Goal: Obtain resource: Download file/media

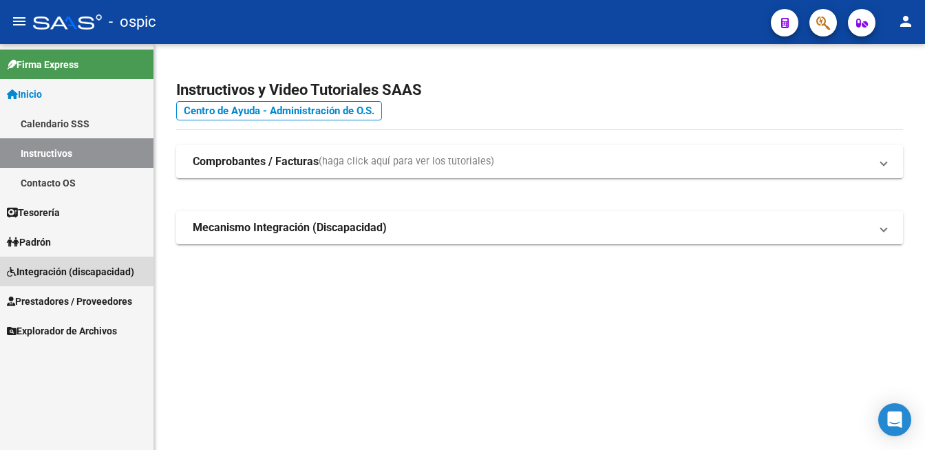
click at [91, 270] on span "Integración (discapacidad)" at bounding box center [70, 271] width 127 height 15
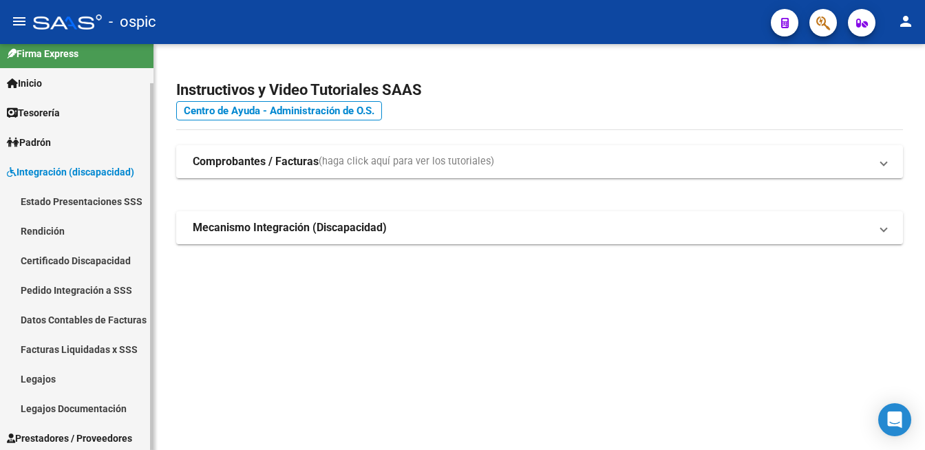
scroll to position [43, 0]
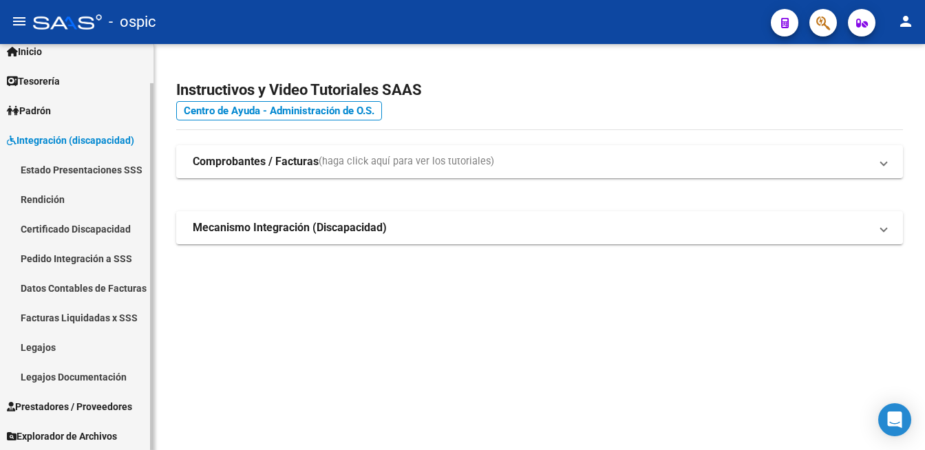
click at [154, 441] on mat-sidenav-container "Firma Express Inicio Calendario SSS Instructivos Contacto OS Tesorería Extracto…" at bounding box center [462, 247] width 925 height 406
click at [131, 405] on span "Prestadores / Proveedores" at bounding box center [69, 406] width 125 height 15
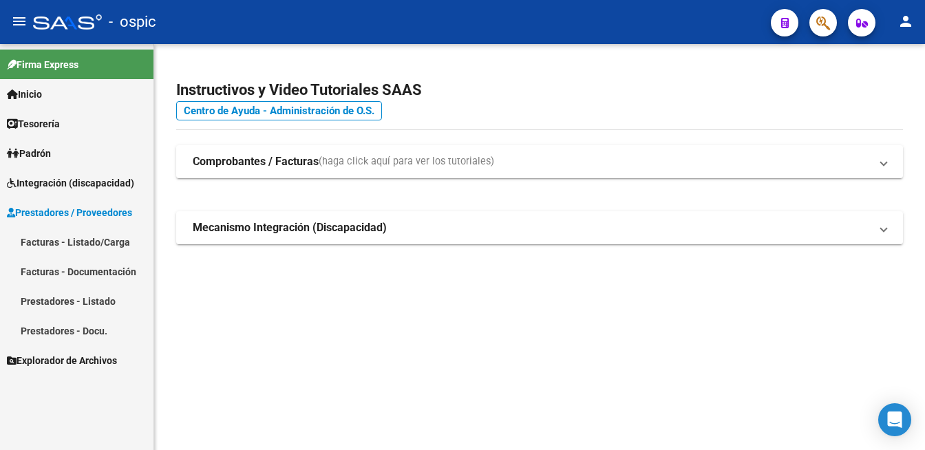
scroll to position [0, 0]
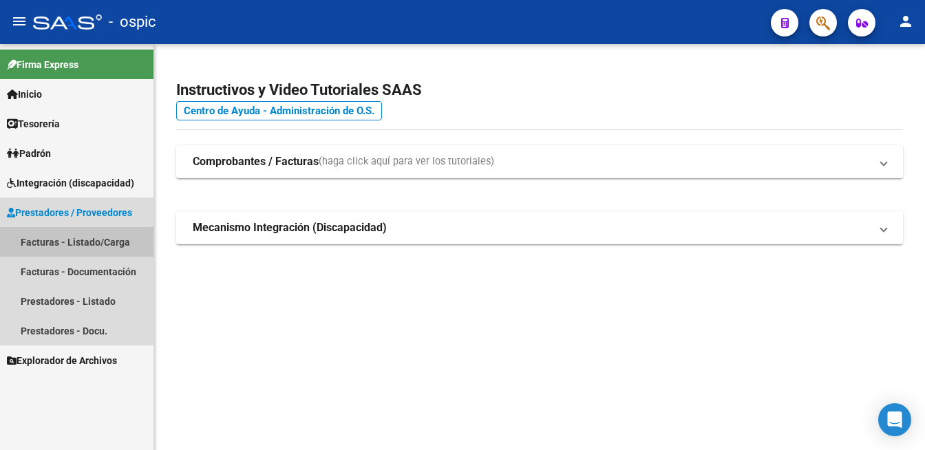
click at [82, 240] on link "Facturas - Listado/Carga" at bounding box center [76, 242] width 153 height 30
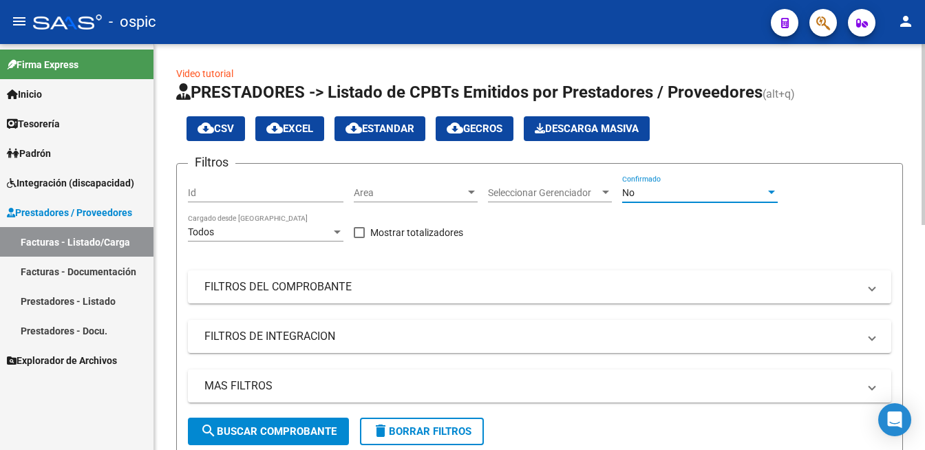
click at [654, 187] on div "No" at bounding box center [693, 193] width 143 height 12
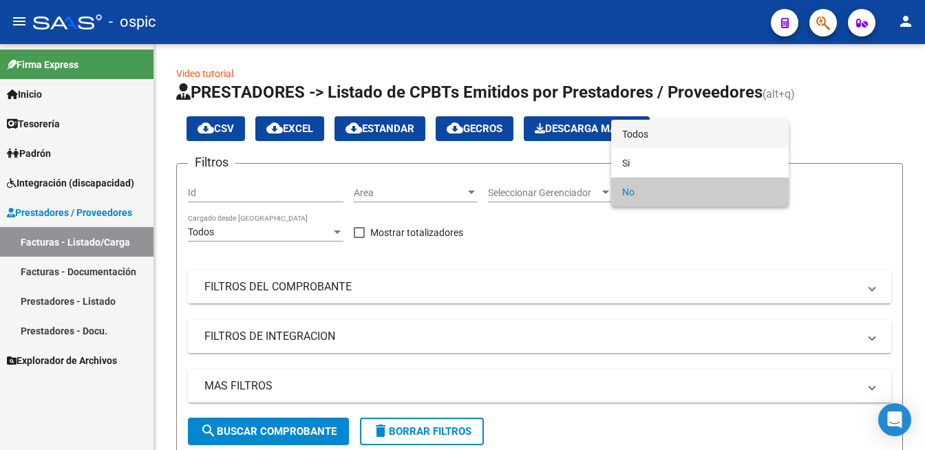
click at [685, 138] on span "Todos" at bounding box center [700, 134] width 156 height 29
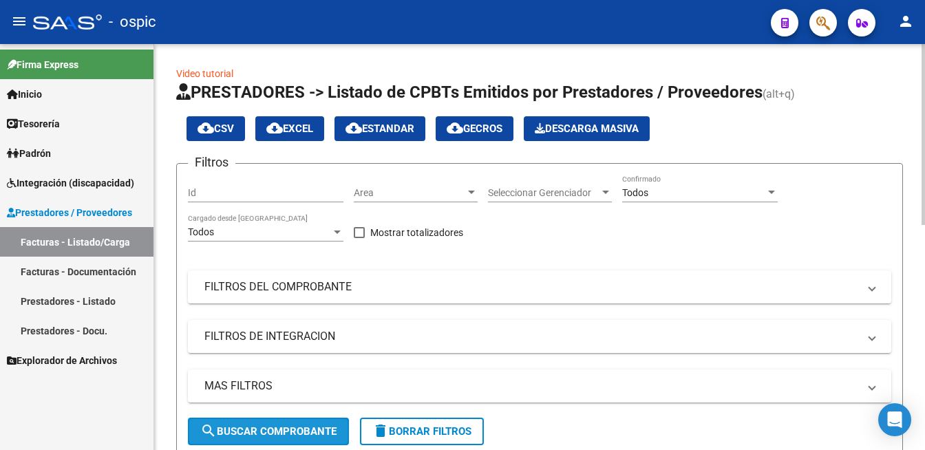
click at [268, 433] on span "search Buscar Comprobante" at bounding box center [268, 431] width 136 height 12
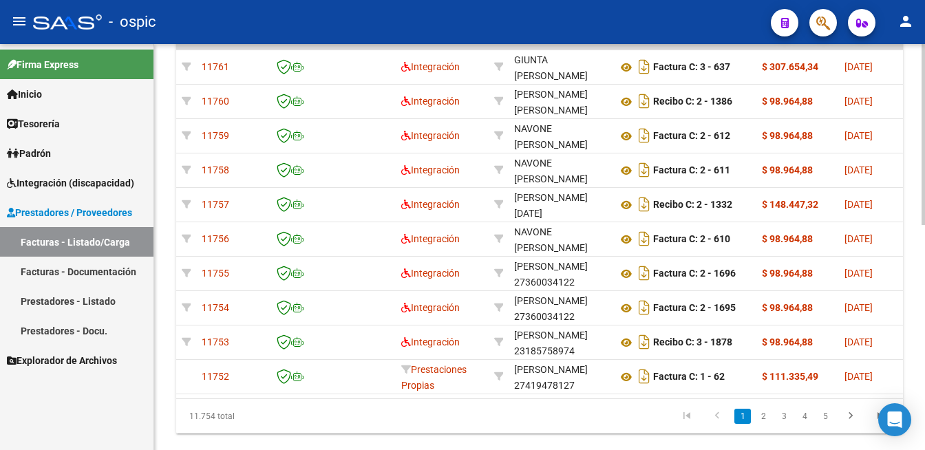
scroll to position [495, 0]
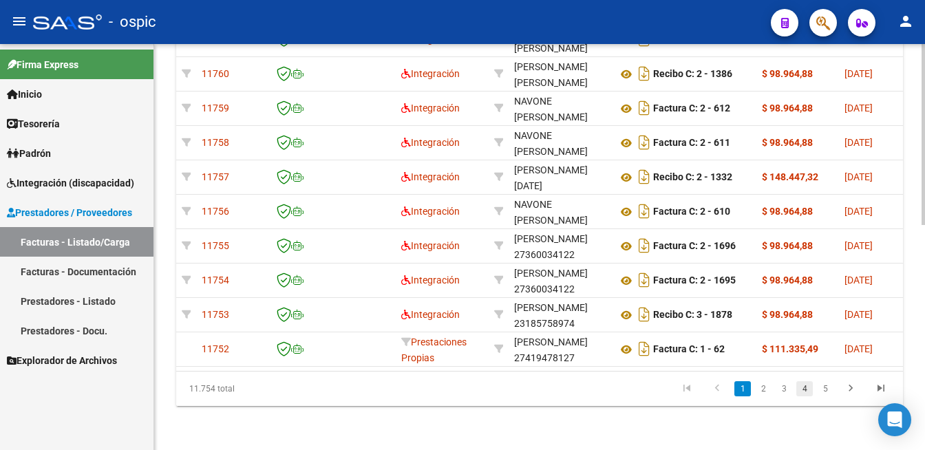
click at [804, 396] on link "4" at bounding box center [804, 388] width 17 height 15
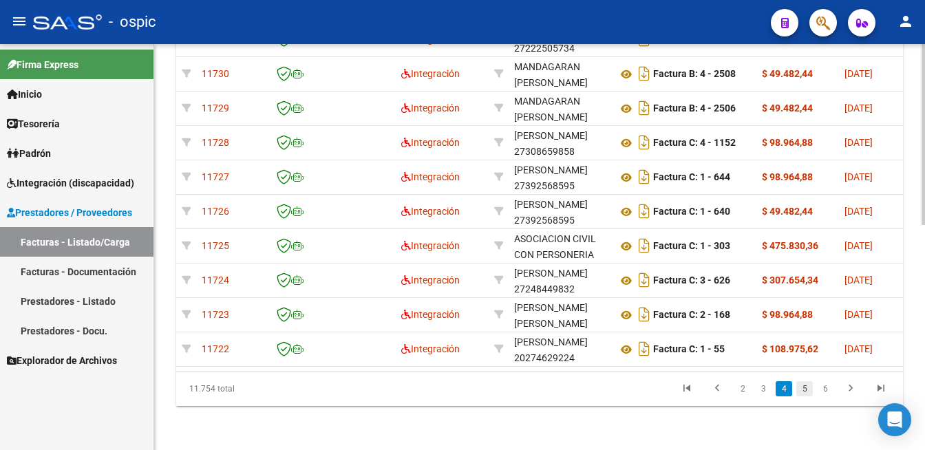
click at [800, 396] on link "5" at bounding box center [804, 388] width 17 height 15
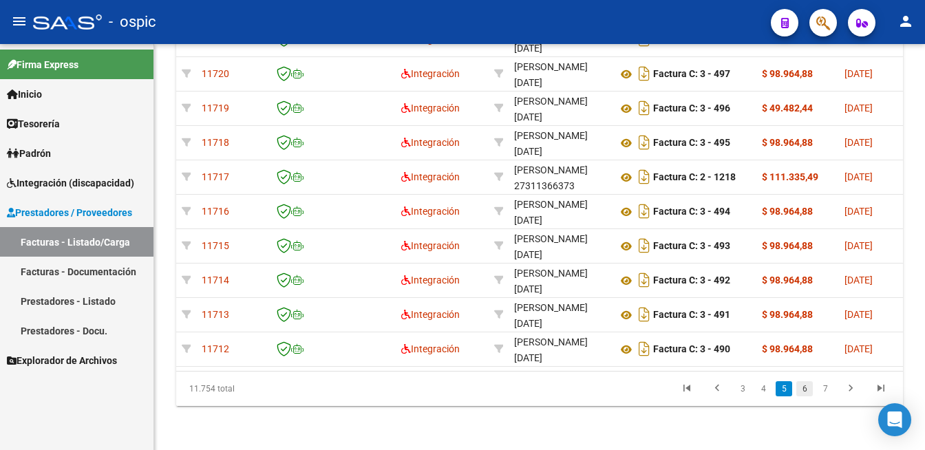
click at [806, 396] on link "6" at bounding box center [804, 388] width 17 height 15
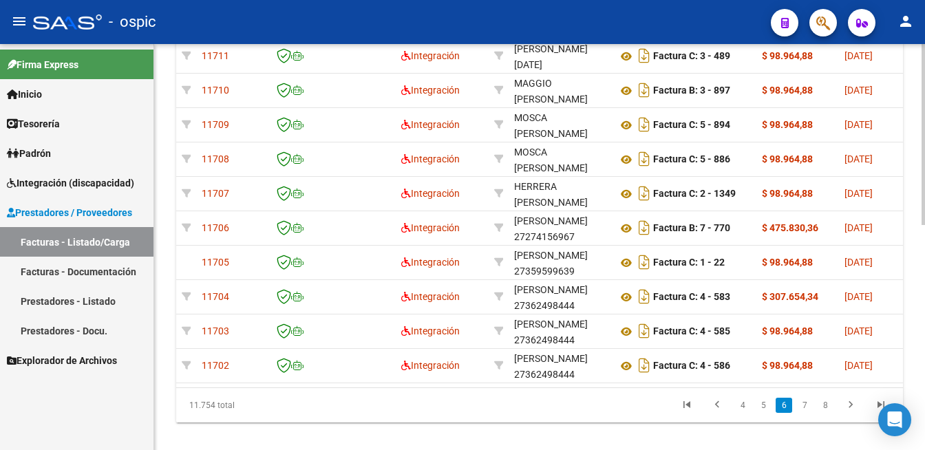
scroll to position [467, 0]
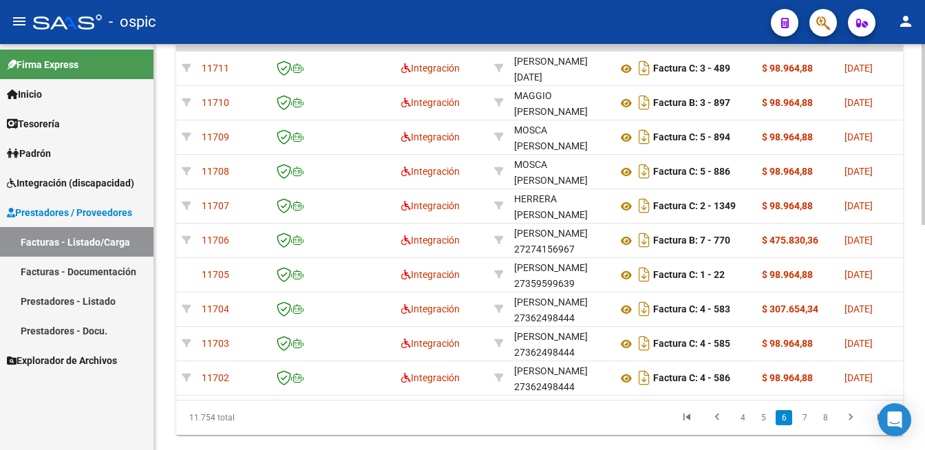
click at [923, 225] on div at bounding box center [922, 134] width 3 height 181
click at [803, 425] on link "7" at bounding box center [804, 417] width 17 height 15
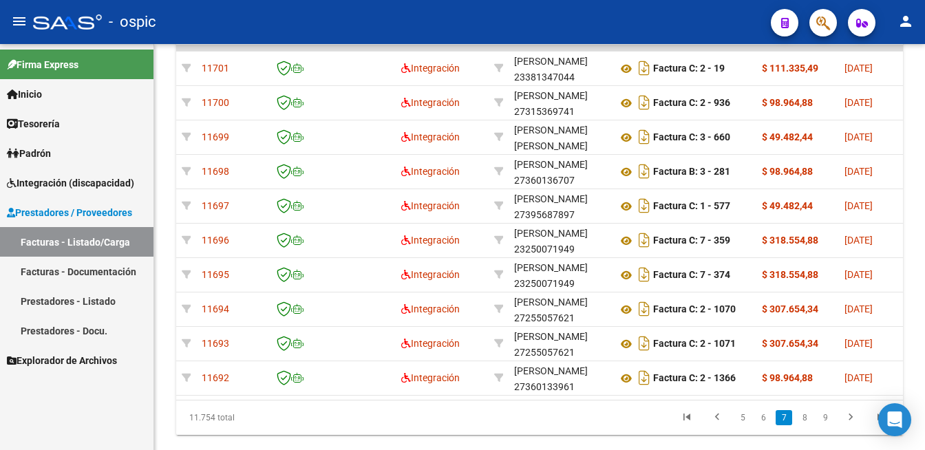
click at [803, 425] on link "8" at bounding box center [804, 417] width 17 height 15
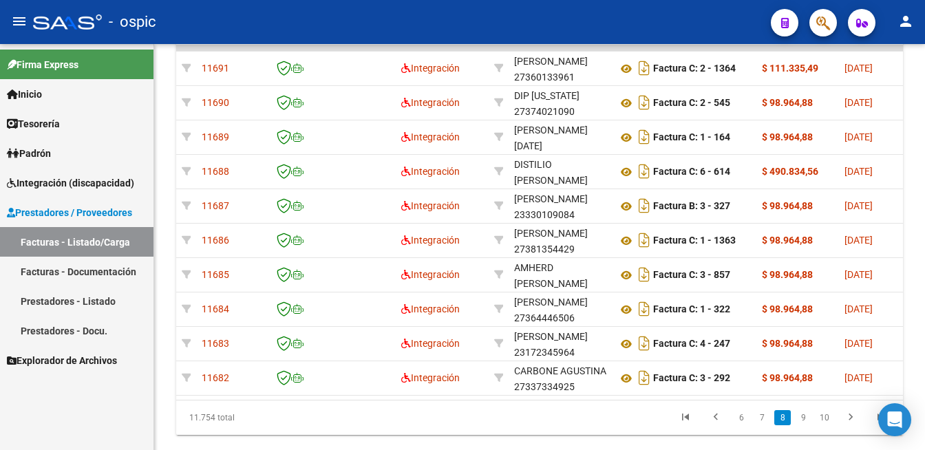
click at [803, 425] on link "9" at bounding box center [803, 417] width 17 height 15
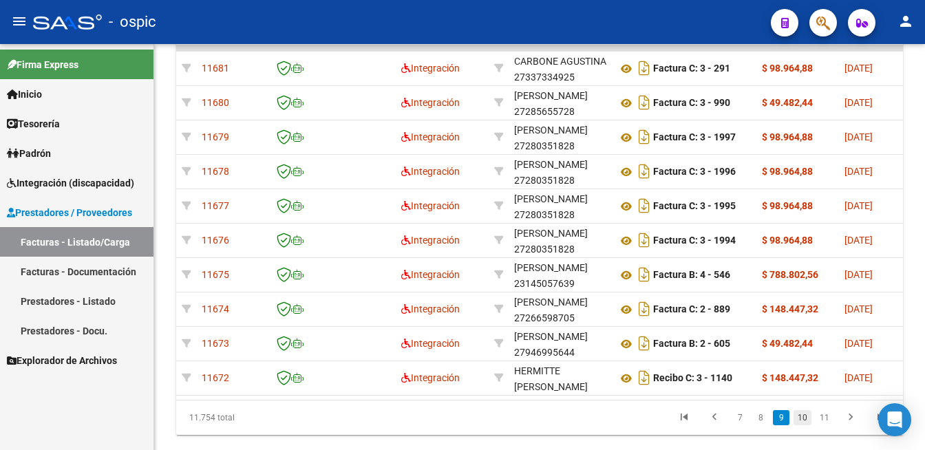
click at [802, 425] on link "10" at bounding box center [802, 417] width 18 height 15
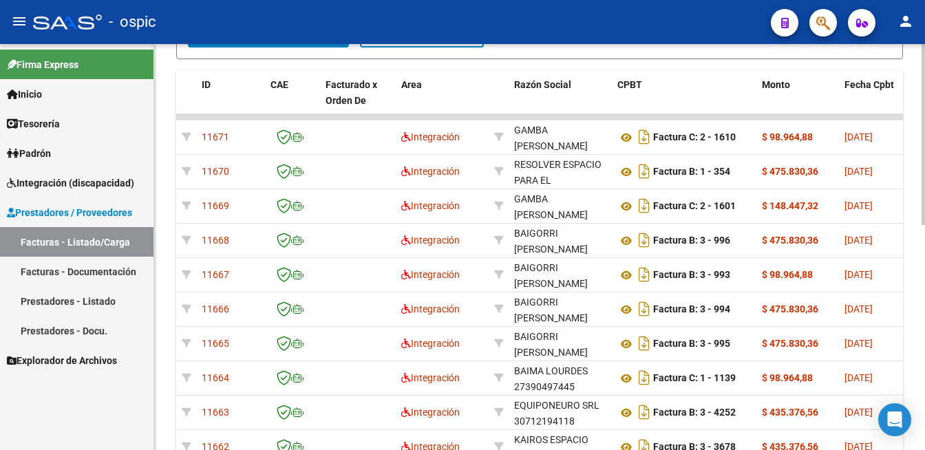
scroll to position [506, 0]
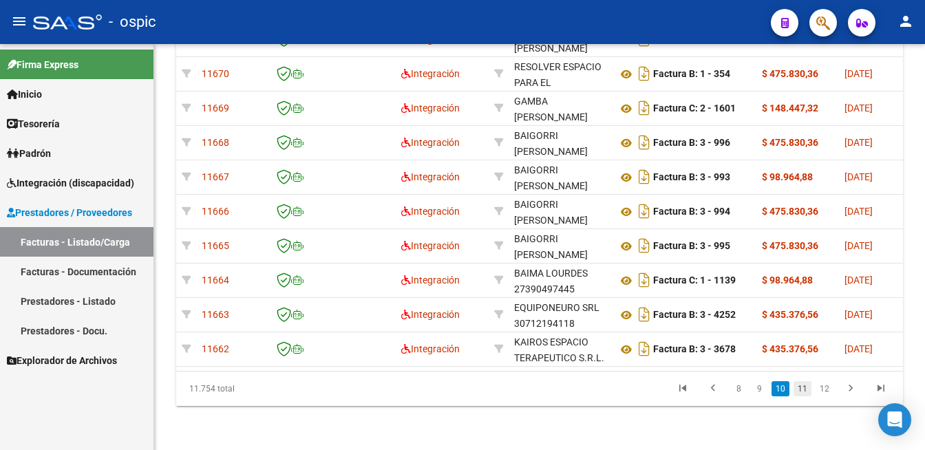
click at [804, 387] on link "11" at bounding box center [802, 388] width 18 height 15
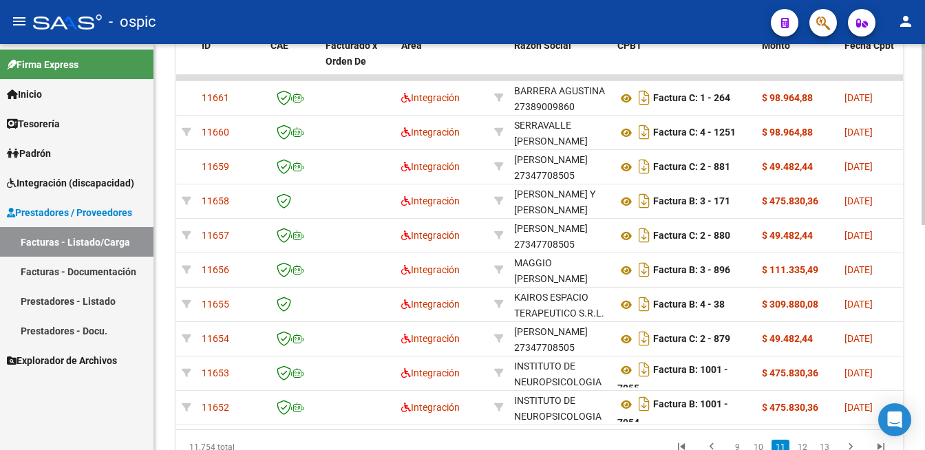
scroll to position [448, 0]
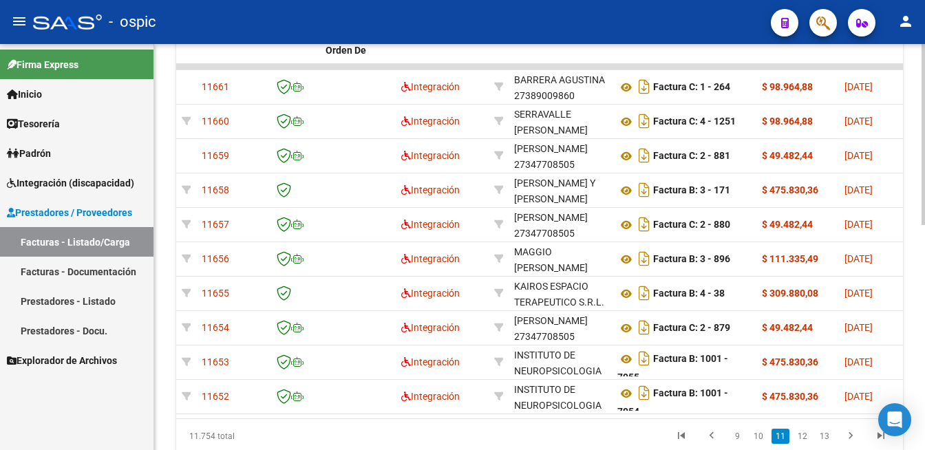
click at [924, 225] on div at bounding box center [922, 134] width 3 height 181
click at [802, 444] on link "12" at bounding box center [802, 436] width 18 height 15
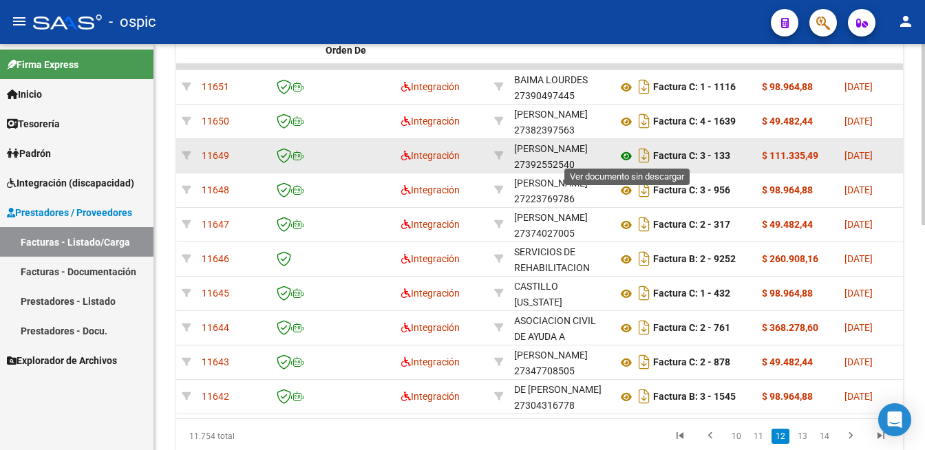
click at [626, 154] on icon at bounding box center [626, 156] width 18 height 17
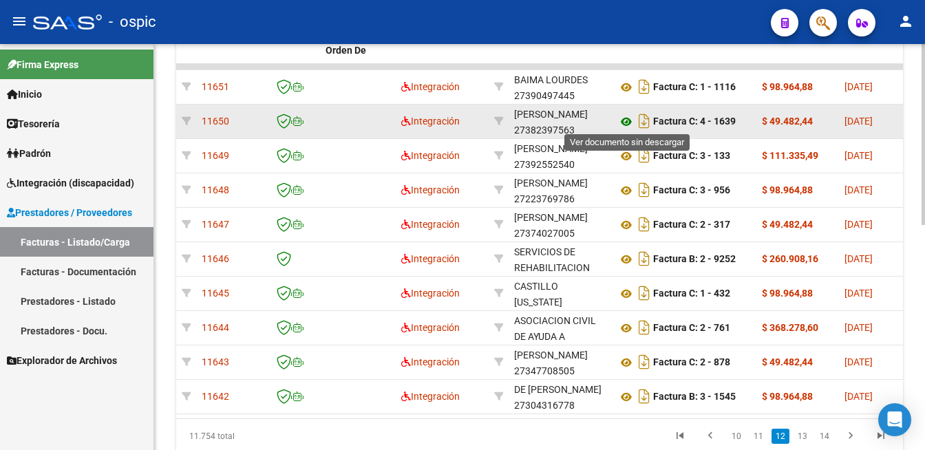
click at [624, 119] on icon at bounding box center [626, 122] width 18 height 17
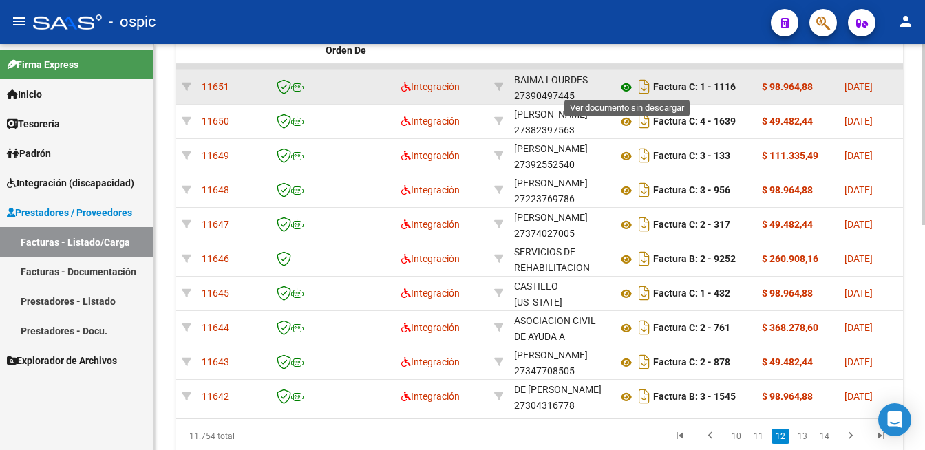
click at [627, 85] on icon at bounding box center [626, 87] width 18 height 17
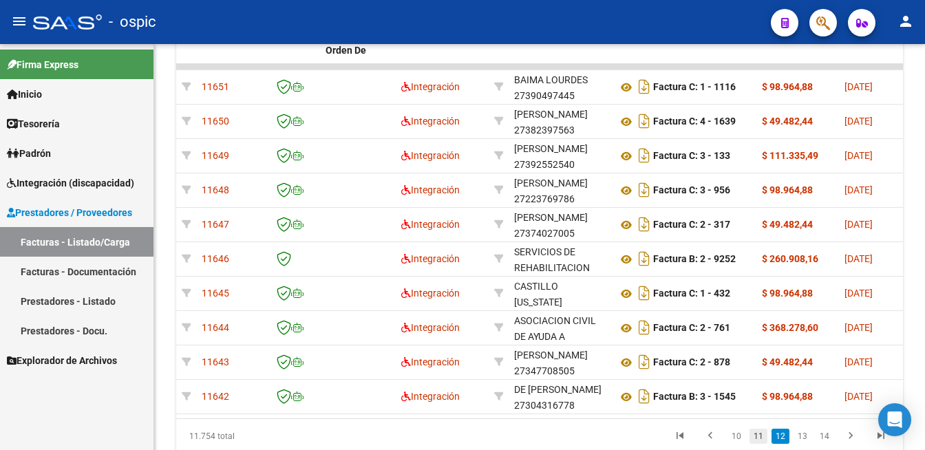
click at [759, 444] on link "11" at bounding box center [758, 436] width 18 height 15
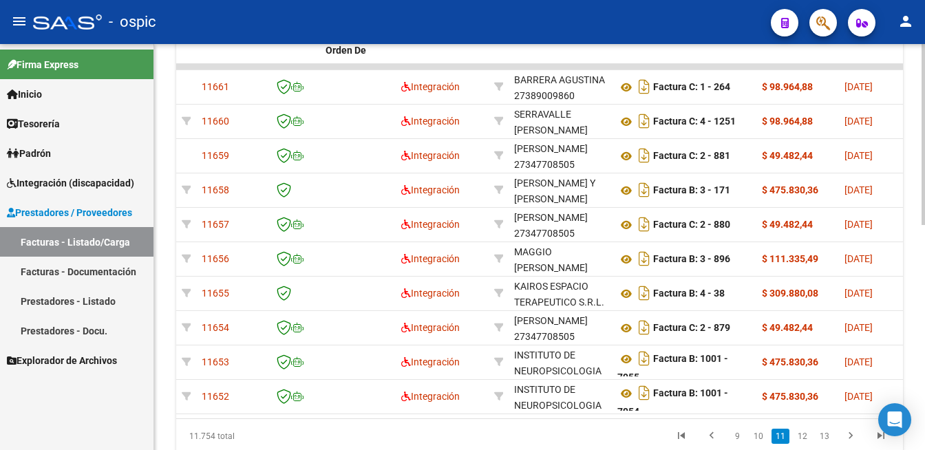
scroll to position [475, 0]
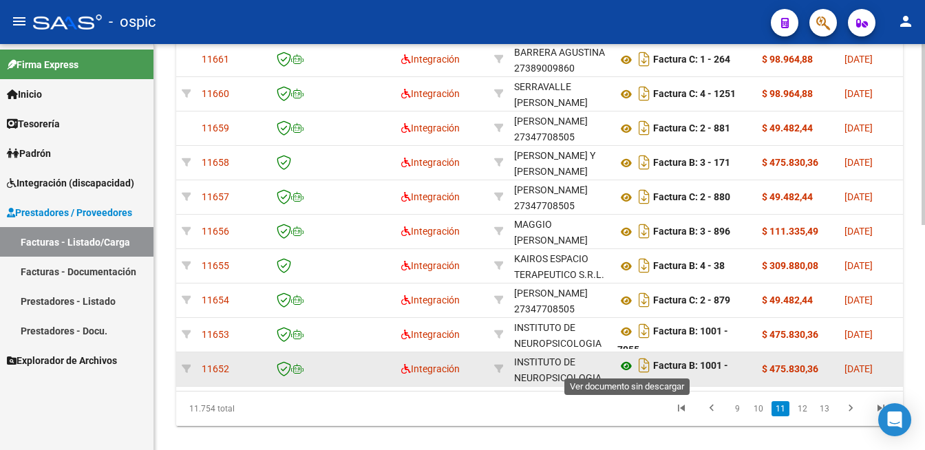
click at [625, 365] on icon at bounding box center [626, 366] width 18 height 17
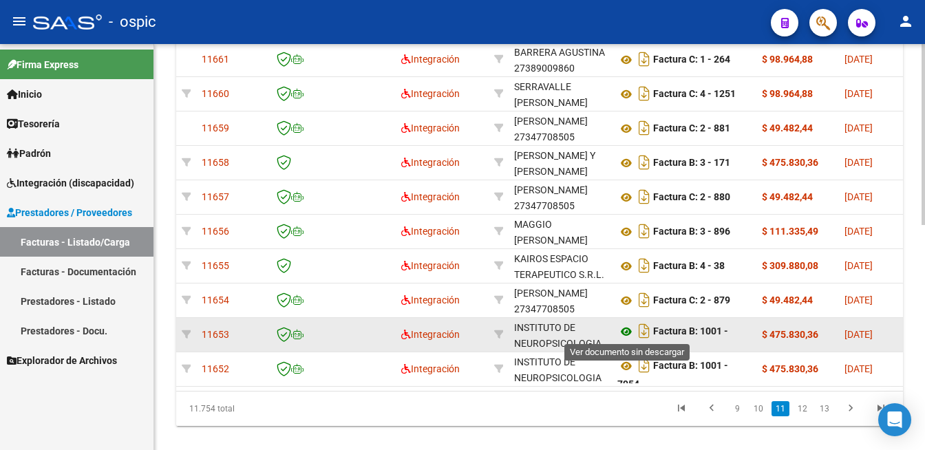
click at [625, 329] on icon at bounding box center [626, 331] width 18 height 17
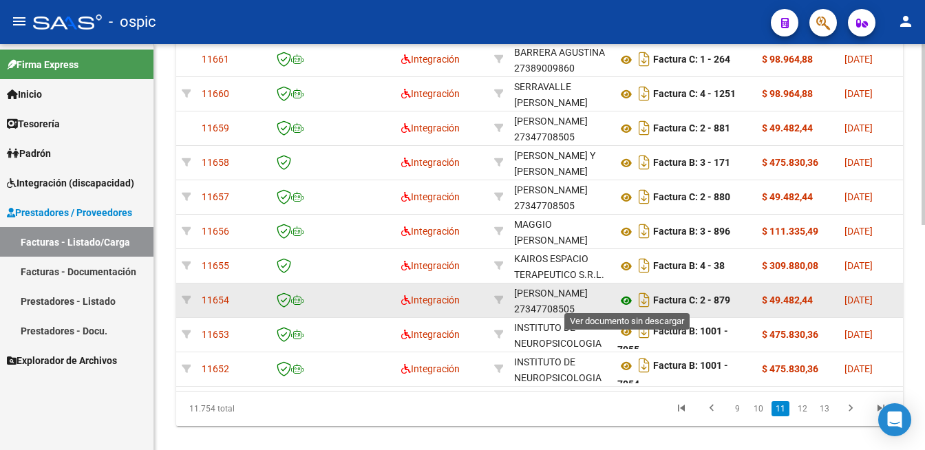
click at [622, 295] on icon at bounding box center [626, 300] width 18 height 17
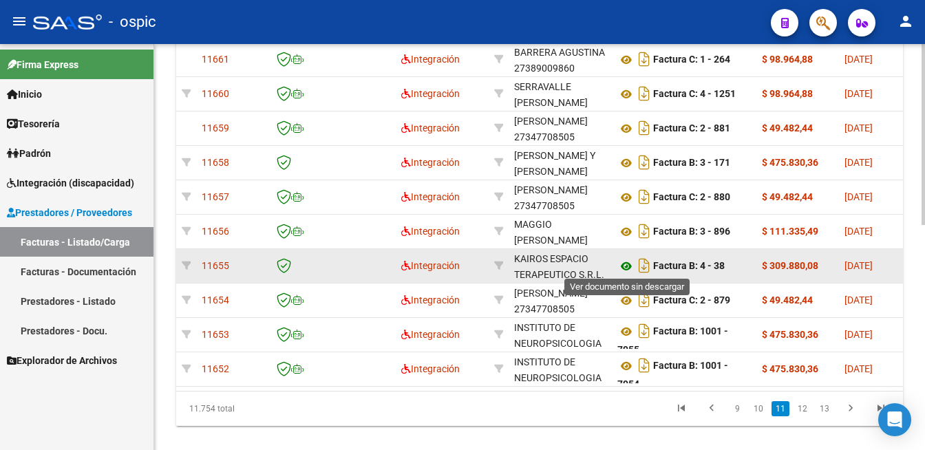
click at [623, 262] on icon at bounding box center [626, 266] width 18 height 17
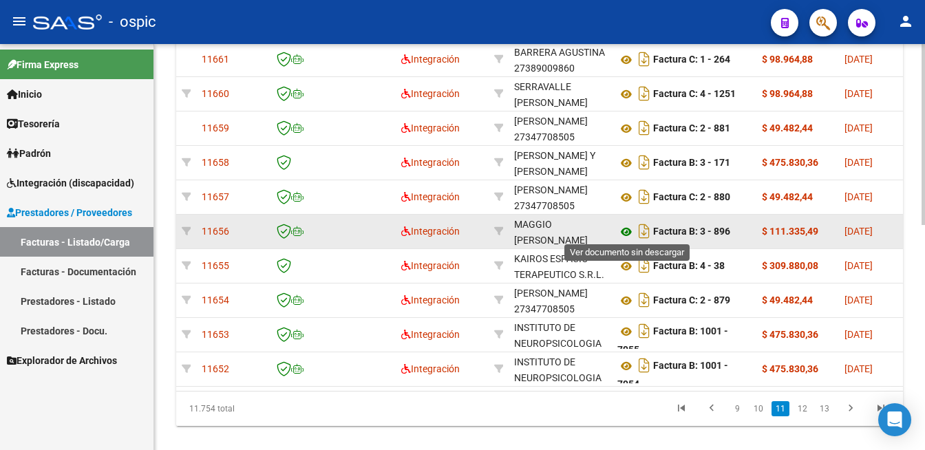
click at [626, 227] on icon at bounding box center [626, 232] width 18 height 17
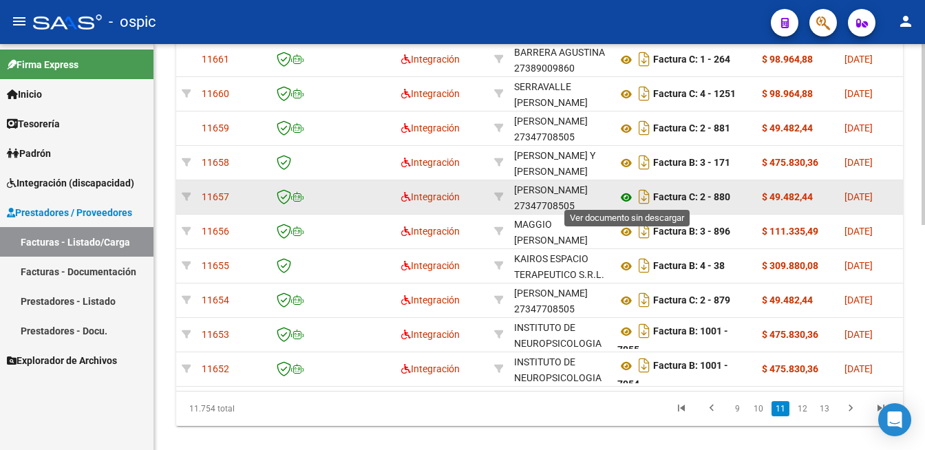
click at [625, 197] on icon at bounding box center [626, 197] width 18 height 17
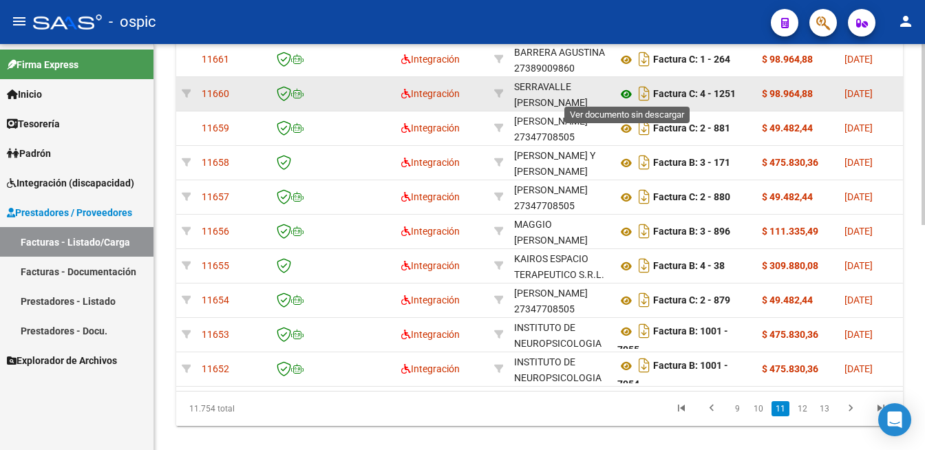
click at [630, 89] on icon at bounding box center [626, 94] width 18 height 17
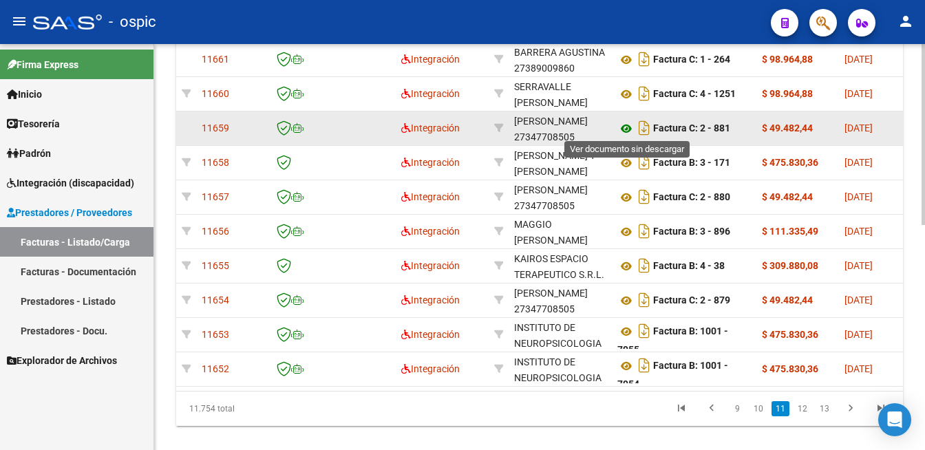
click at [622, 122] on icon at bounding box center [626, 128] width 18 height 17
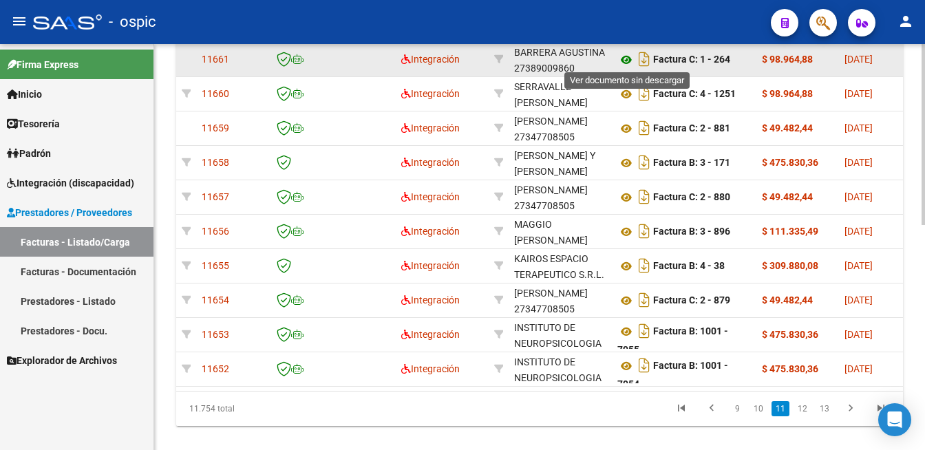
click at [623, 56] on icon at bounding box center [626, 60] width 18 height 17
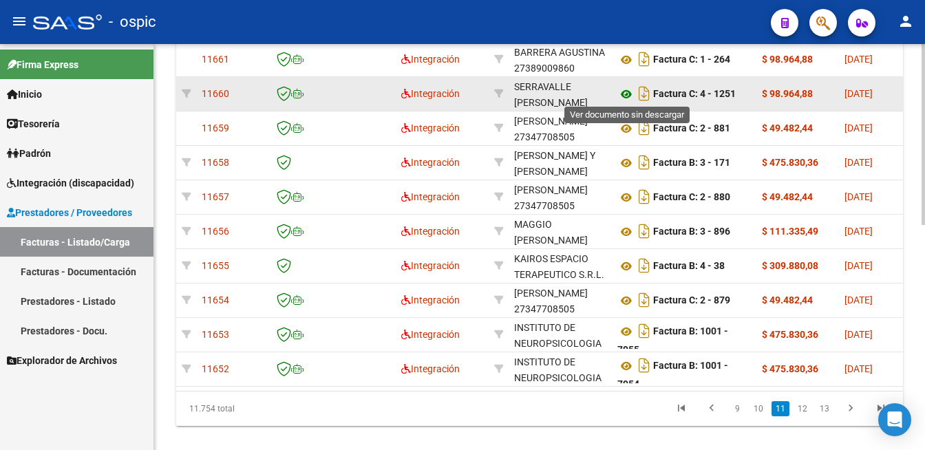
click at [624, 95] on icon at bounding box center [626, 94] width 18 height 17
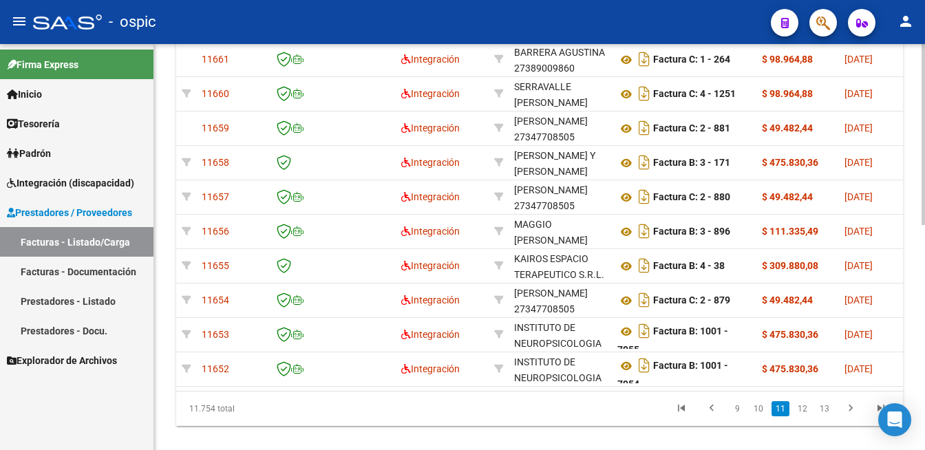
scroll to position [471, 0]
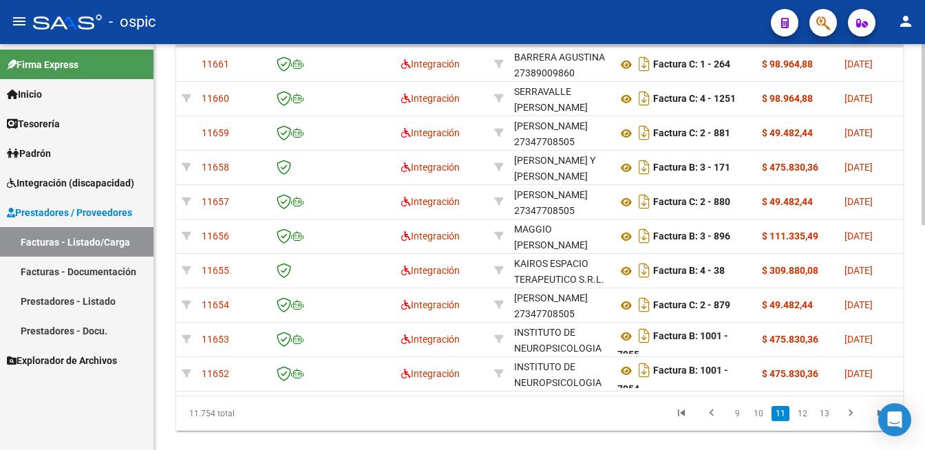
click at [921, 225] on div at bounding box center [922, 134] width 3 height 181
click at [762, 421] on link "10" at bounding box center [758, 413] width 18 height 15
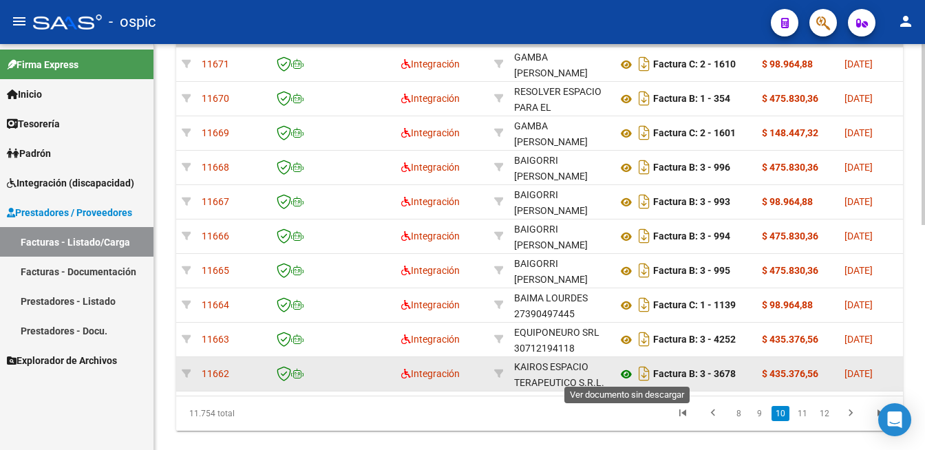
click at [620, 373] on icon at bounding box center [626, 374] width 18 height 17
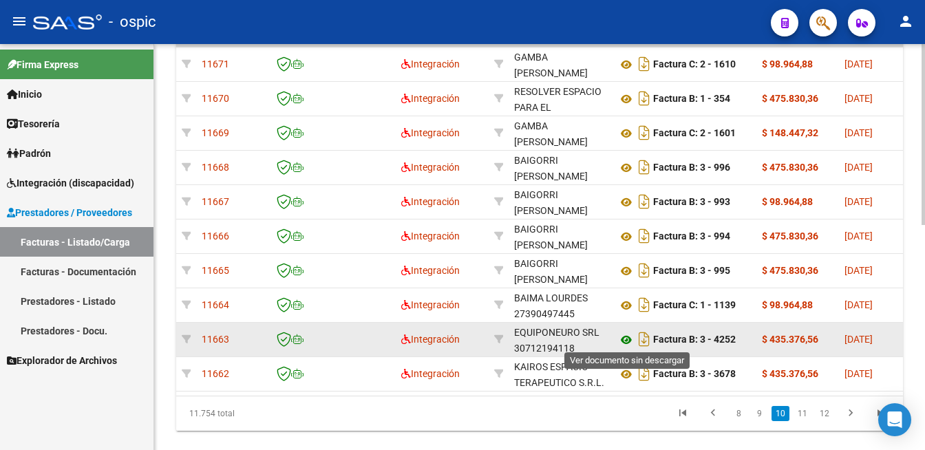
click at [628, 336] on icon at bounding box center [626, 340] width 18 height 17
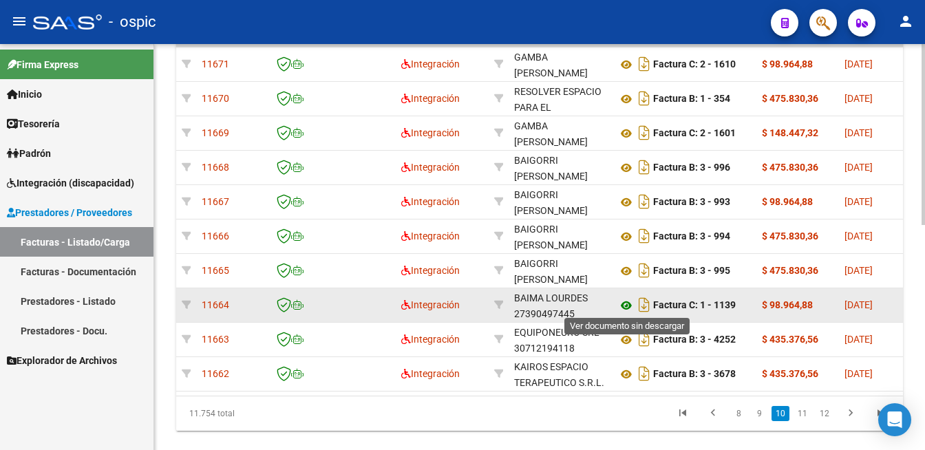
click at [623, 301] on icon at bounding box center [626, 305] width 18 height 17
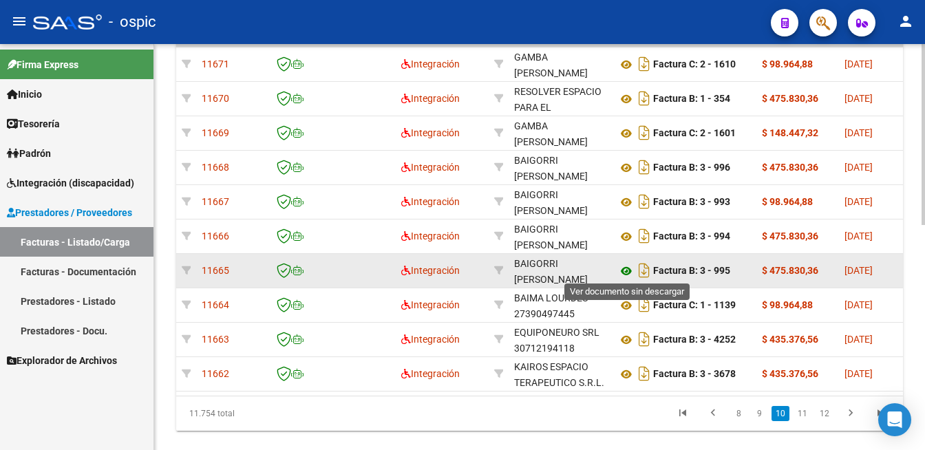
click at [622, 267] on icon at bounding box center [626, 271] width 18 height 17
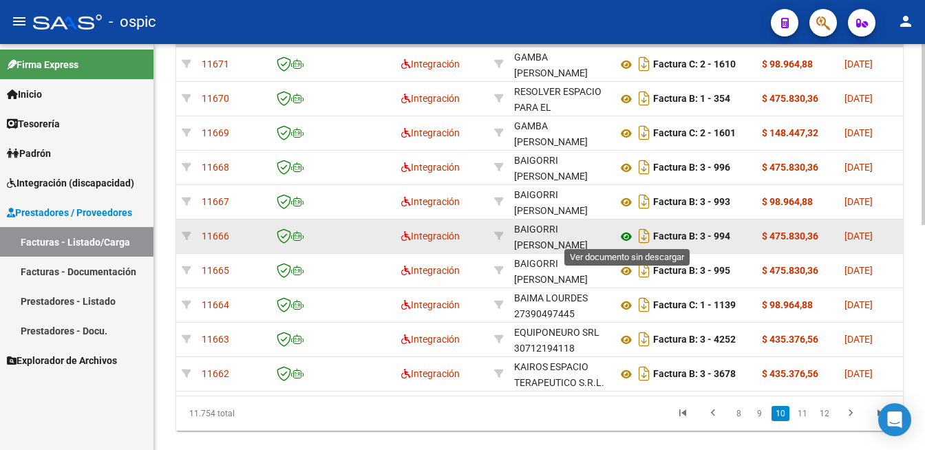
click at [625, 235] on icon at bounding box center [626, 236] width 18 height 17
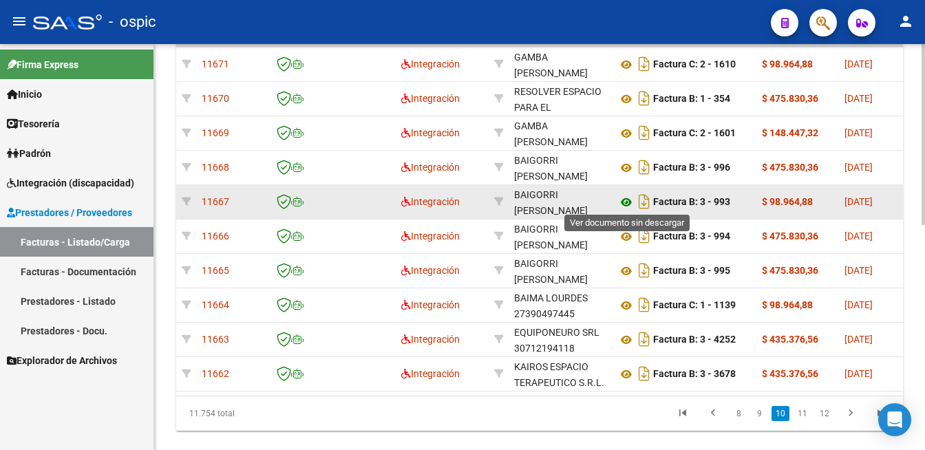
click at [626, 200] on icon at bounding box center [626, 202] width 18 height 17
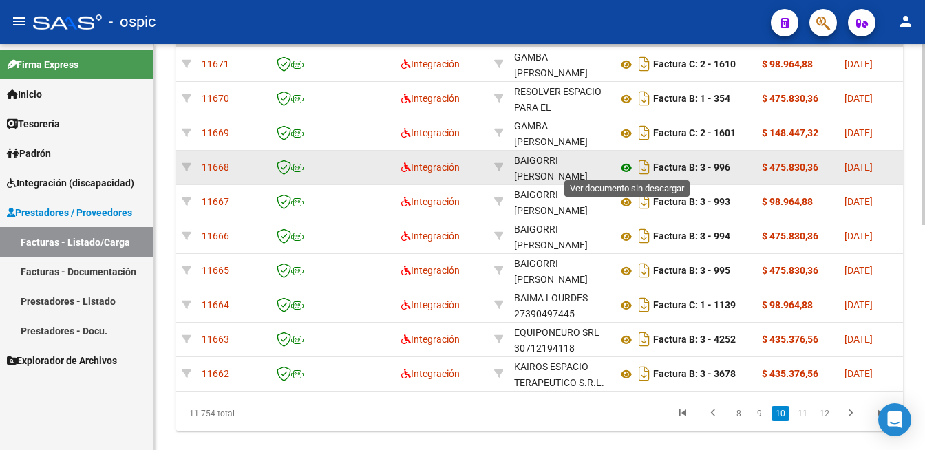
click at [628, 166] on icon at bounding box center [626, 168] width 18 height 17
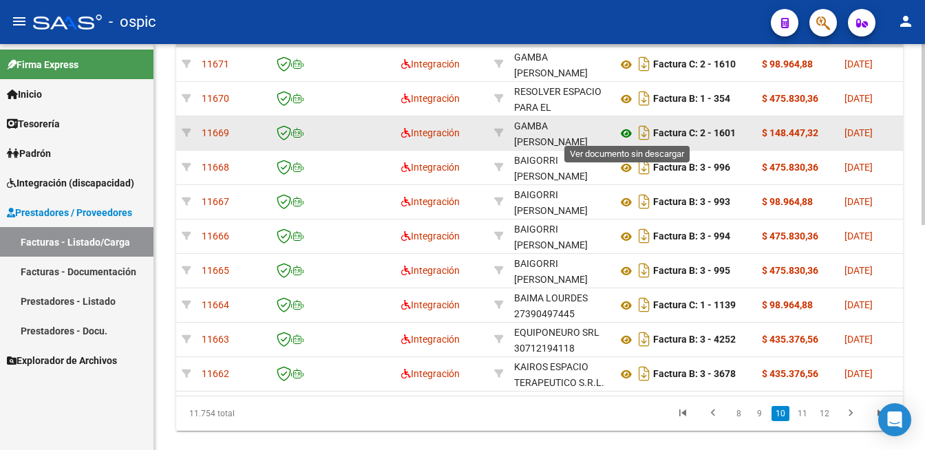
click at [622, 127] on icon at bounding box center [626, 133] width 18 height 17
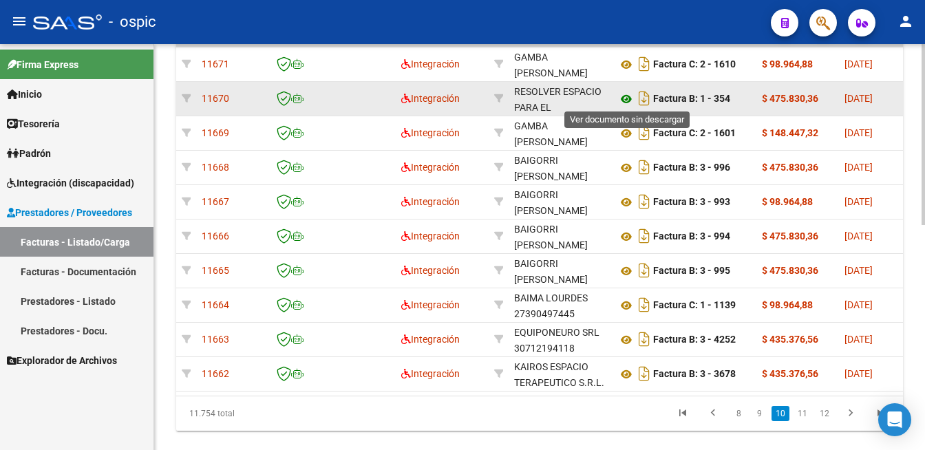
click at [621, 94] on icon at bounding box center [626, 99] width 18 height 17
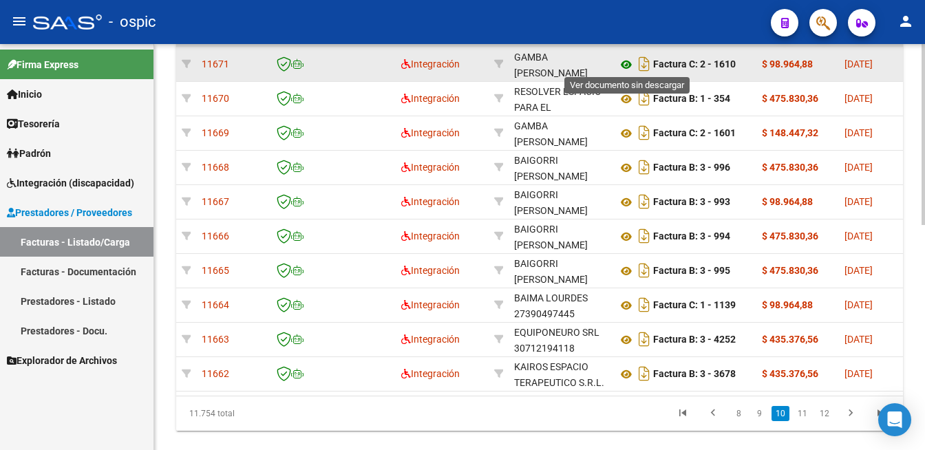
click at [626, 62] on icon at bounding box center [626, 64] width 18 height 17
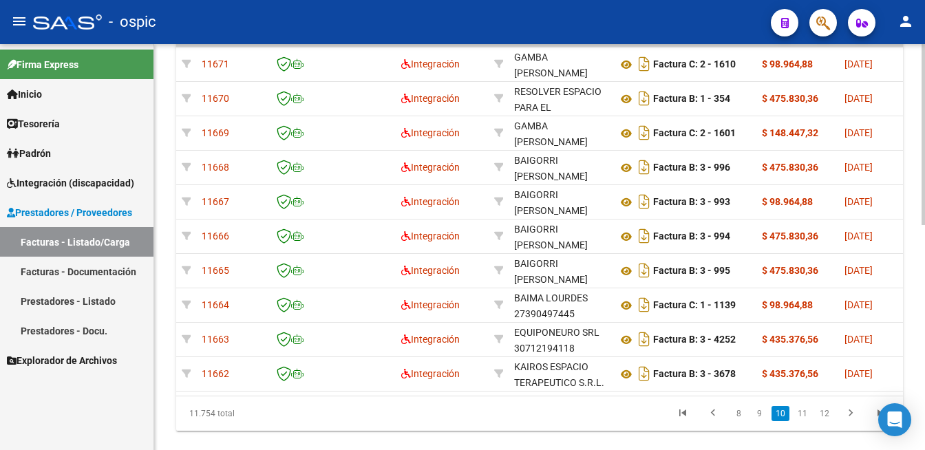
scroll to position [453, 0]
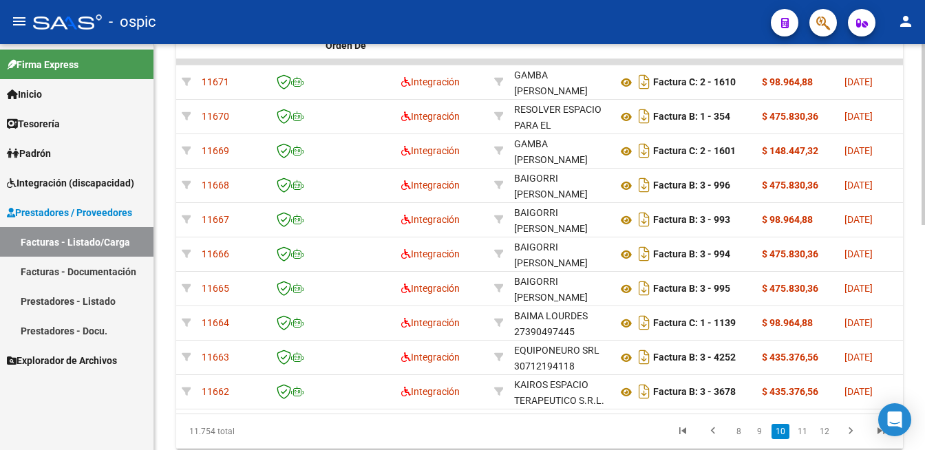
click at [924, 225] on div at bounding box center [922, 134] width 3 height 181
click at [762, 439] on link "9" at bounding box center [759, 431] width 17 height 15
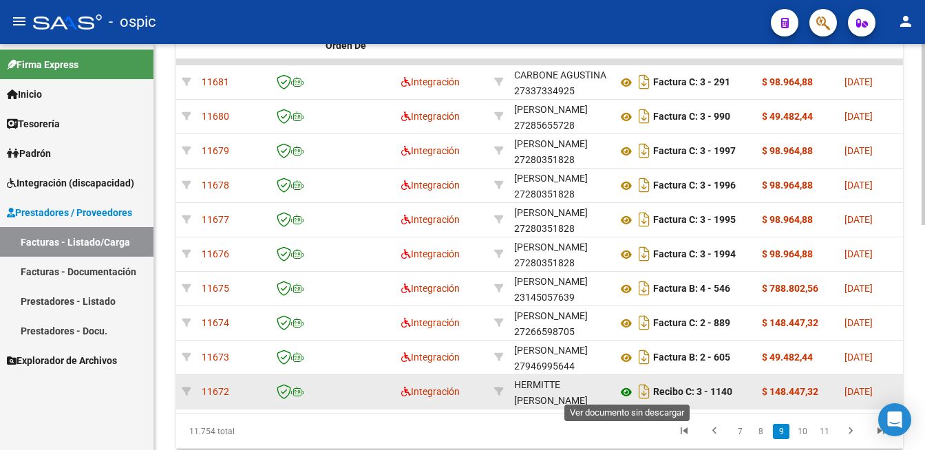
click at [621, 388] on icon at bounding box center [626, 392] width 18 height 17
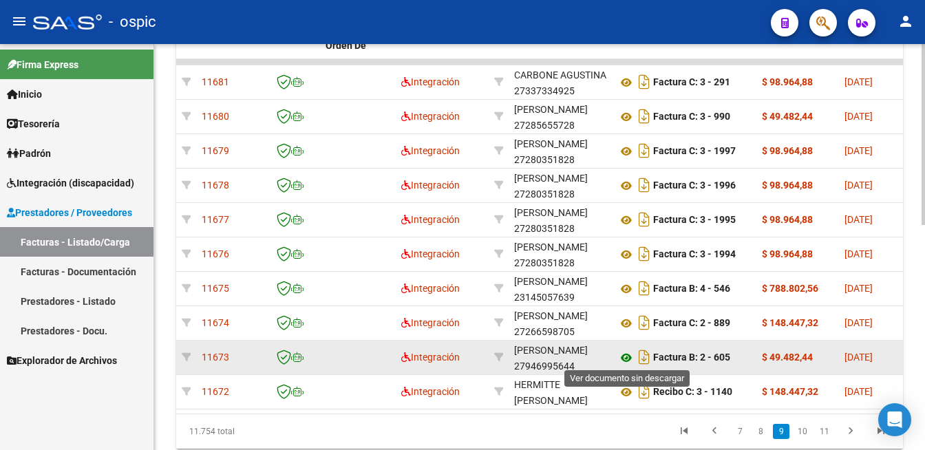
click at [627, 353] on icon at bounding box center [626, 358] width 18 height 17
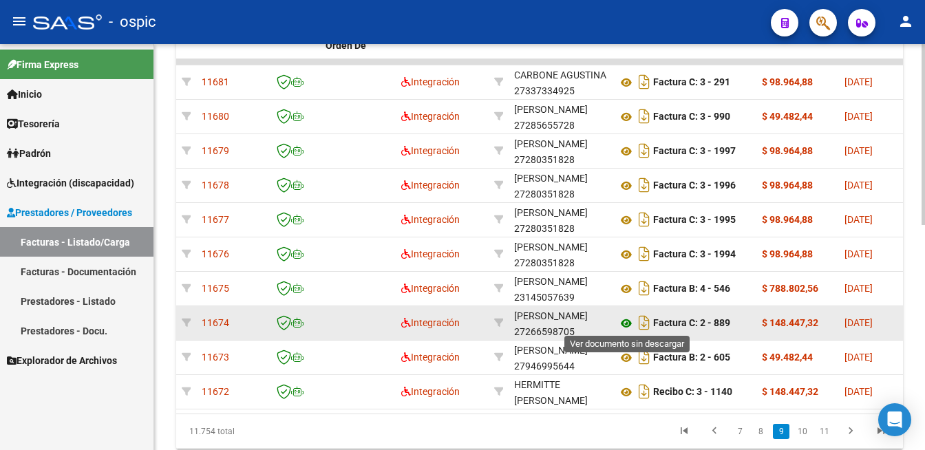
click at [628, 323] on icon at bounding box center [626, 323] width 18 height 17
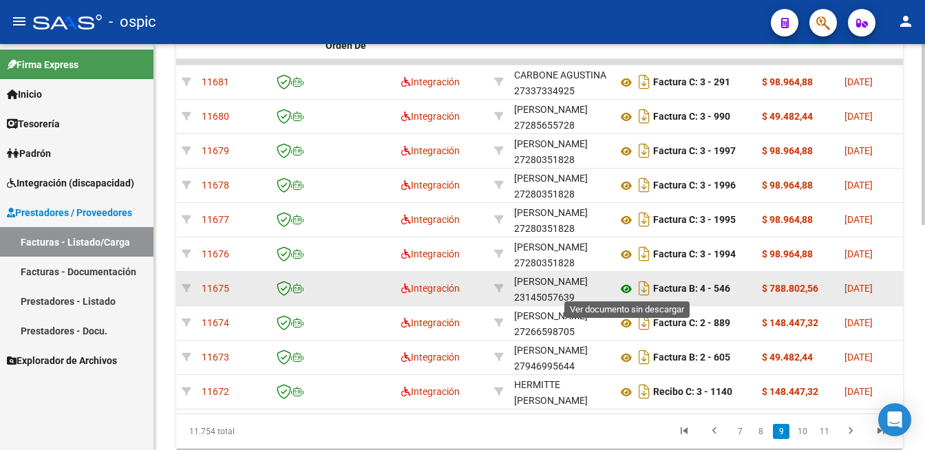
click at [625, 281] on icon at bounding box center [626, 289] width 18 height 17
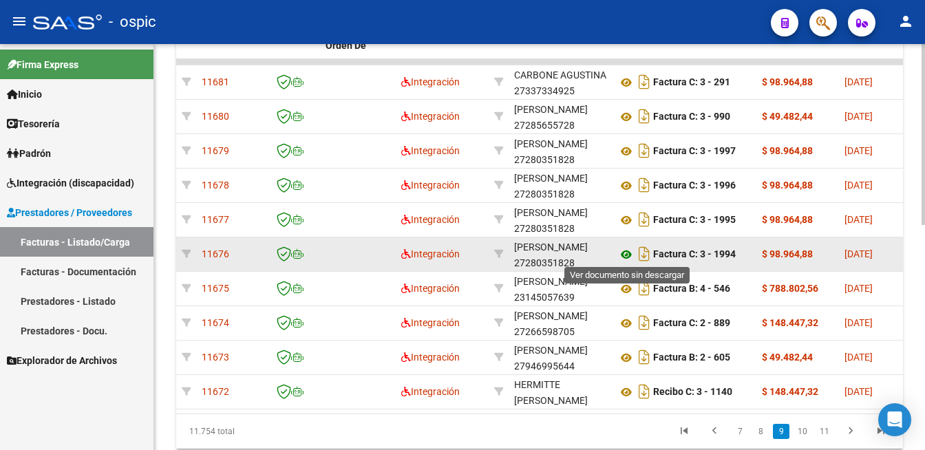
click at [625, 248] on icon at bounding box center [626, 254] width 18 height 17
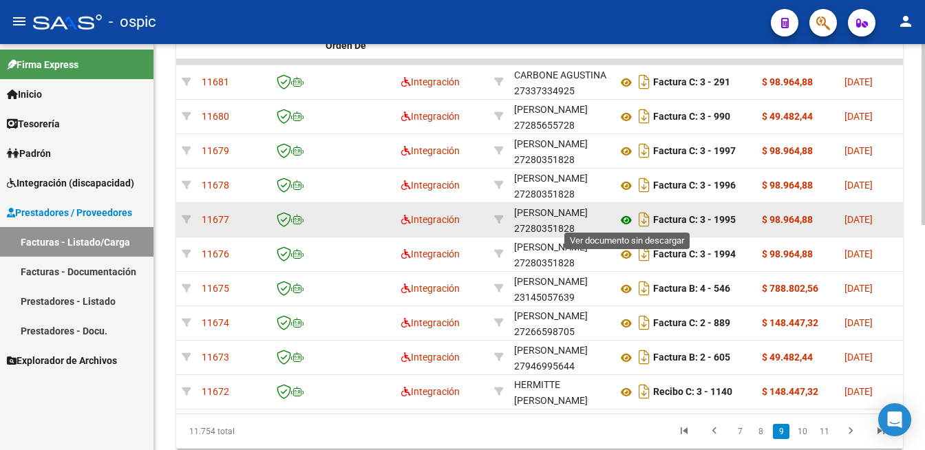
click at [625, 219] on icon at bounding box center [626, 220] width 18 height 17
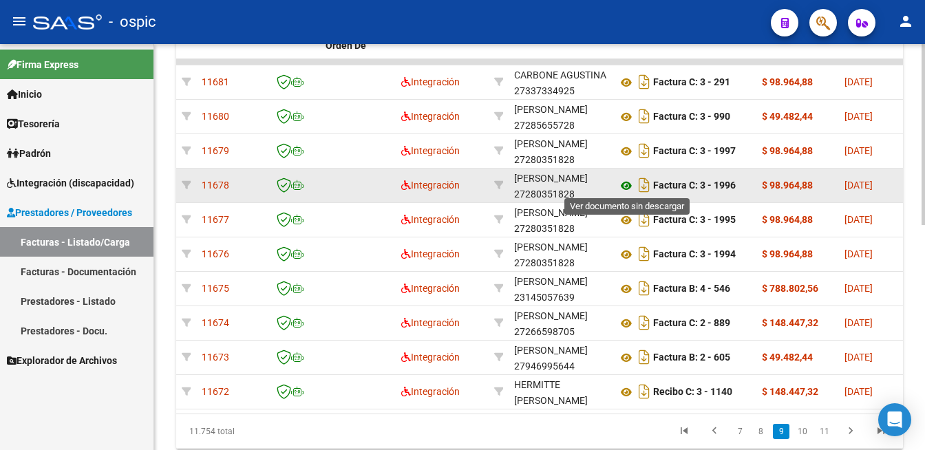
click at [628, 180] on icon at bounding box center [626, 186] width 18 height 17
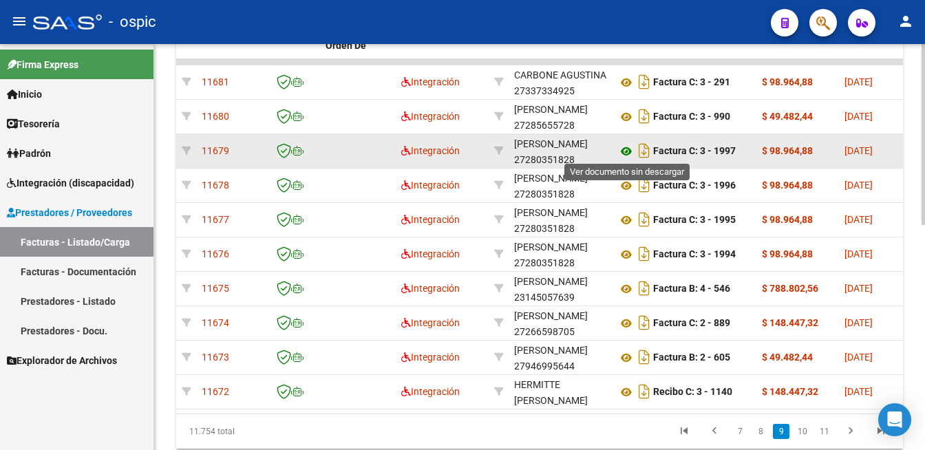
click at [628, 144] on icon at bounding box center [626, 151] width 18 height 17
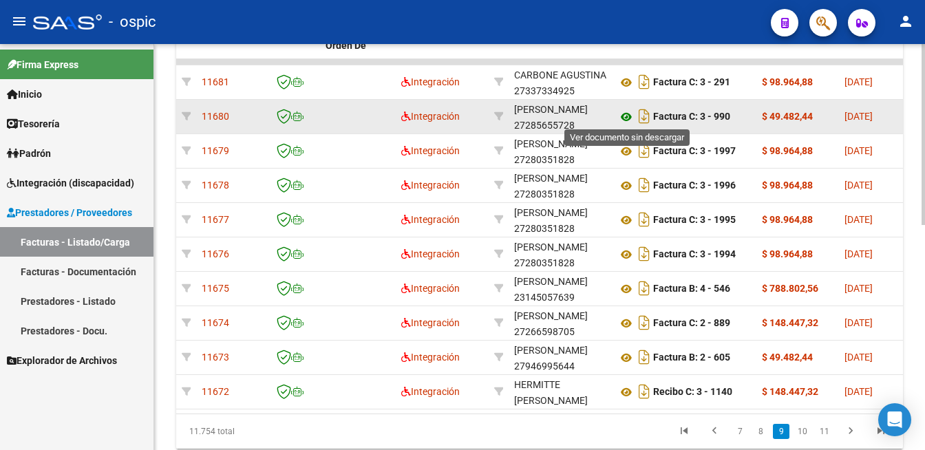
click at [630, 118] on icon at bounding box center [626, 117] width 18 height 17
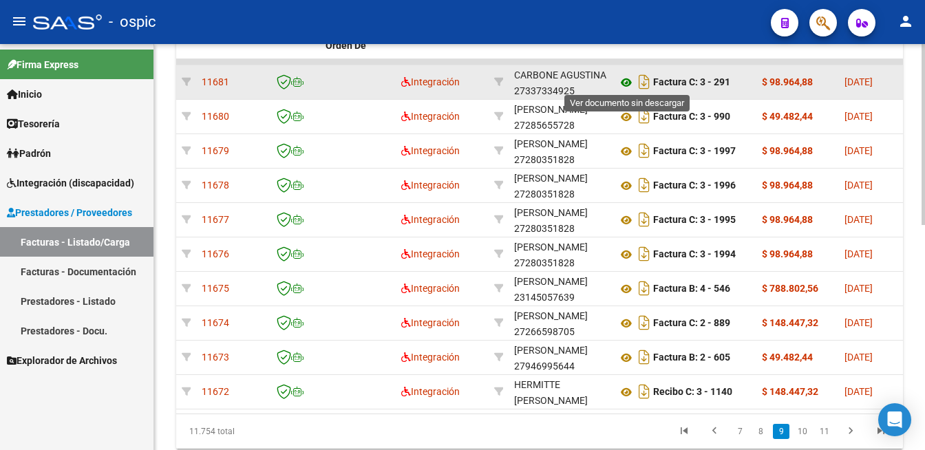
click at [626, 78] on icon at bounding box center [626, 82] width 18 height 17
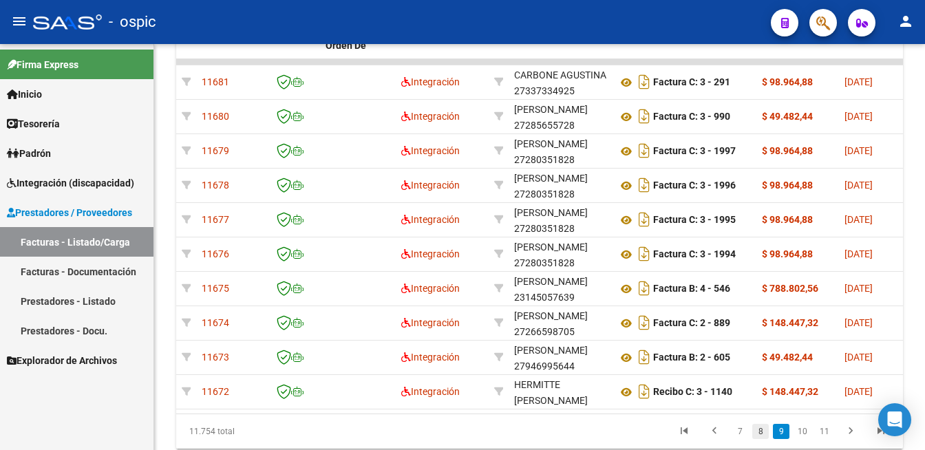
click at [756, 439] on link "8" at bounding box center [760, 431] width 17 height 15
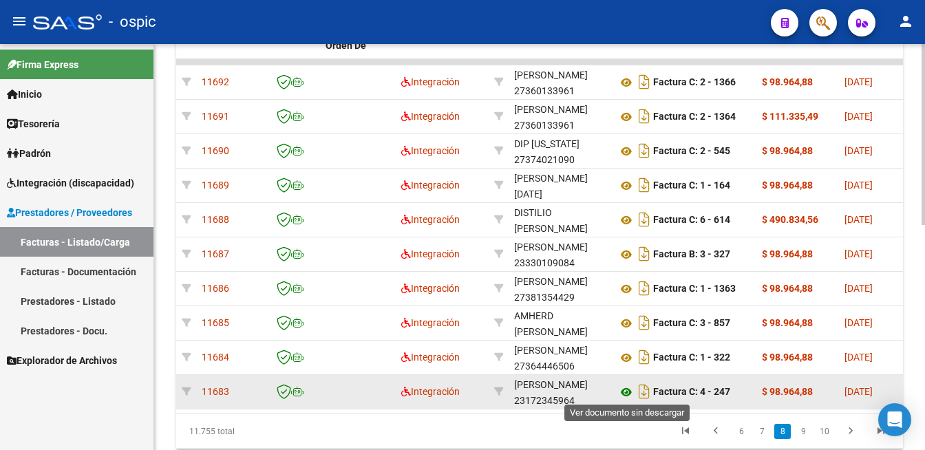
click at [625, 386] on icon at bounding box center [626, 392] width 18 height 17
click at [621, 388] on icon at bounding box center [626, 392] width 18 height 17
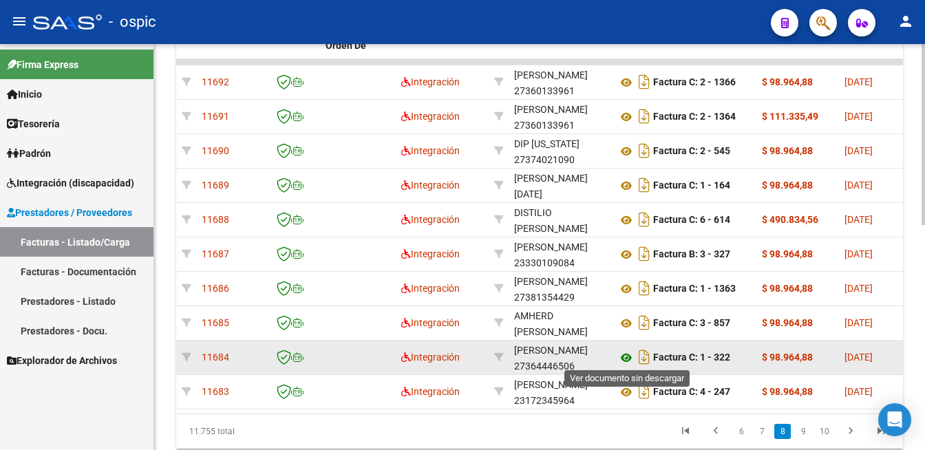
click at [628, 356] on icon at bounding box center [626, 358] width 18 height 17
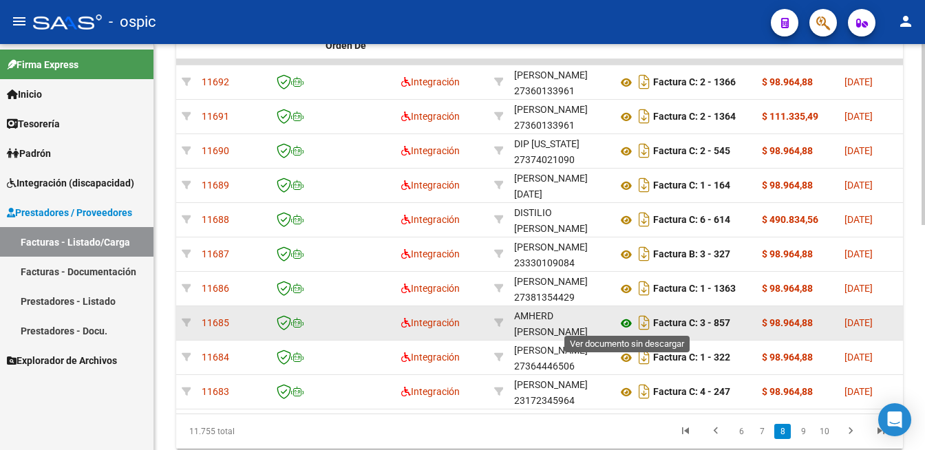
click at [626, 319] on icon at bounding box center [626, 323] width 18 height 17
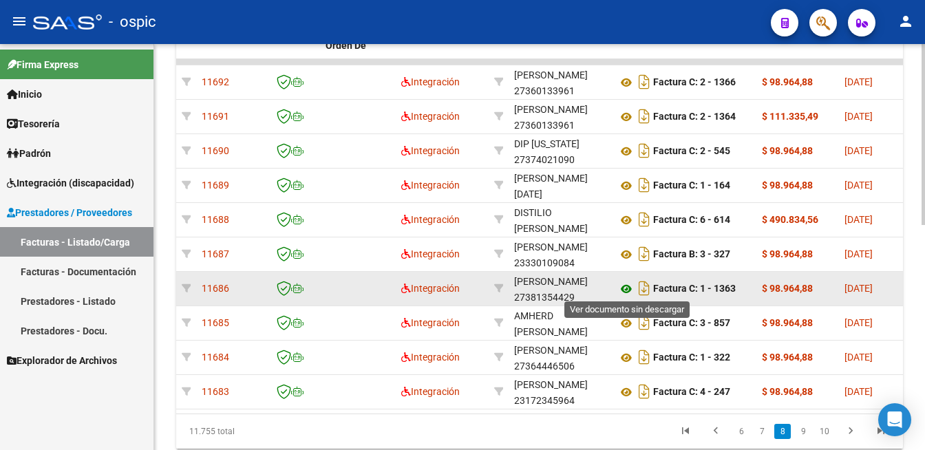
click at [627, 282] on icon at bounding box center [626, 289] width 18 height 17
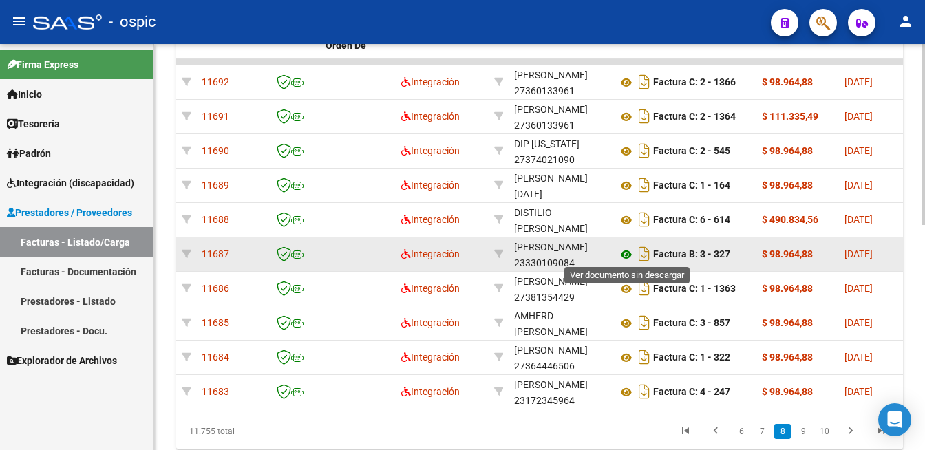
click at [625, 255] on icon at bounding box center [626, 254] width 18 height 17
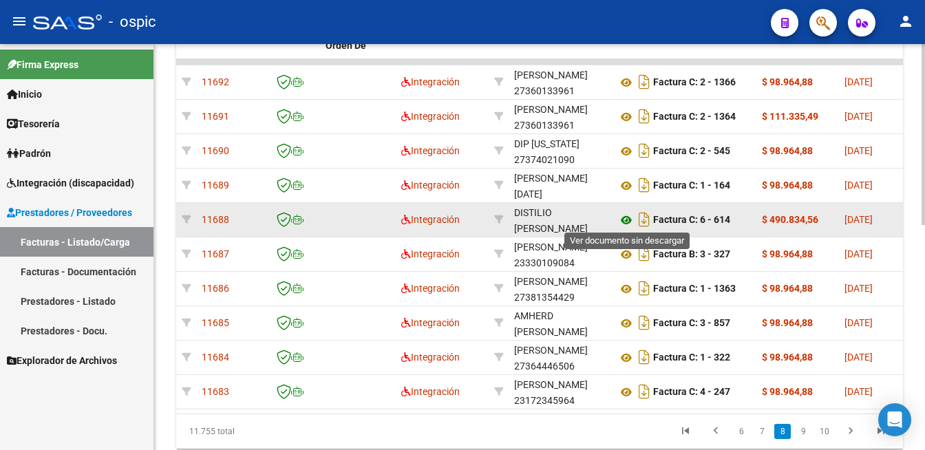
click at [625, 216] on icon at bounding box center [626, 220] width 18 height 17
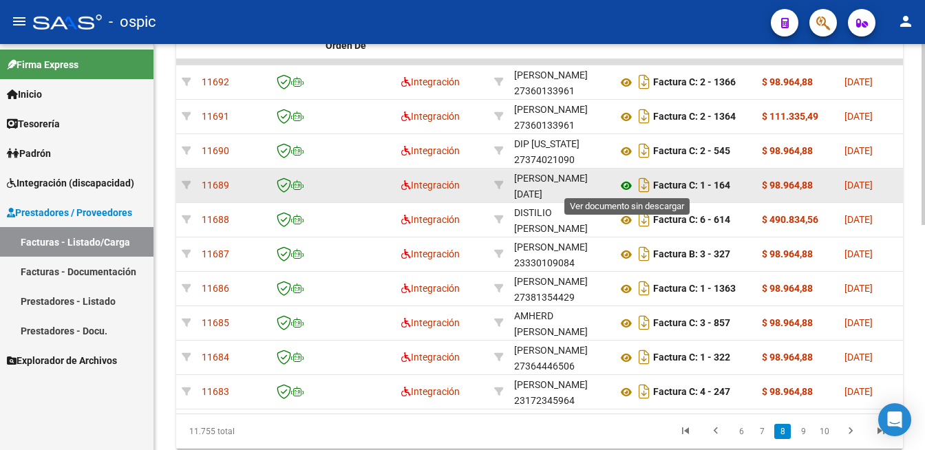
click at [621, 183] on icon at bounding box center [626, 186] width 18 height 17
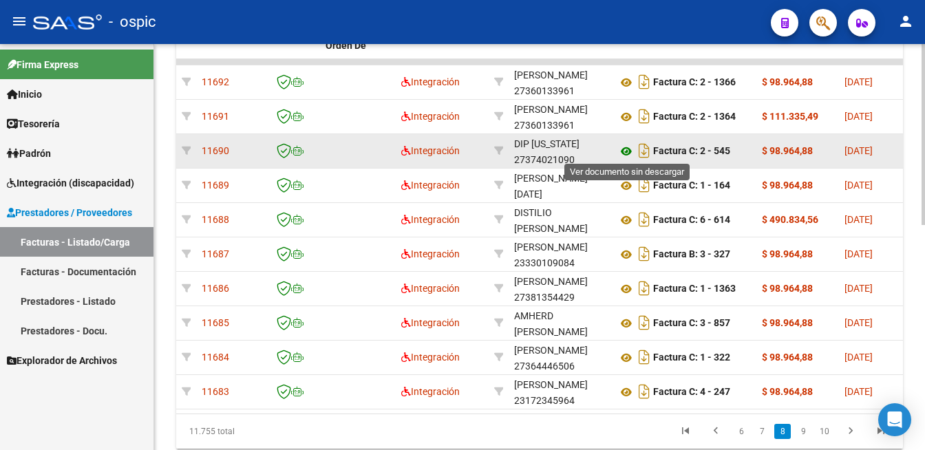
click at [622, 149] on icon at bounding box center [626, 151] width 18 height 17
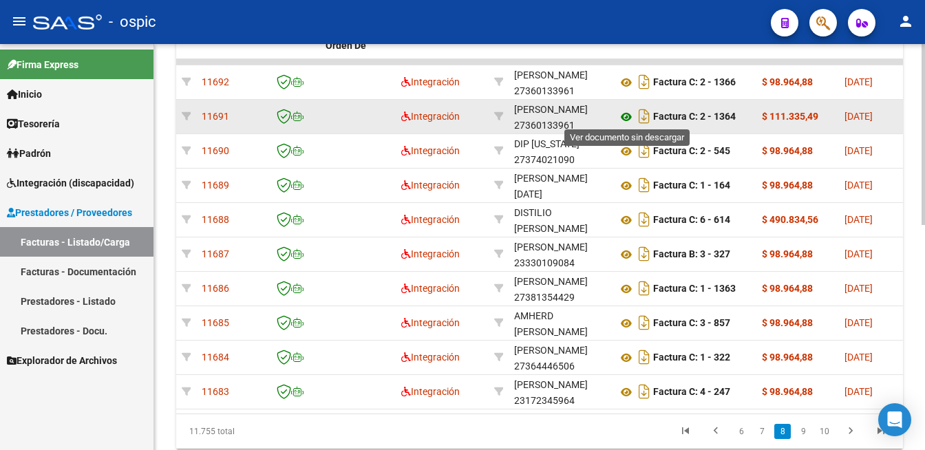
click at [627, 116] on icon at bounding box center [626, 117] width 18 height 17
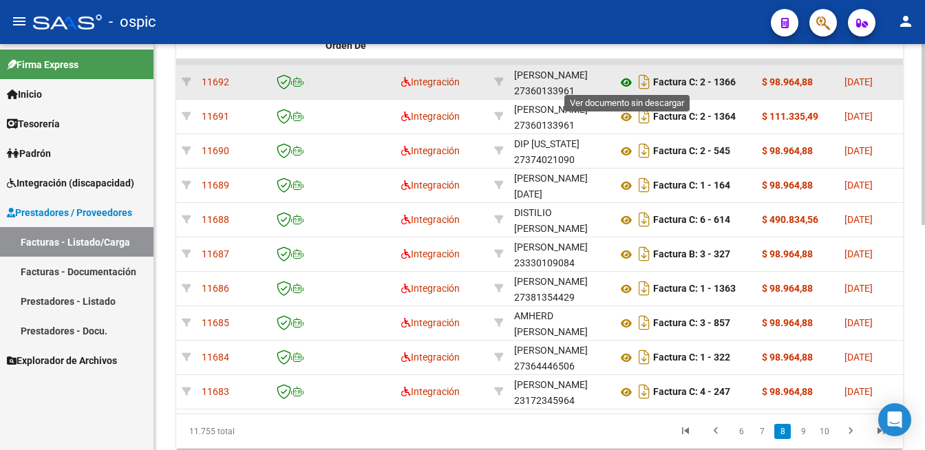
click at [621, 78] on icon at bounding box center [626, 82] width 18 height 17
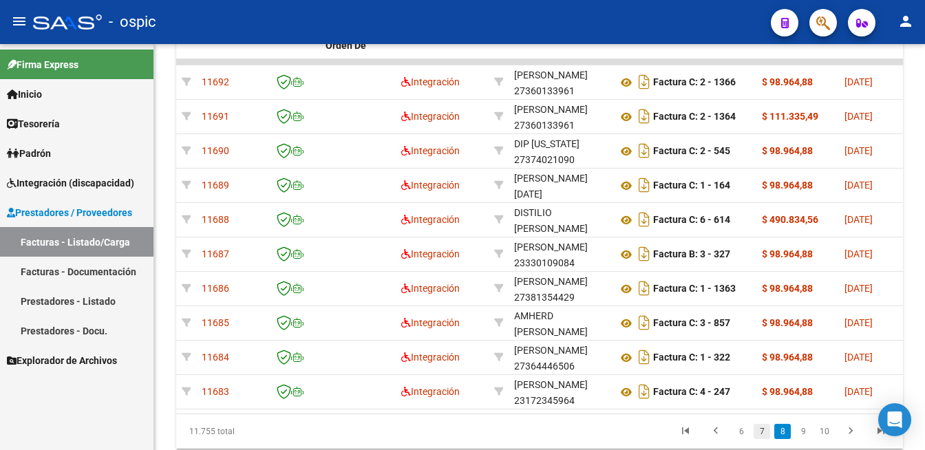
click at [762, 439] on link "7" at bounding box center [761, 431] width 17 height 15
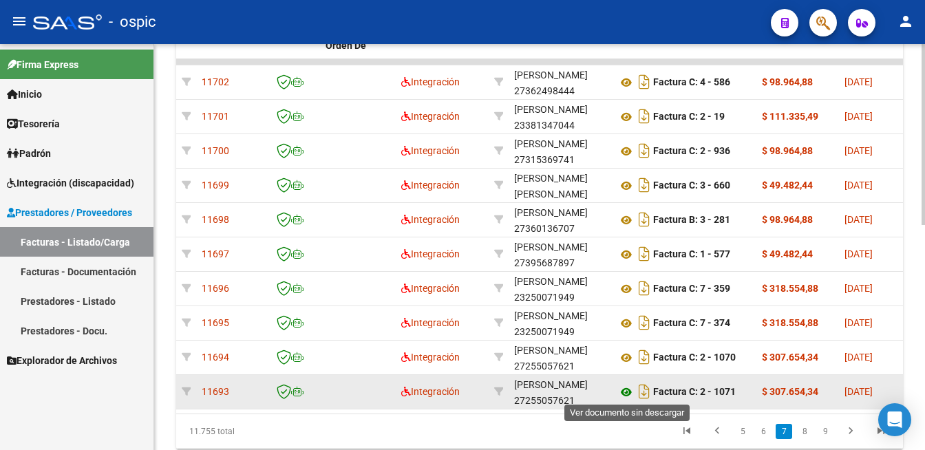
click at [625, 392] on icon at bounding box center [626, 392] width 18 height 17
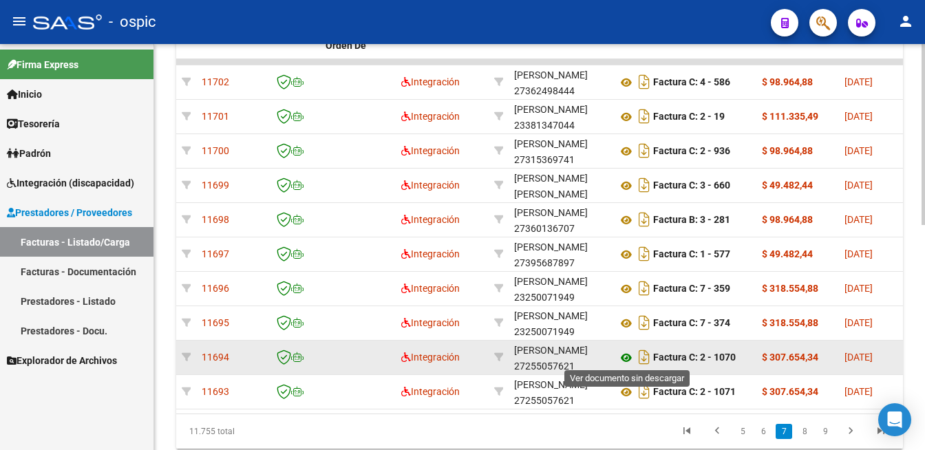
click at [623, 356] on icon at bounding box center [626, 358] width 18 height 17
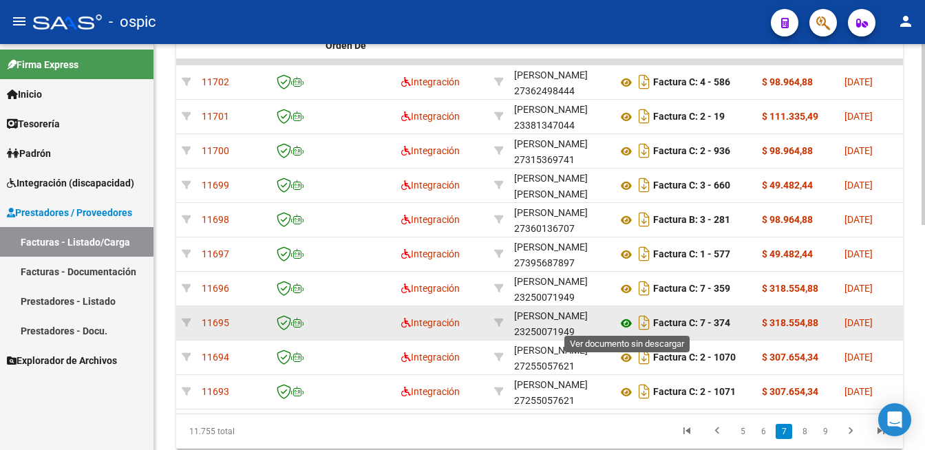
click at [628, 316] on icon at bounding box center [626, 323] width 18 height 17
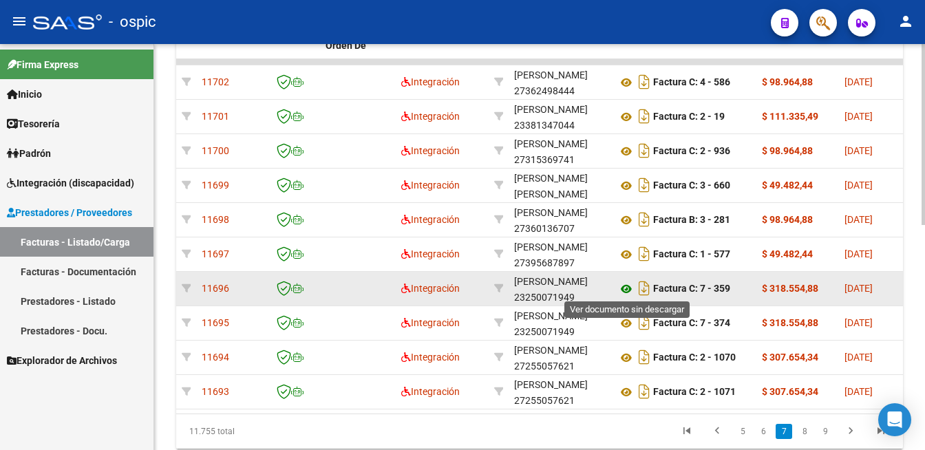
click at [628, 285] on icon at bounding box center [626, 289] width 18 height 17
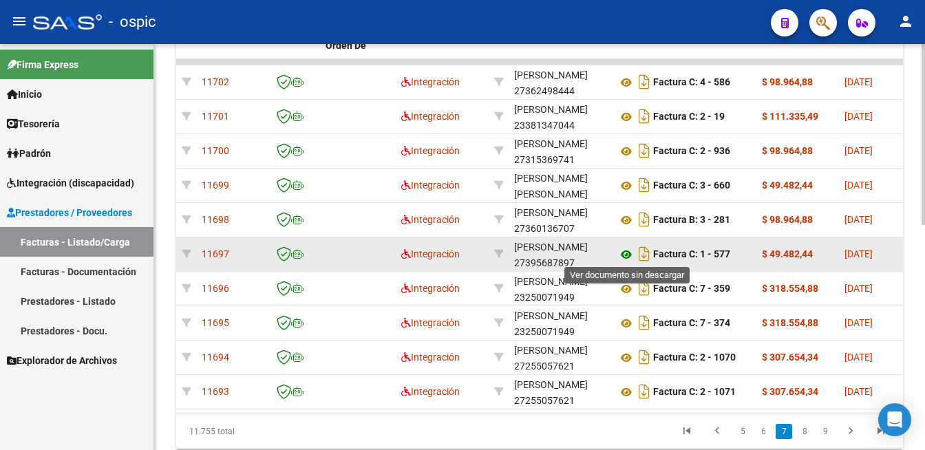
click at [623, 252] on icon at bounding box center [626, 254] width 18 height 17
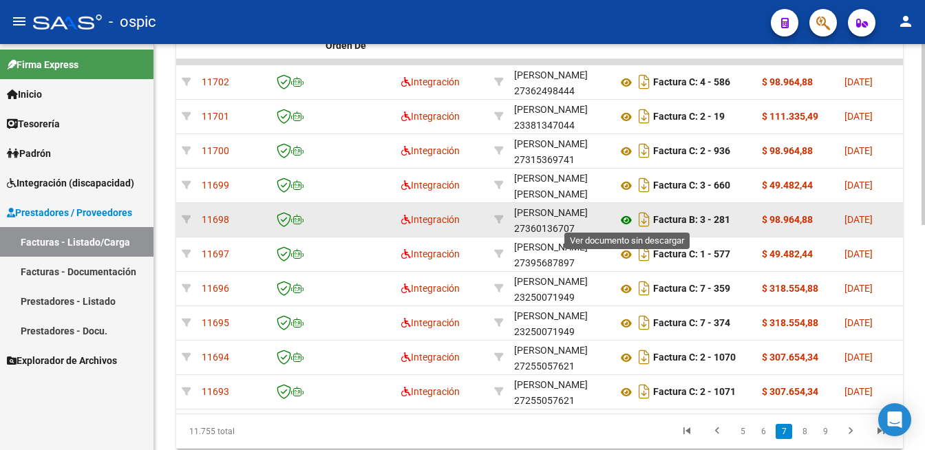
click at [625, 218] on icon at bounding box center [626, 220] width 18 height 17
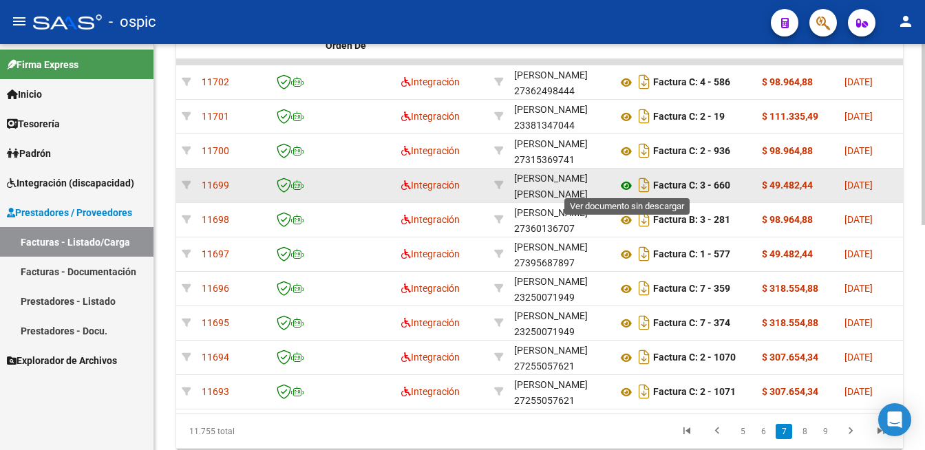
click at [626, 184] on icon at bounding box center [626, 186] width 18 height 17
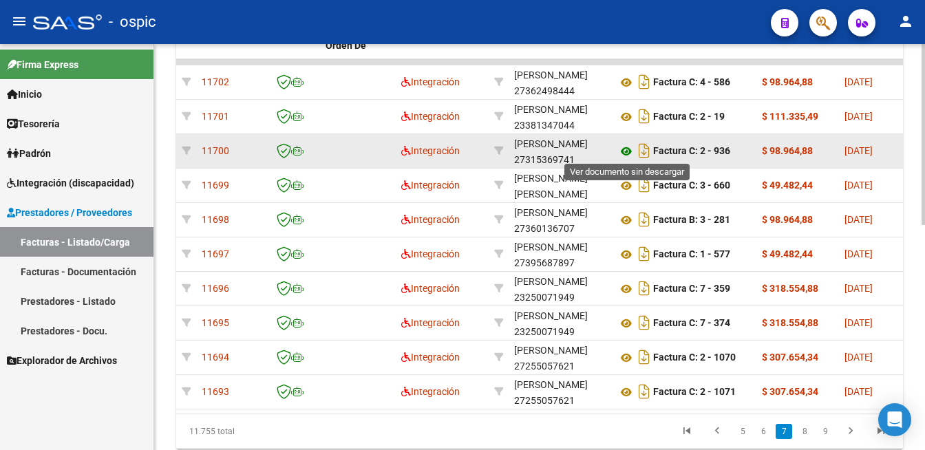
click at [629, 150] on icon at bounding box center [626, 151] width 18 height 17
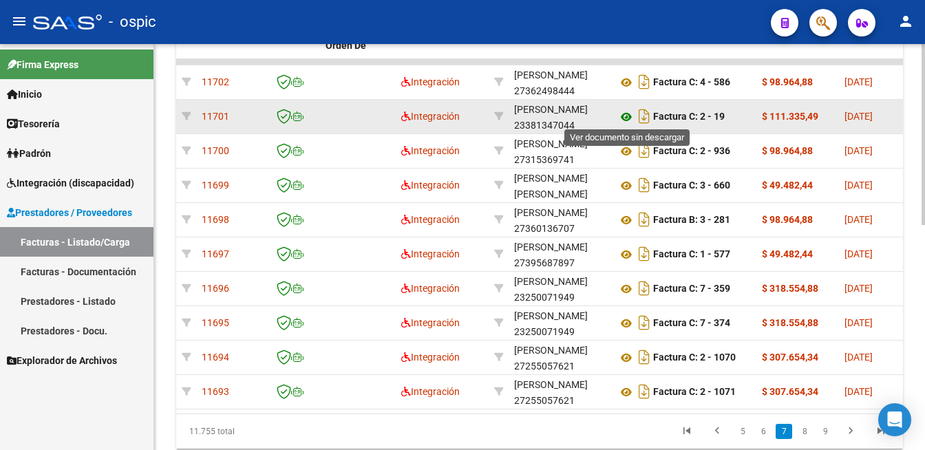
click at [628, 114] on icon at bounding box center [626, 117] width 18 height 17
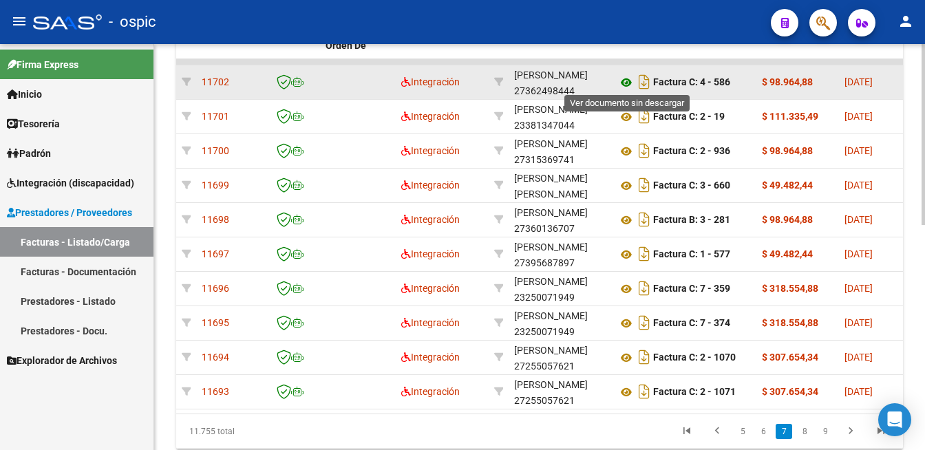
click at [623, 82] on icon at bounding box center [626, 82] width 18 height 17
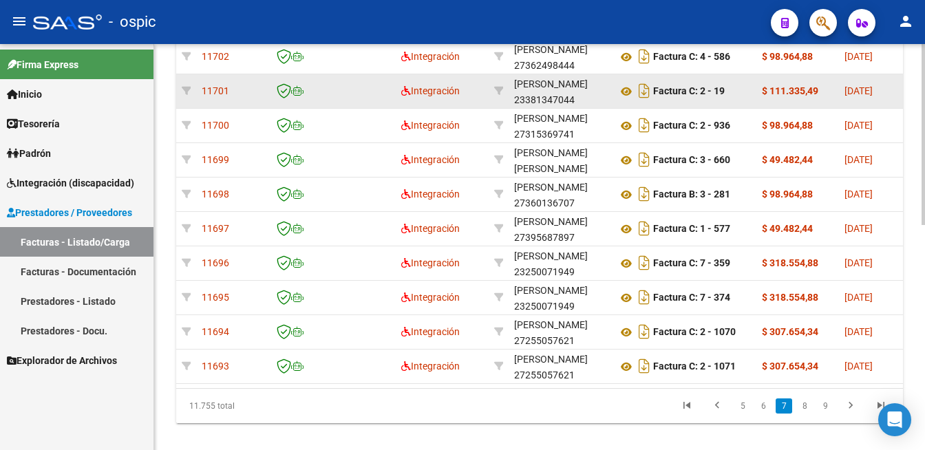
scroll to position [451, 0]
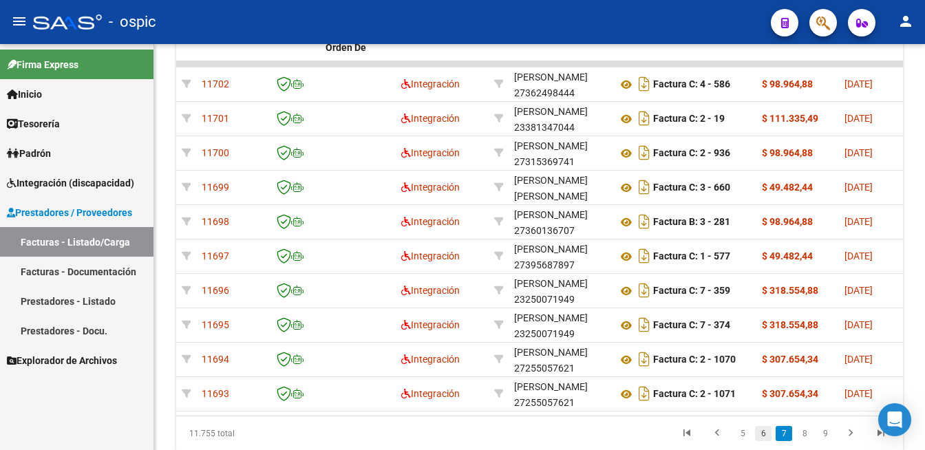
click at [765, 441] on link "6" at bounding box center [763, 433] width 17 height 15
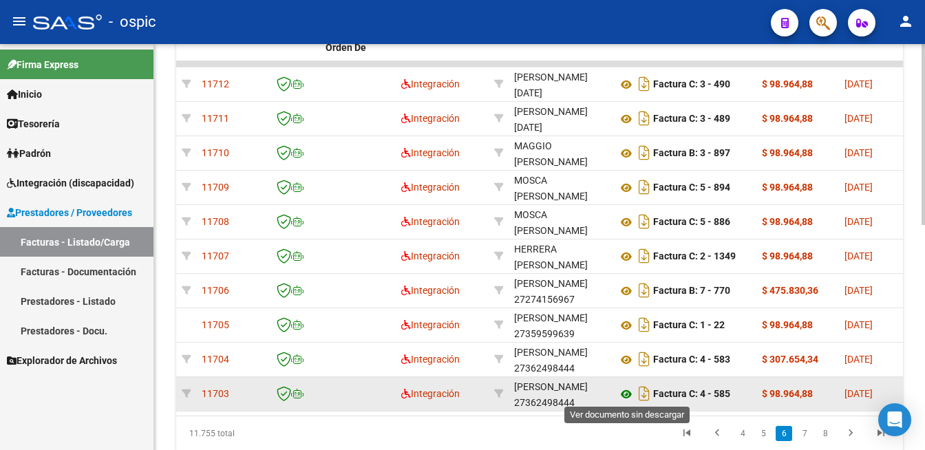
click at [626, 392] on icon at bounding box center [626, 394] width 18 height 17
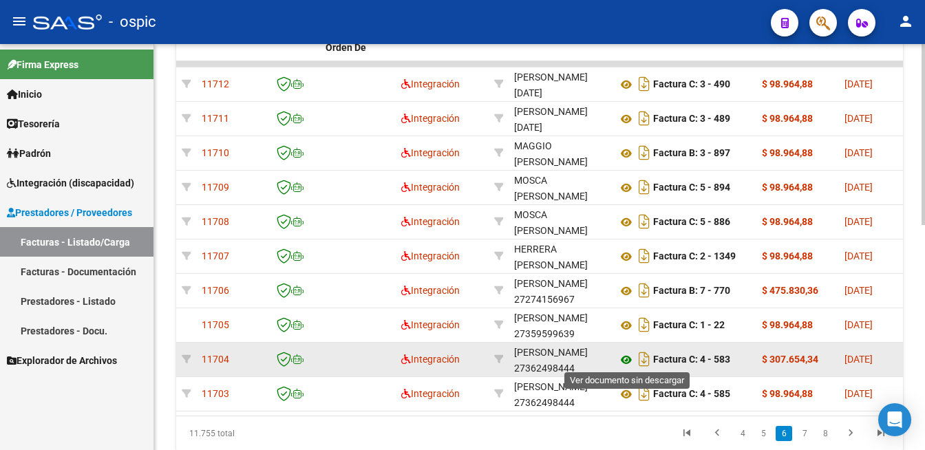
click at [623, 358] on icon at bounding box center [626, 360] width 18 height 17
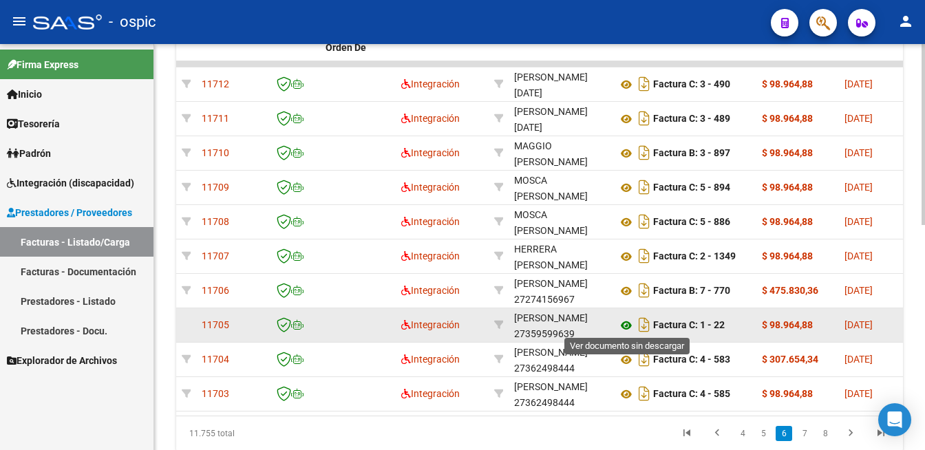
click at [625, 322] on icon at bounding box center [626, 325] width 18 height 17
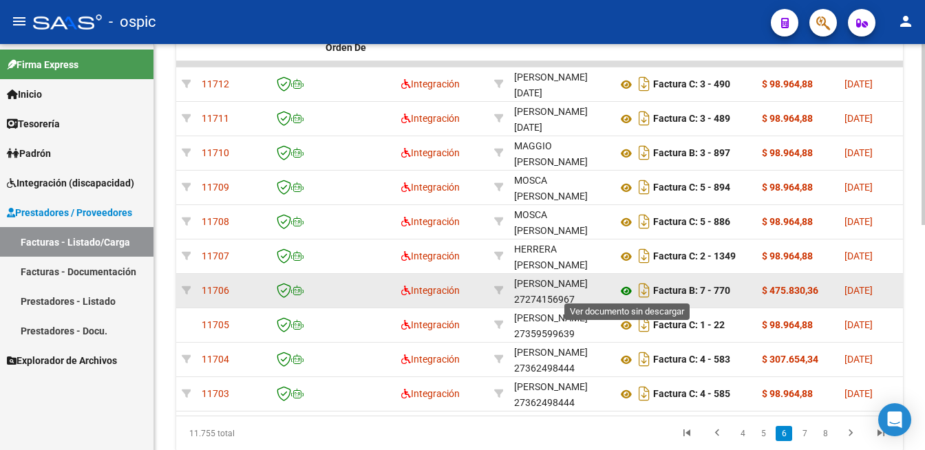
click at [630, 290] on icon at bounding box center [626, 291] width 18 height 17
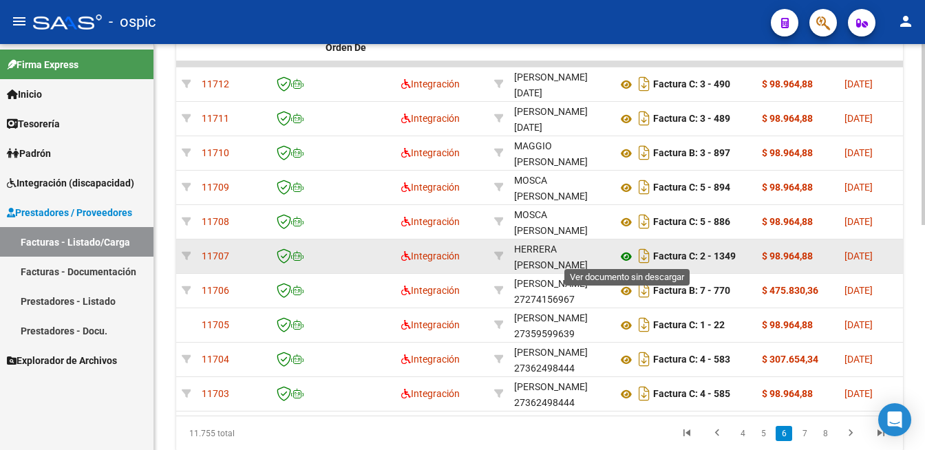
click at [625, 258] on icon at bounding box center [626, 256] width 18 height 17
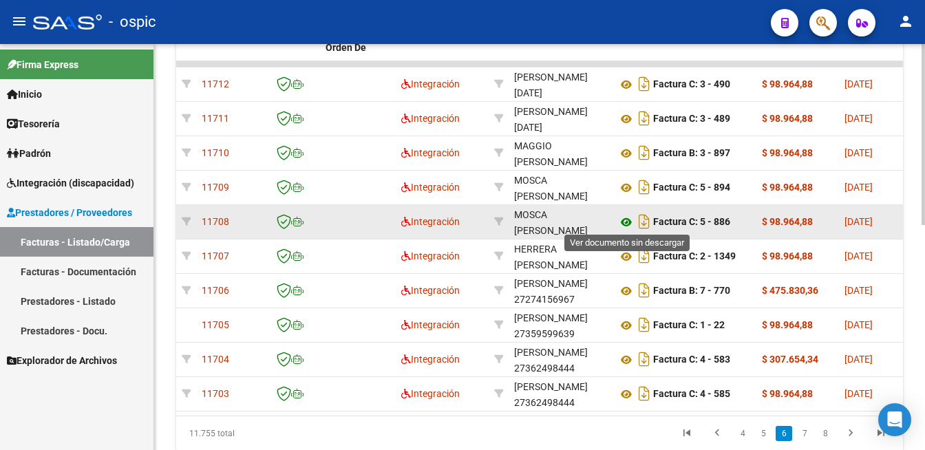
click at [628, 221] on icon at bounding box center [626, 222] width 18 height 17
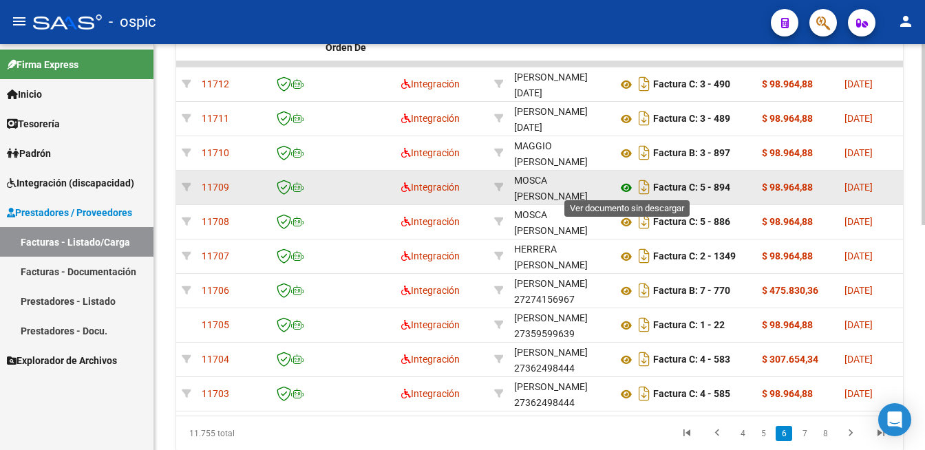
click at [628, 185] on icon at bounding box center [626, 188] width 18 height 17
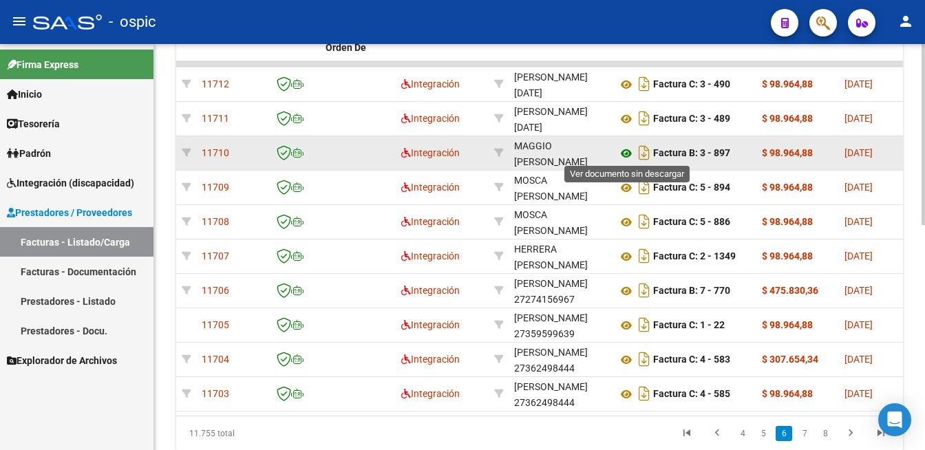
click at [628, 152] on icon at bounding box center [626, 153] width 18 height 17
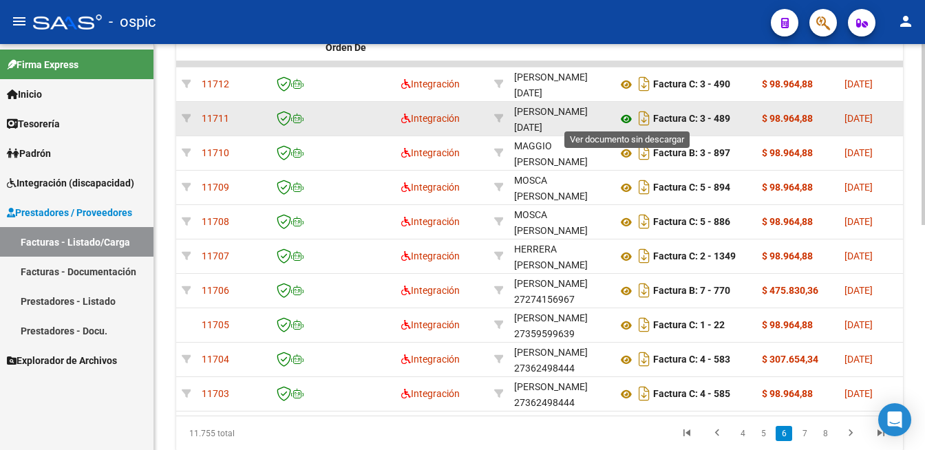
click at [625, 114] on icon at bounding box center [626, 119] width 18 height 17
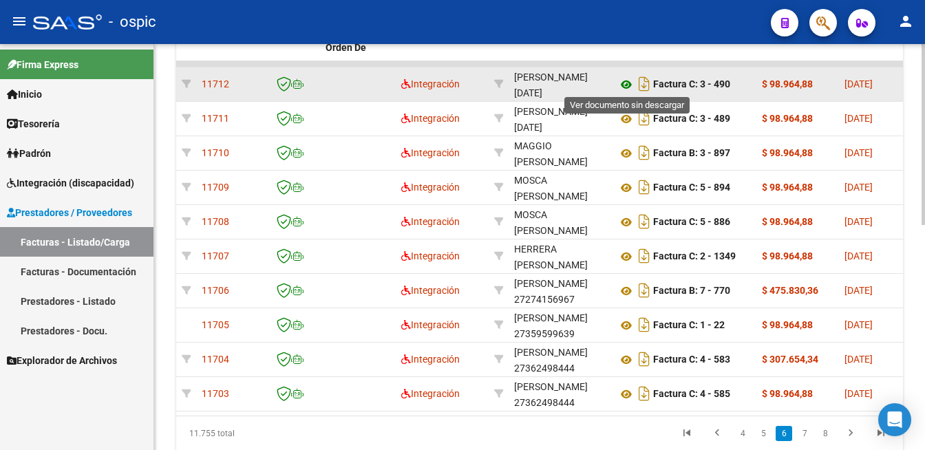
click at [628, 79] on icon at bounding box center [626, 84] width 18 height 17
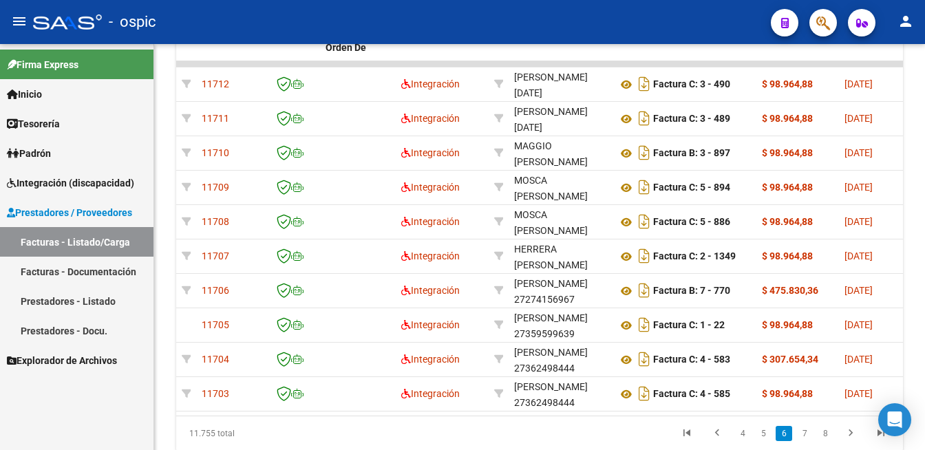
drag, startPoint x: 759, startPoint y: 437, endPoint x: 759, endPoint y: 429, distance: 7.6
click at [759, 436] on li "5" at bounding box center [763, 433] width 21 height 23
click at [762, 441] on link "5" at bounding box center [763, 433] width 17 height 15
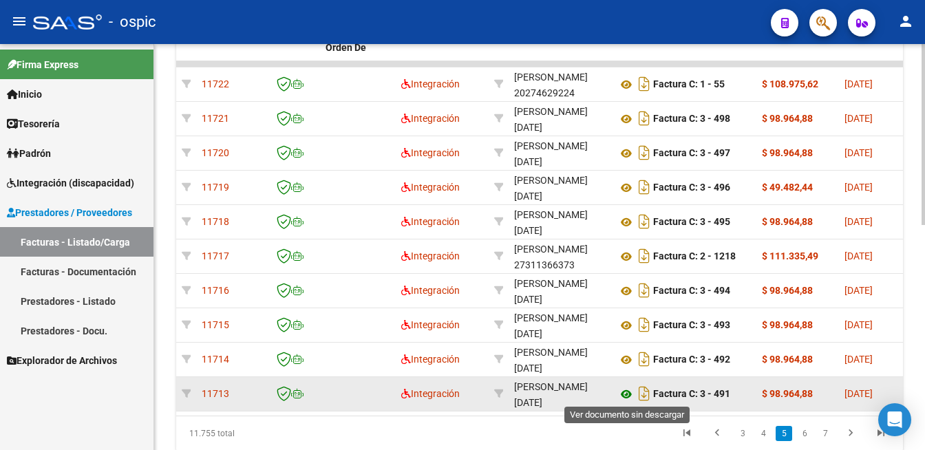
click at [622, 389] on icon at bounding box center [626, 394] width 18 height 17
click at [625, 392] on icon at bounding box center [626, 394] width 18 height 17
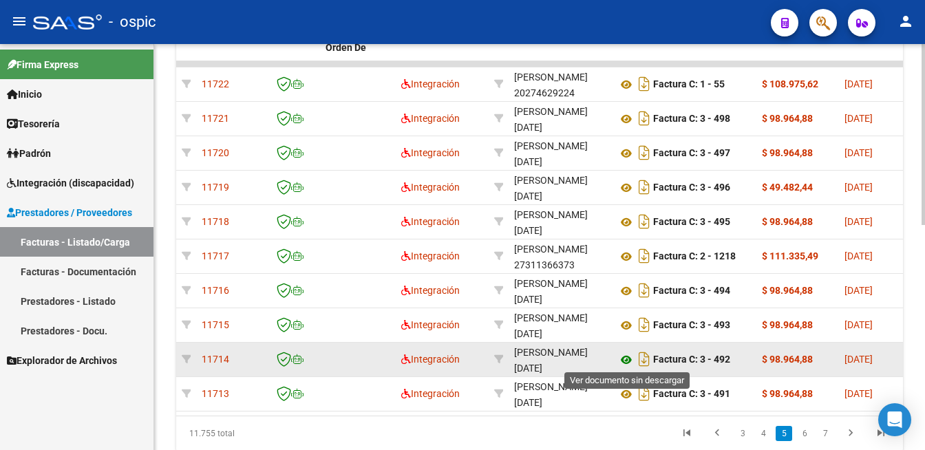
click at [623, 353] on icon at bounding box center [626, 360] width 18 height 17
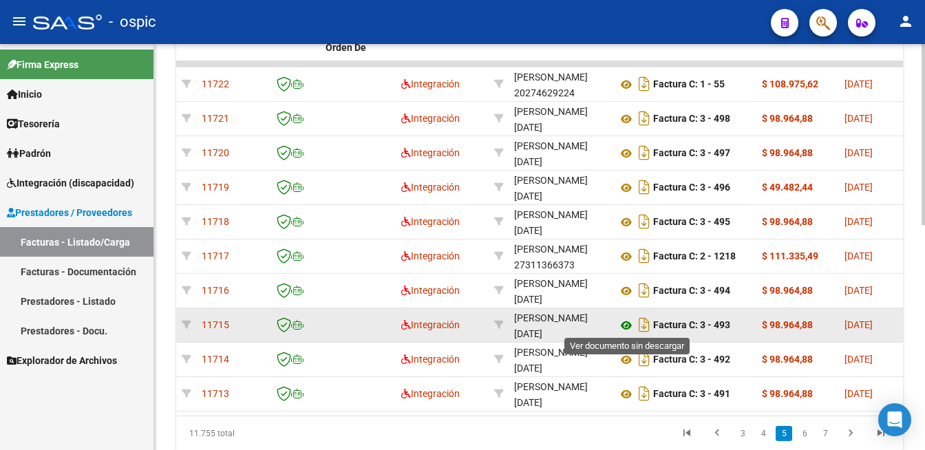
click at [623, 320] on icon at bounding box center [626, 325] width 18 height 17
click at [628, 325] on icon at bounding box center [626, 325] width 18 height 17
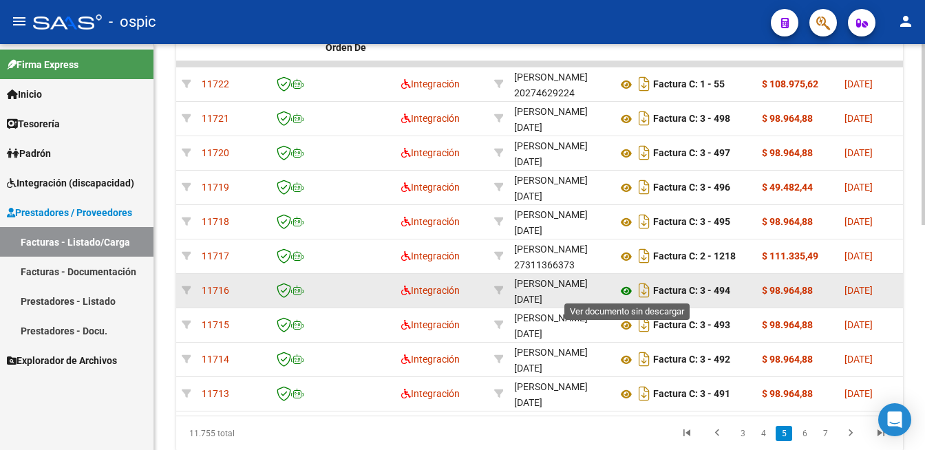
click at [625, 288] on icon at bounding box center [626, 291] width 18 height 17
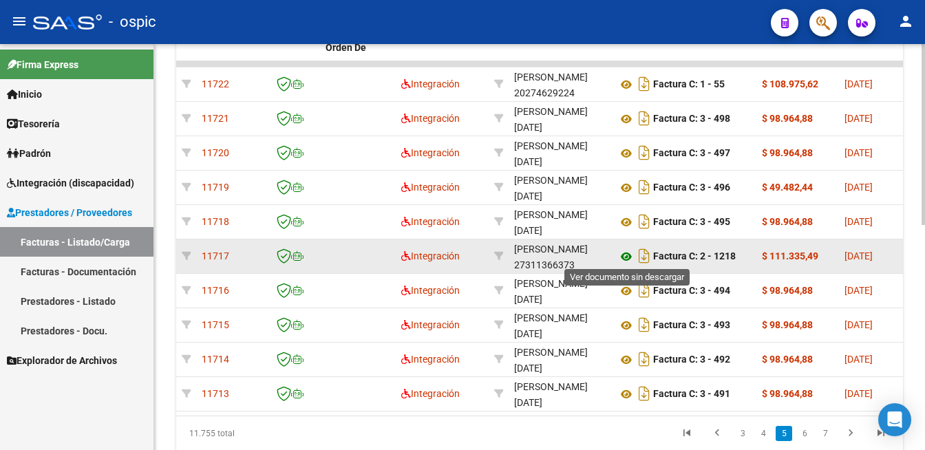
click at [621, 248] on icon at bounding box center [626, 256] width 18 height 17
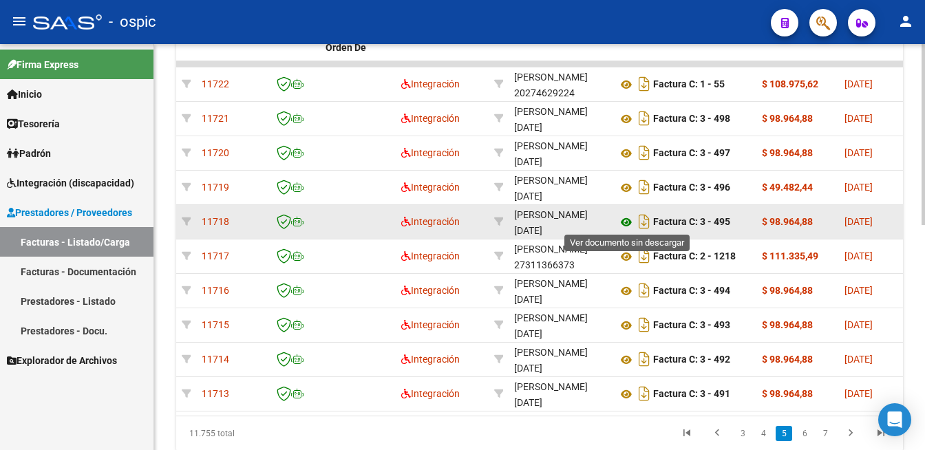
click at [620, 218] on icon at bounding box center [626, 222] width 18 height 17
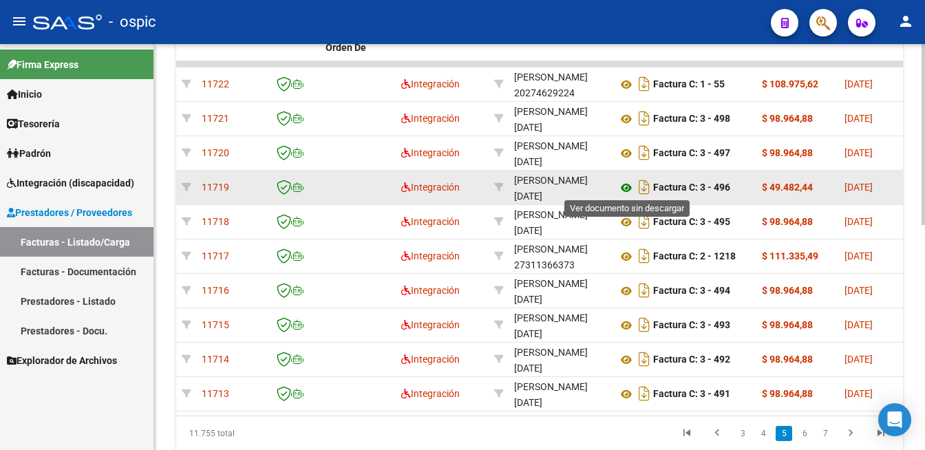
click at [627, 184] on icon at bounding box center [626, 188] width 18 height 17
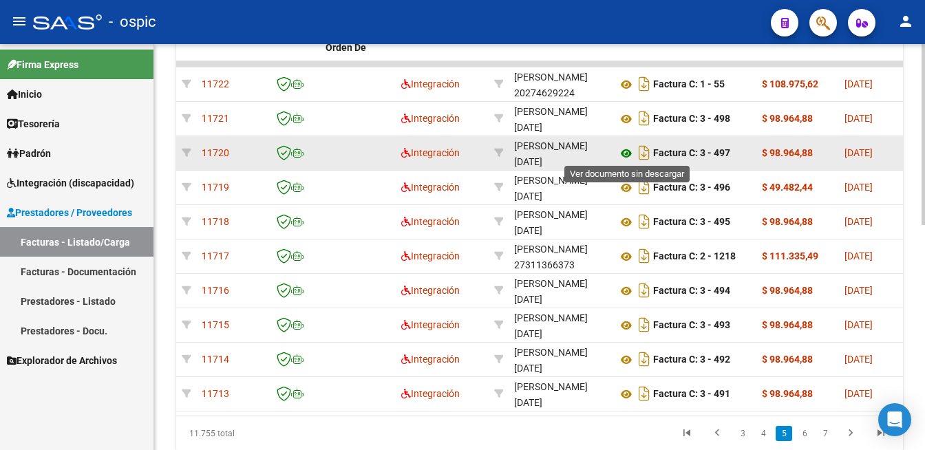
click at [618, 149] on icon at bounding box center [626, 153] width 18 height 17
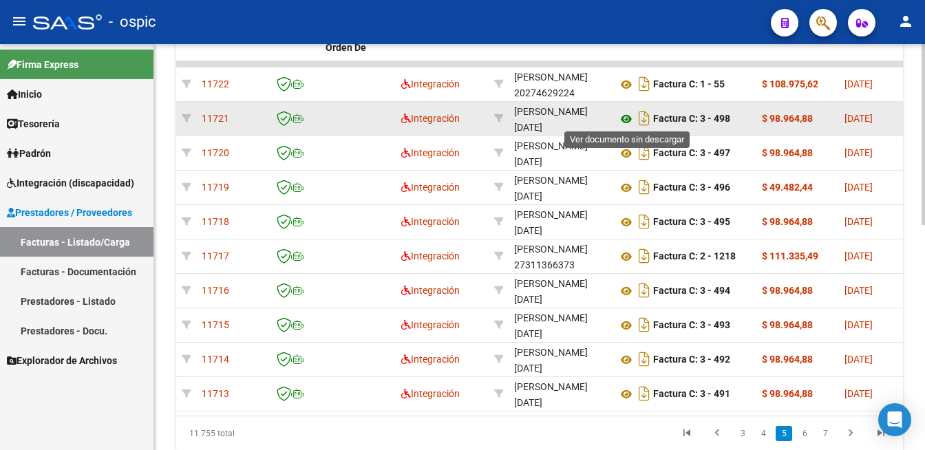
click at [629, 114] on icon at bounding box center [626, 119] width 18 height 17
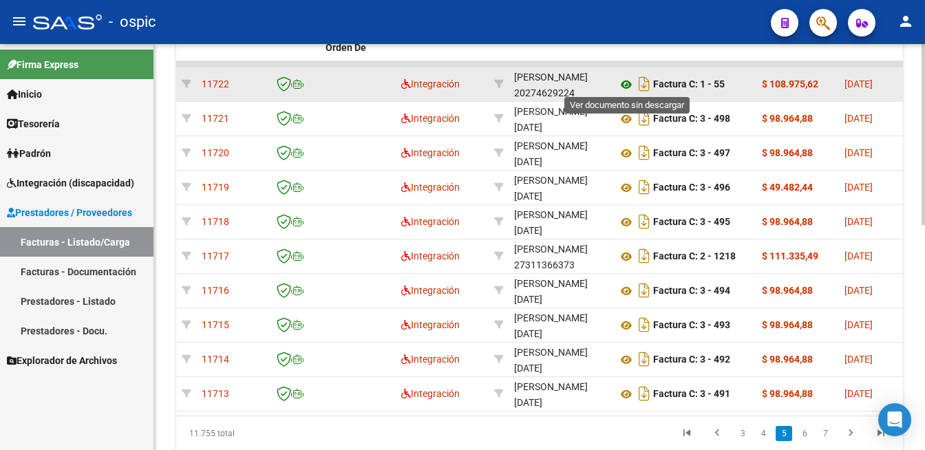
click at [624, 81] on icon at bounding box center [626, 84] width 18 height 17
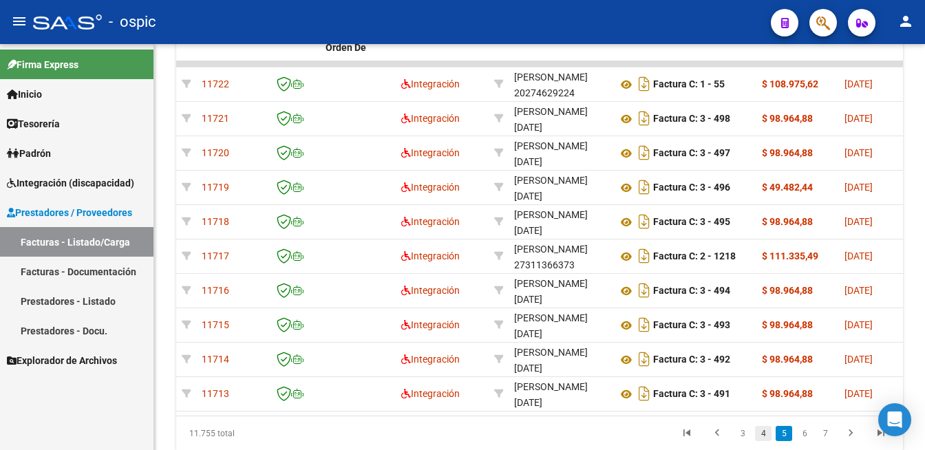
click at [760, 439] on link "4" at bounding box center [763, 433] width 17 height 15
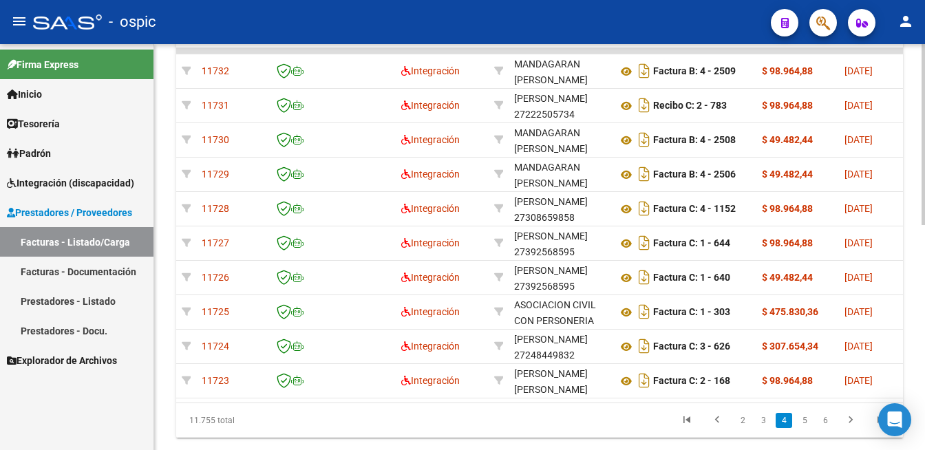
scroll to position [467, 0]
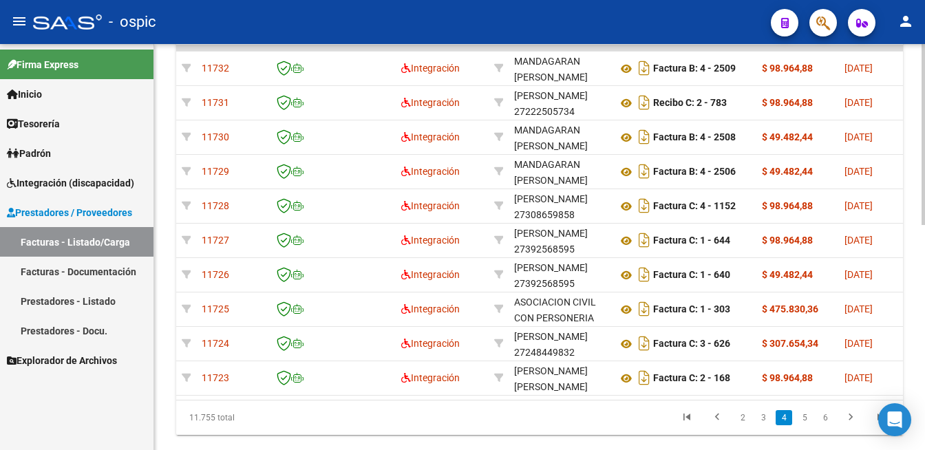
click at [924, 225] on div at bounding box center [922, 134] width 3 height 181
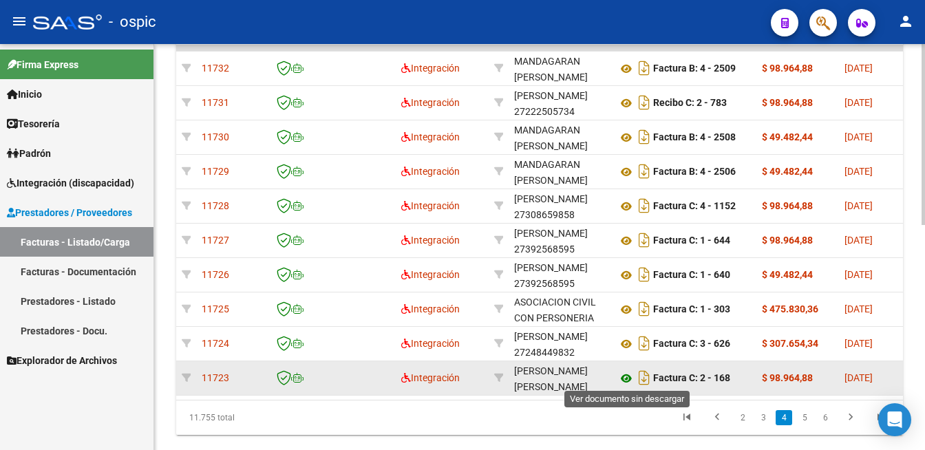
click at [623, 375] on icon at bounding box center [626, 378] width 18 height 17
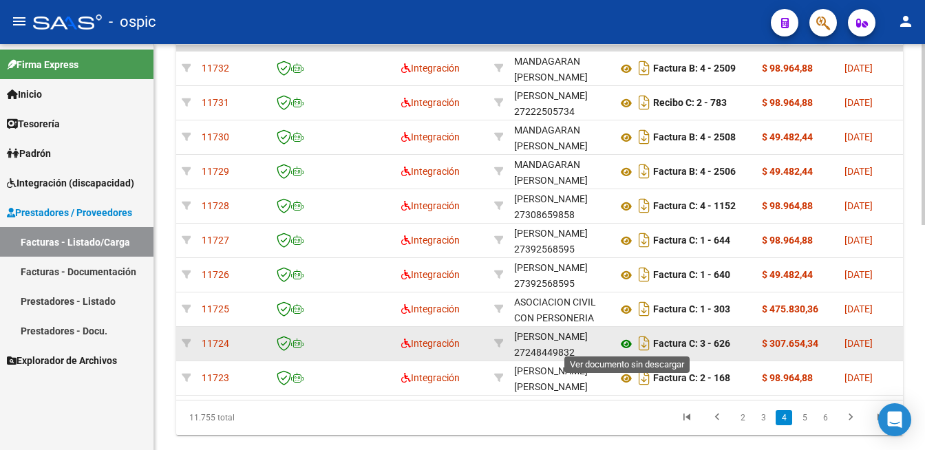
click at [624, 341] on icon at bounding box center [626, 344] width 18 height 17
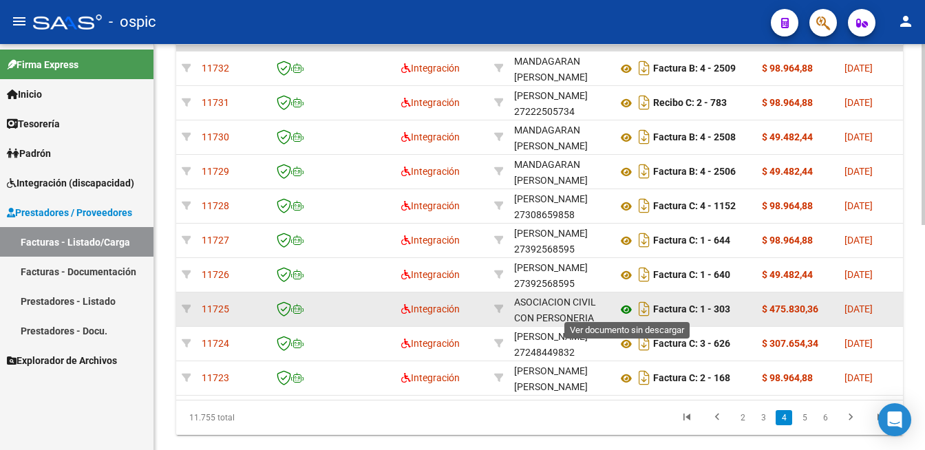
click at [623, 309] on icon at bounding box center [626, 309] width 18 height 17
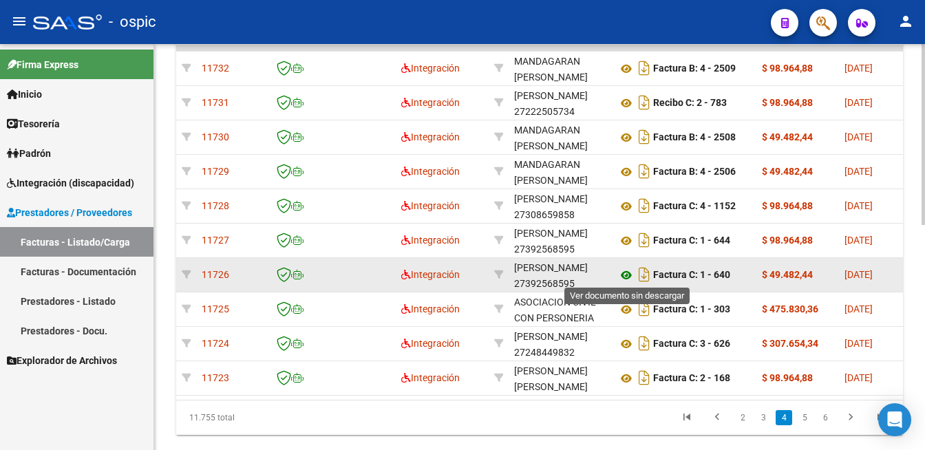
click at [622, 271] on icon at bounding box center [626, 275] width 18 height 17
click at [623, 269] on icon at bounding box center [626, 275] width 18 height 17
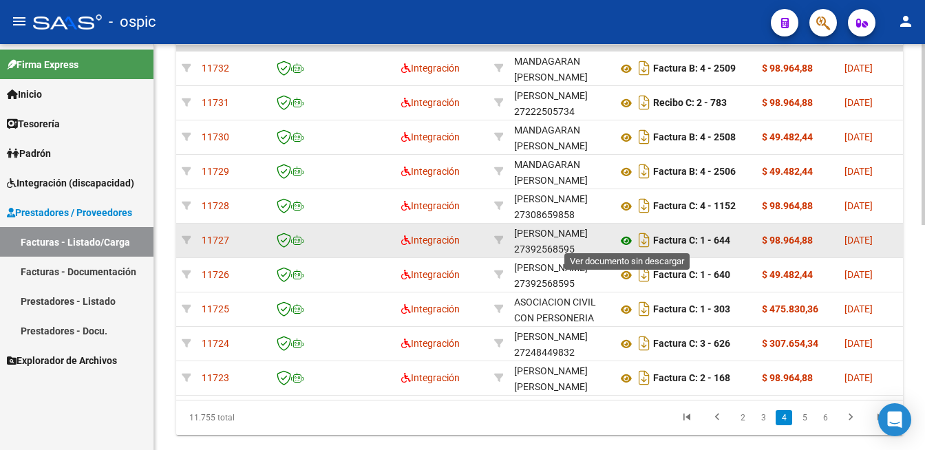
click at [627, 242] on icon at bounding box center [626, 241] width 18 height 17
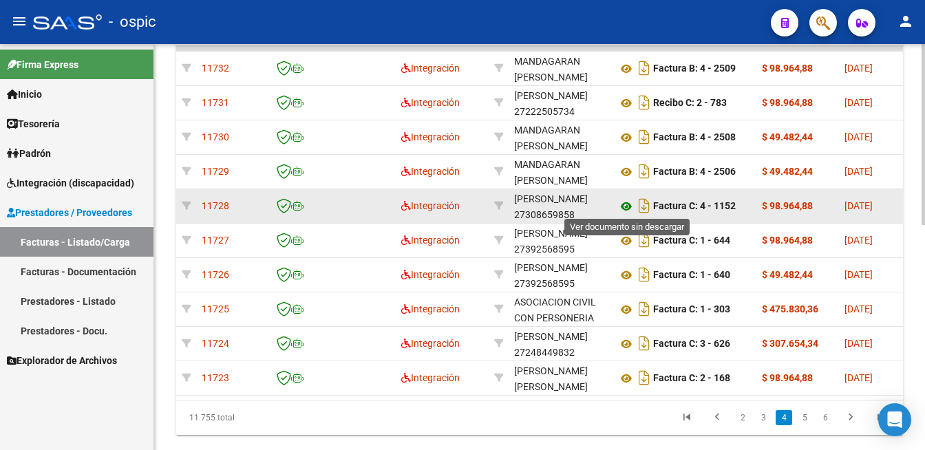
click at [621, 203] on icon at bounding box center [626, 206] width 18 height 17
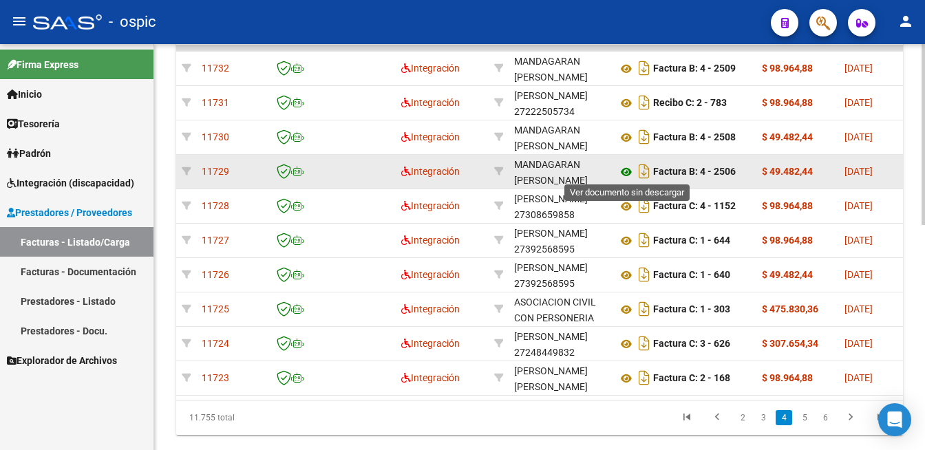
click at [628, 169] on icon at bounding box center [626, 172] width 18 height 17
click at [623, 173] on icon at bounding box center [626, 172] width 18 height 17
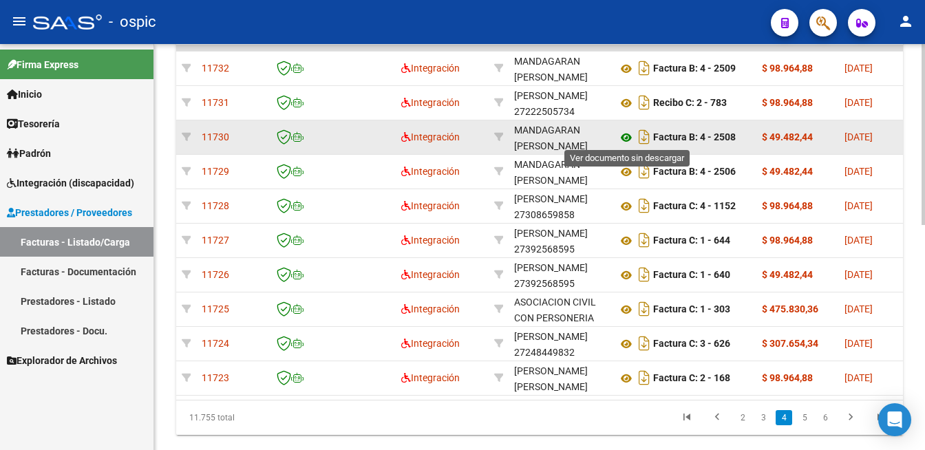
click at [622, 133] on icon at bounding box center [626, 137] width 18 height 17
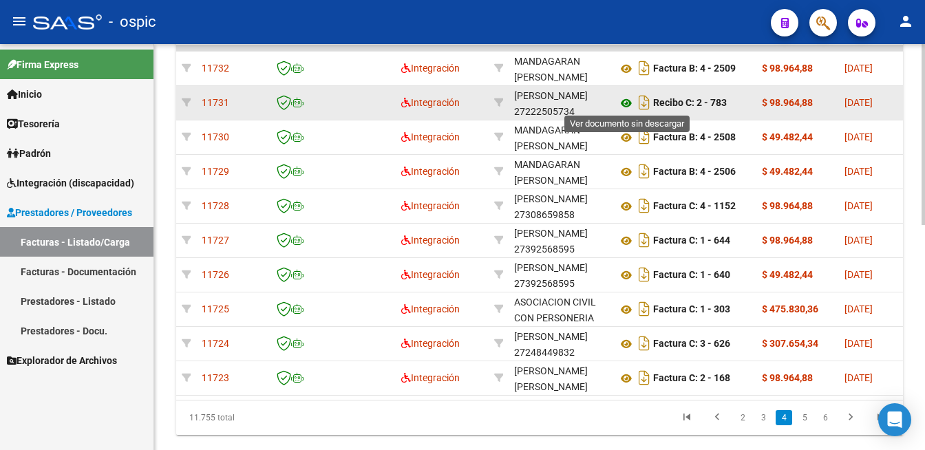
click at [628, 100] on icon at bounding box center [626, 103] width 18 height 17
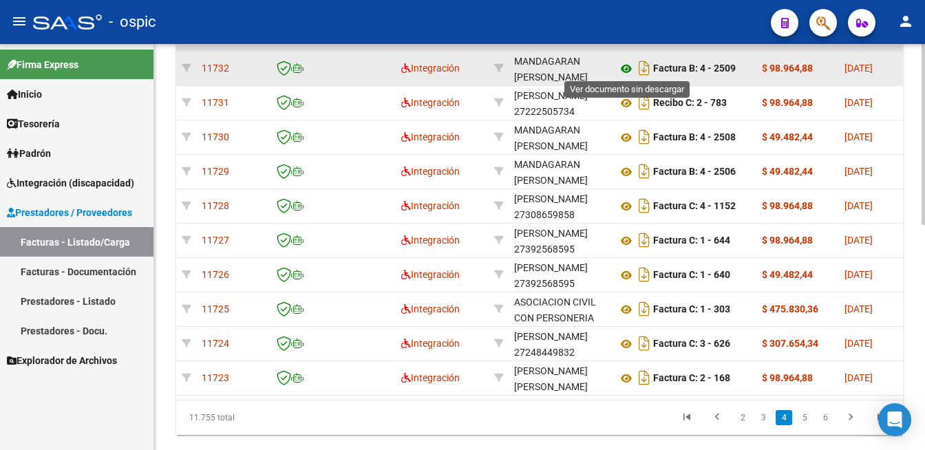
click at [622, 67] on icon at bounding box center [626, 69] width 18 height 17
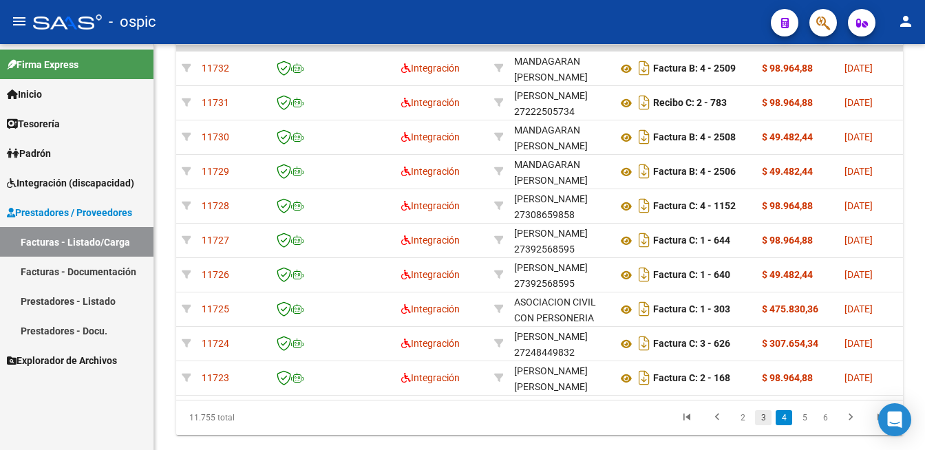
click at [765, 425] on link "3" at bounding box center [763, 417] width 17 height 15
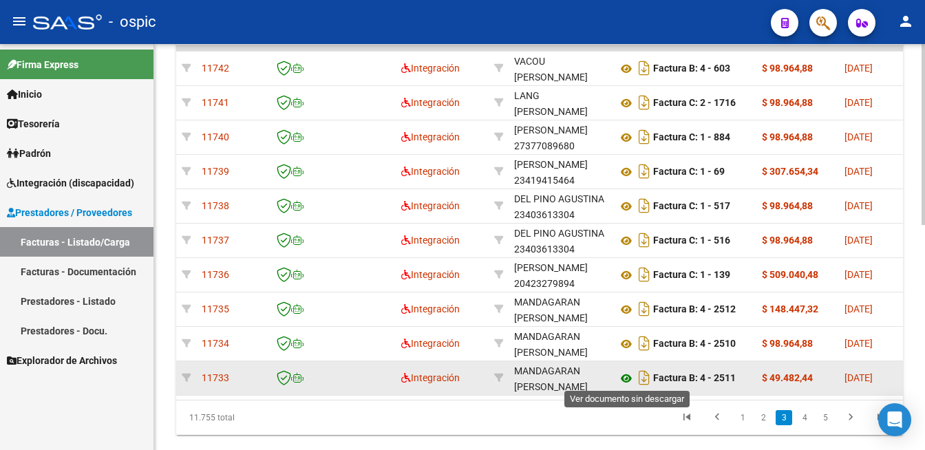
click at [624, 375] on icon at bounding box center [626, 378] width 18 height 17
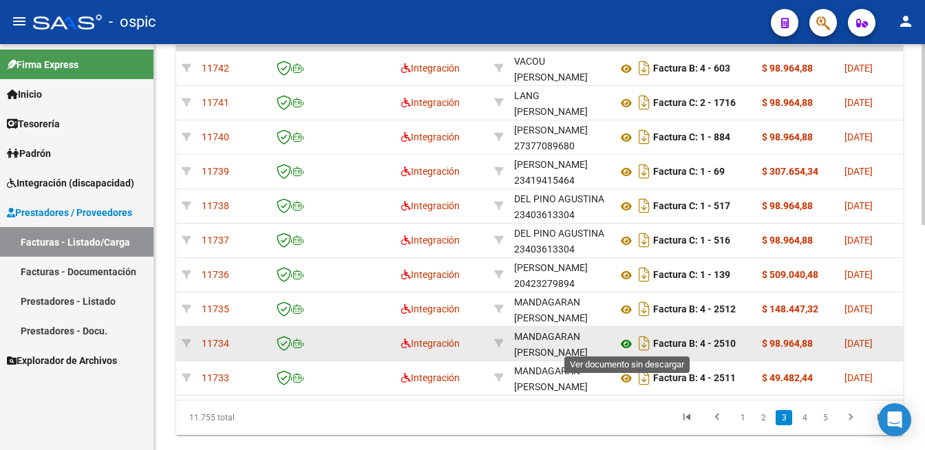
click at [623, 341] on icon at bounding box center [626, 344] width 18 height 17
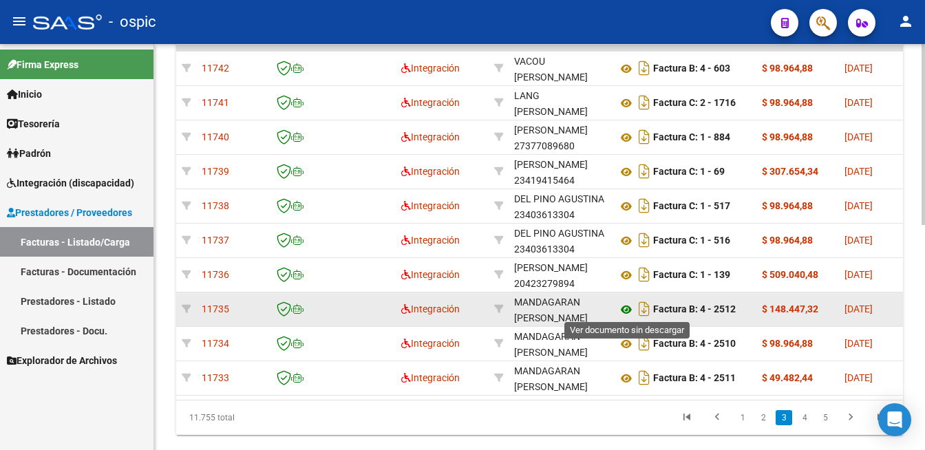
click at [626, 307] on icon at bounding box center [626, 309] width 18 height 17
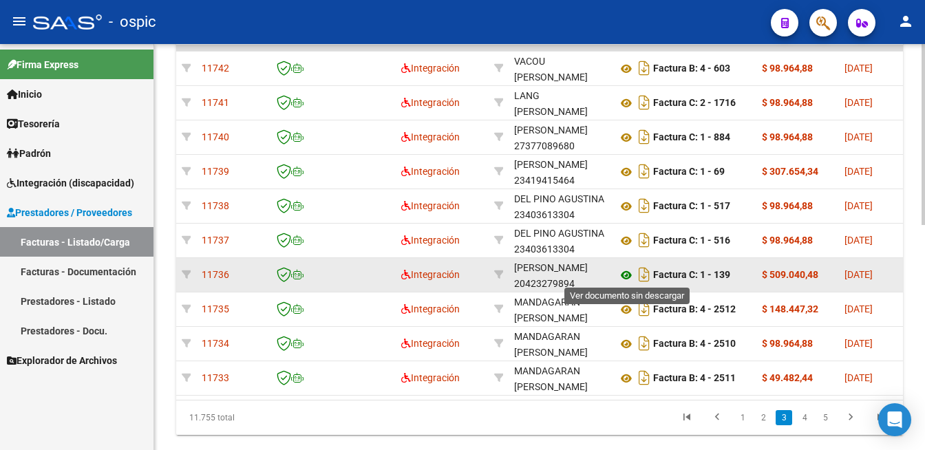
click at [624, 271] on icon at bounding box center [626, 275] width 18 height 17
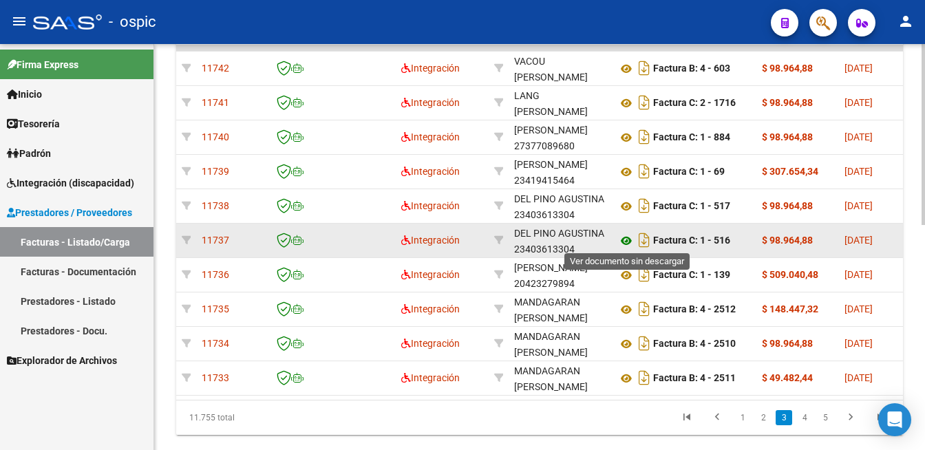
click at [629, 238] on icon at bounding box center [626, 241] width 18 height 17
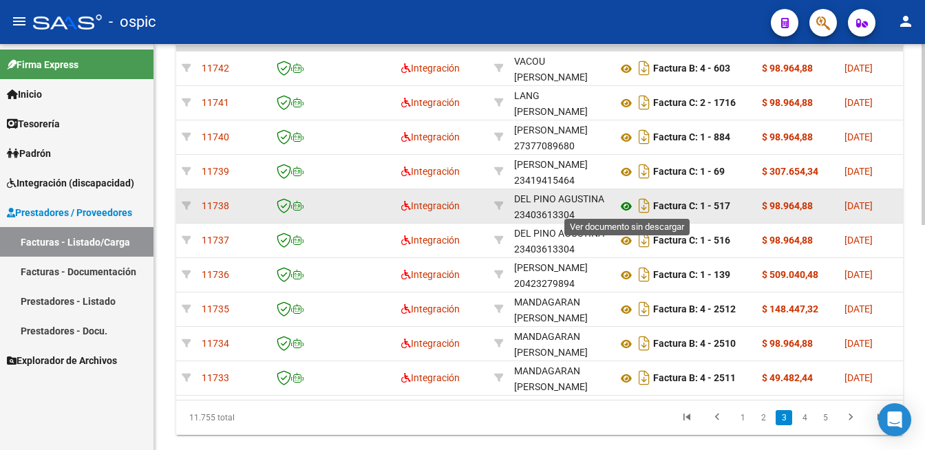
click at [625, 201] on icon at bounding box center [626, 206] width 18 height 17
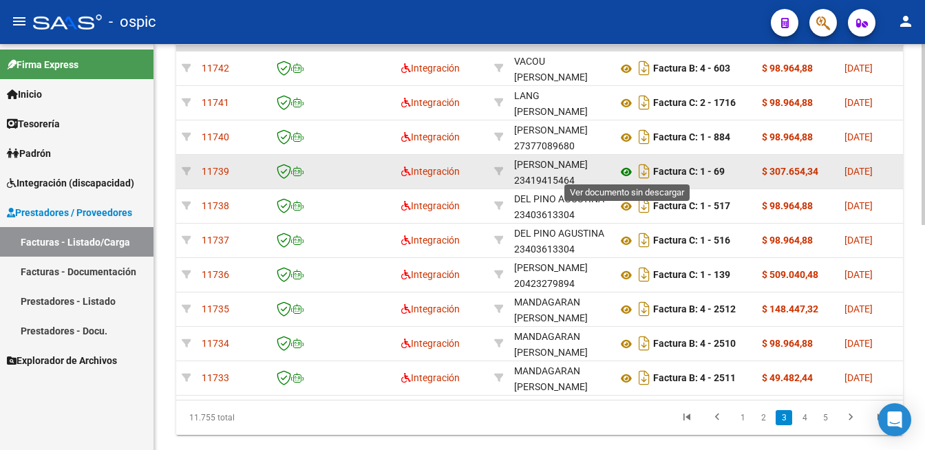
click at [623, 171] on icon at bounding box center [626, 172] width 18 height 17
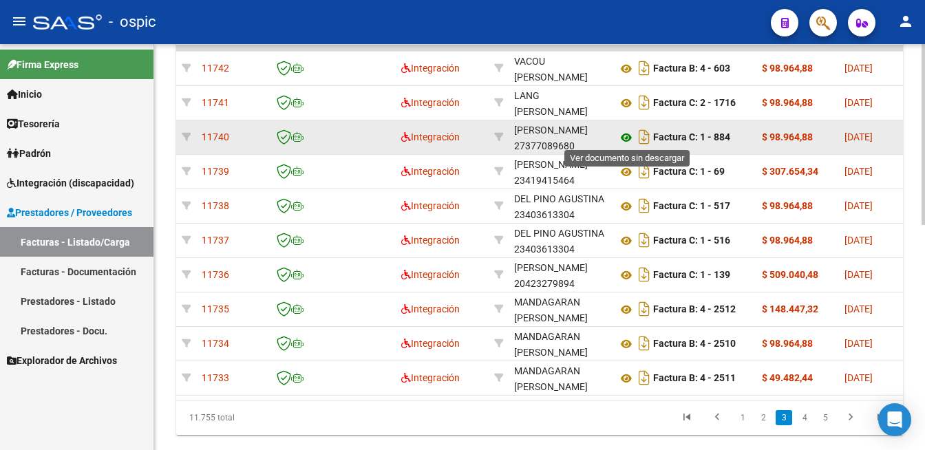
click at [623, 136] on icon at bounding box center [626, 137] width 18 height 17
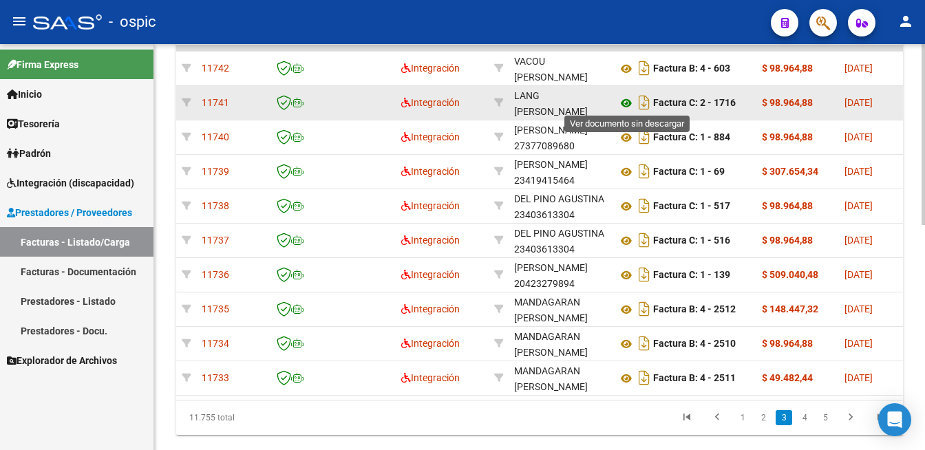
click at [628, 99] on icon at bounding box center [626, 103] width 18 height 17
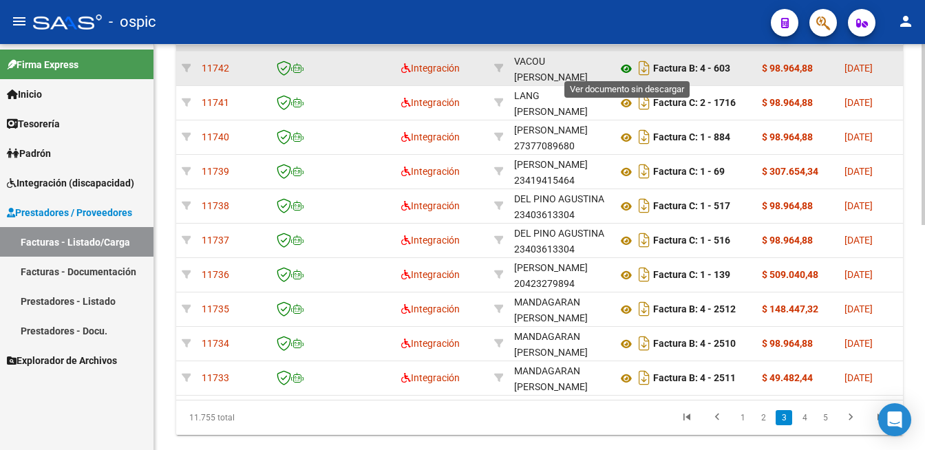
click at [627, 64] on icon at bounding box center [626, 69] width 18 height 17
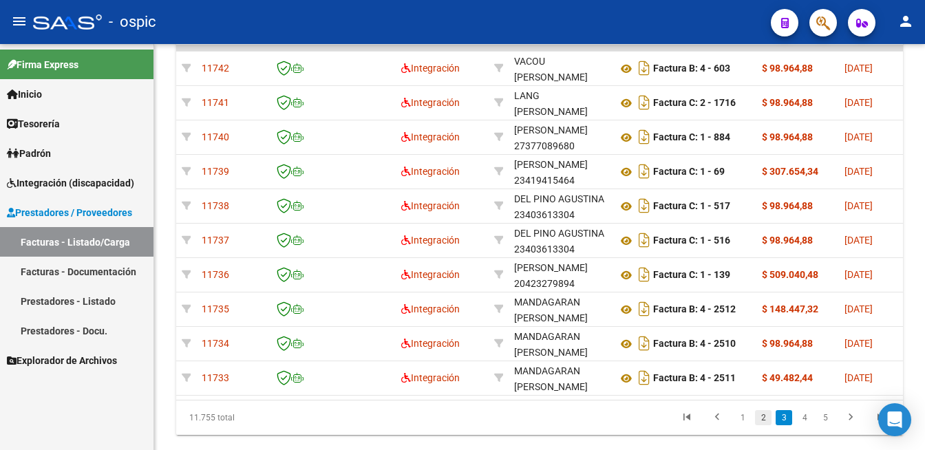
click at [762, 425] on link "2" at bounding box center [763, 417] width 17 height 15
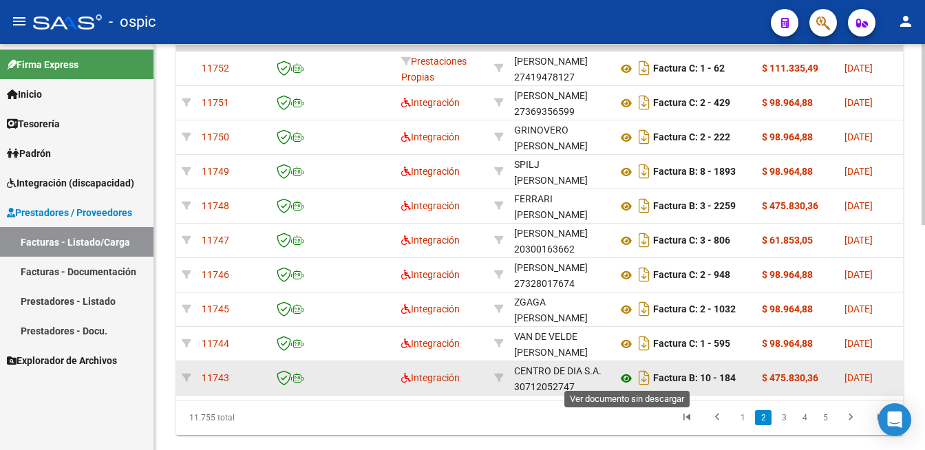
click at [622, 373] on icon at bounding box center [626, 378] width 18 height 17
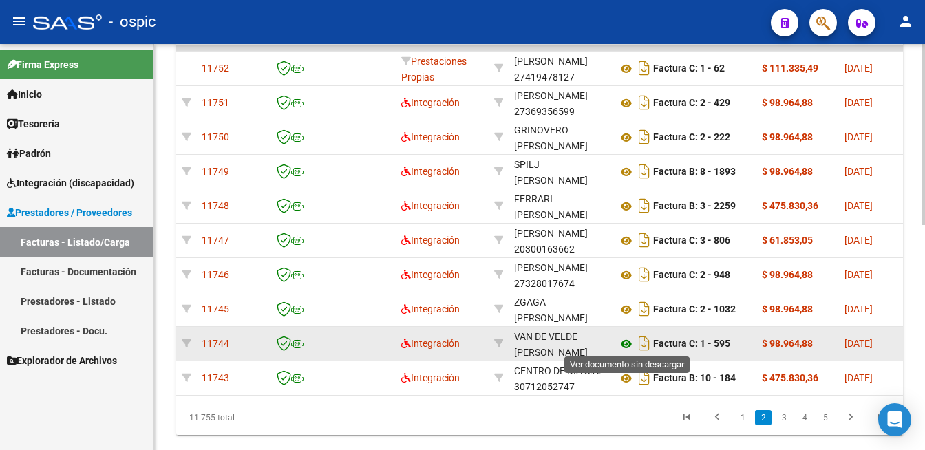
click at [625, 343] on icon at bounding box center [626, 344] width 18 height 17
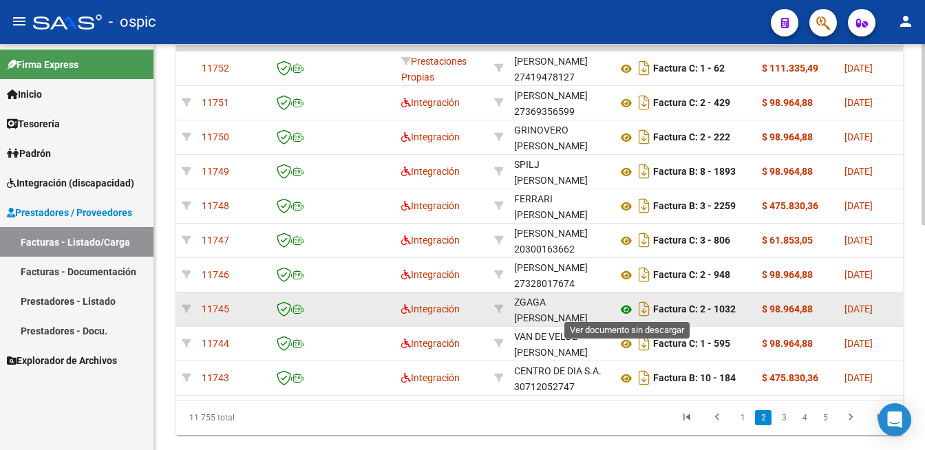
click at [626, 309] on icon at bounding box center [626, 309] width 18 height 17
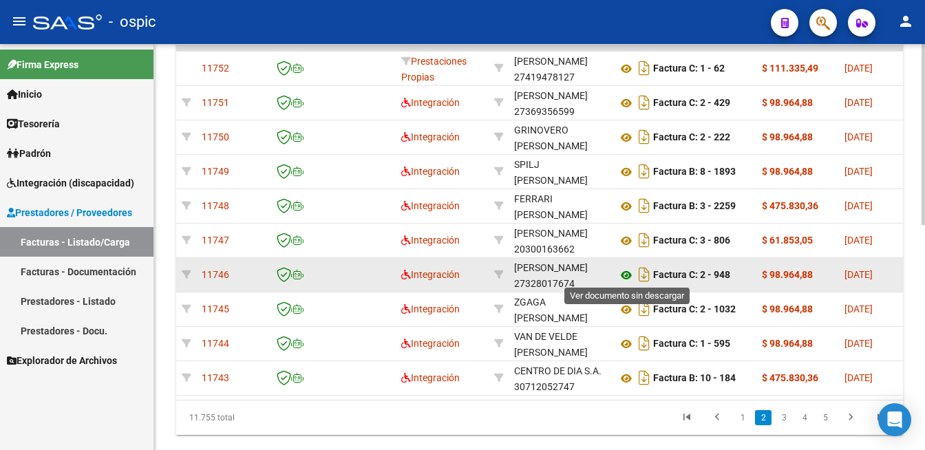
click at [630, 268] on icon at bounding box center [626, 275] width 18 height 17
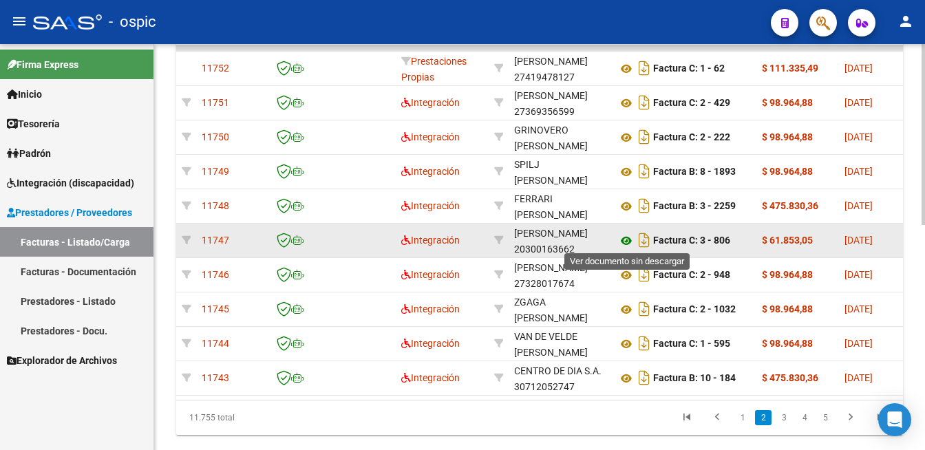
click at [625, 234] on icon at bounding box center [626, 241] width 18 height 17
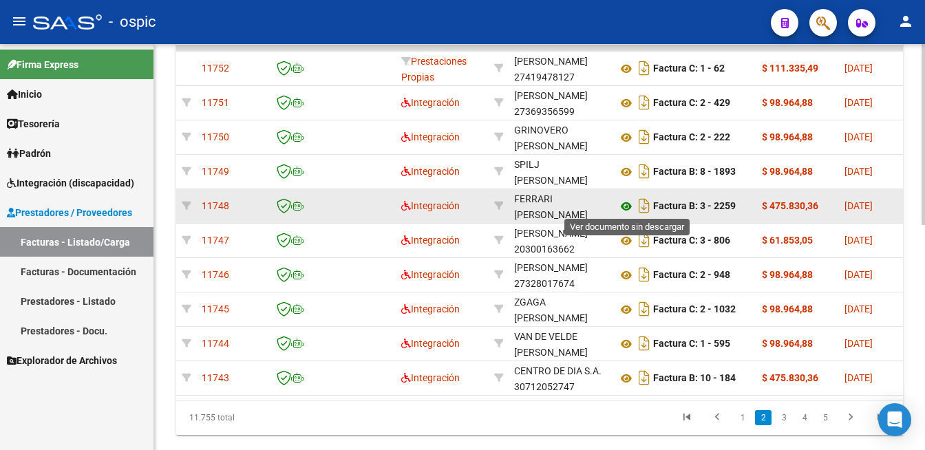
click at [625, 205] on icon at bounding box center [626, 206] width 18 height 17
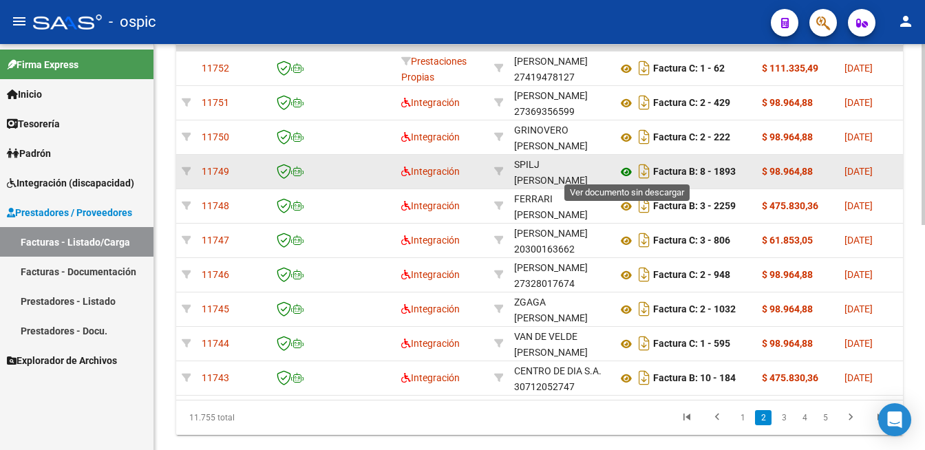
click at [625, 169] on icon at bounding box center [626, 172] width 18 height 17
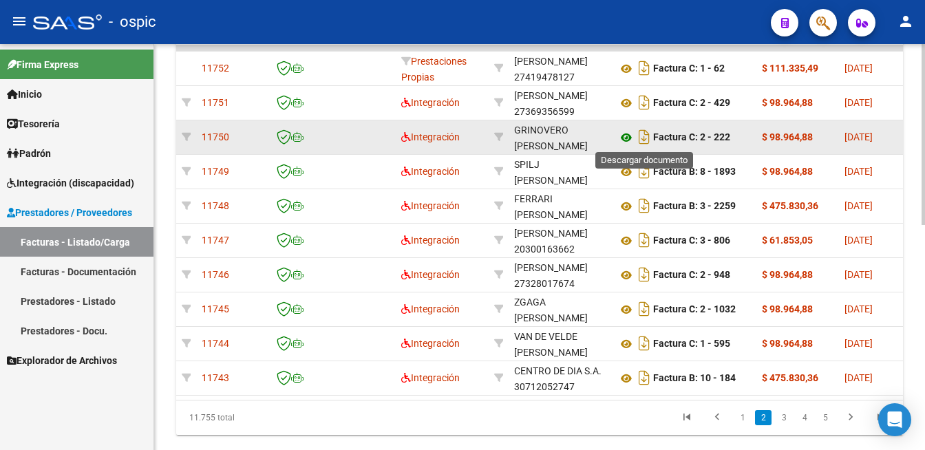
click at [624, 138] on icon at bounding box center [626, 137] width 18 height 17
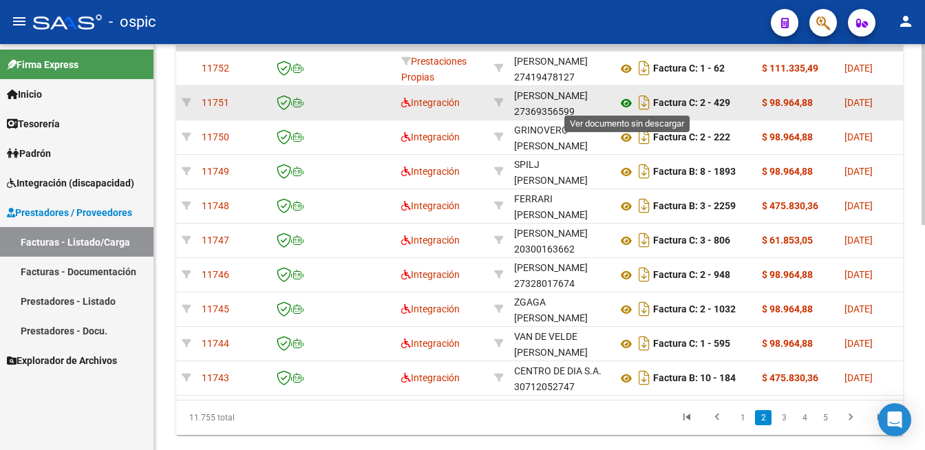
click at [625, 101] on icon at bounding box center [626, 103] width 18 height 17
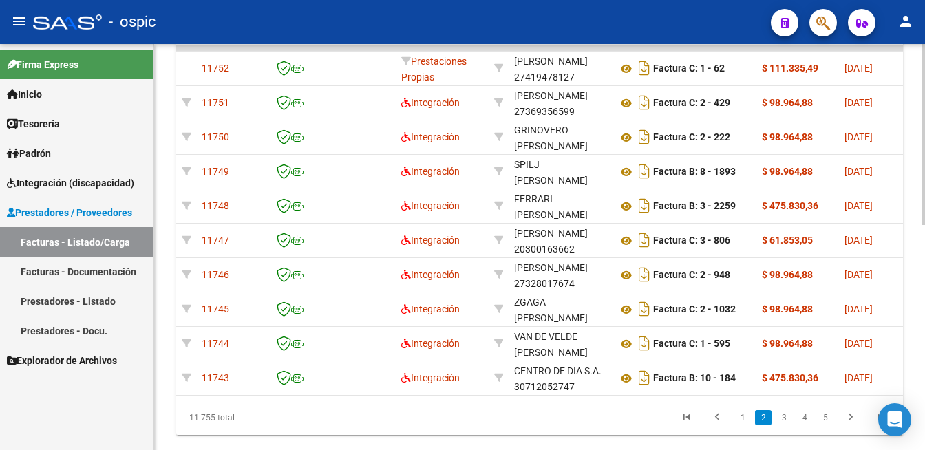
scroll to position [451, 0]
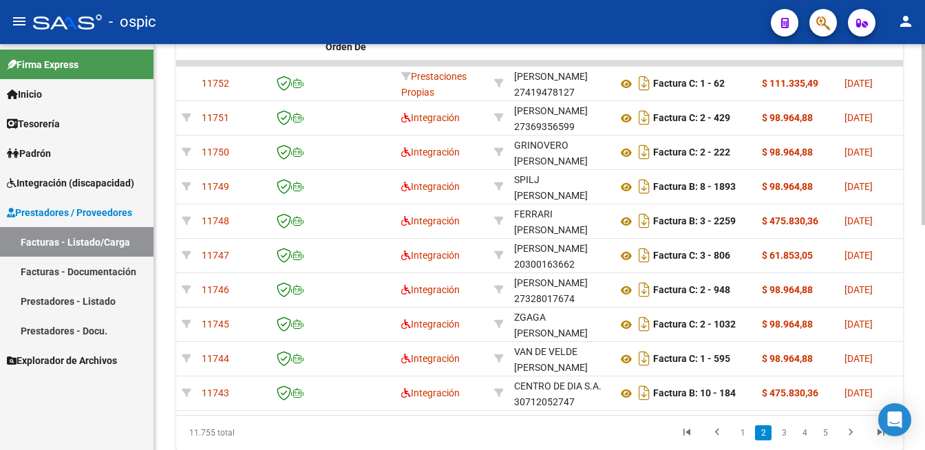
click at [924, 225] on div at bounding box center [922, 134] width 3 height 181
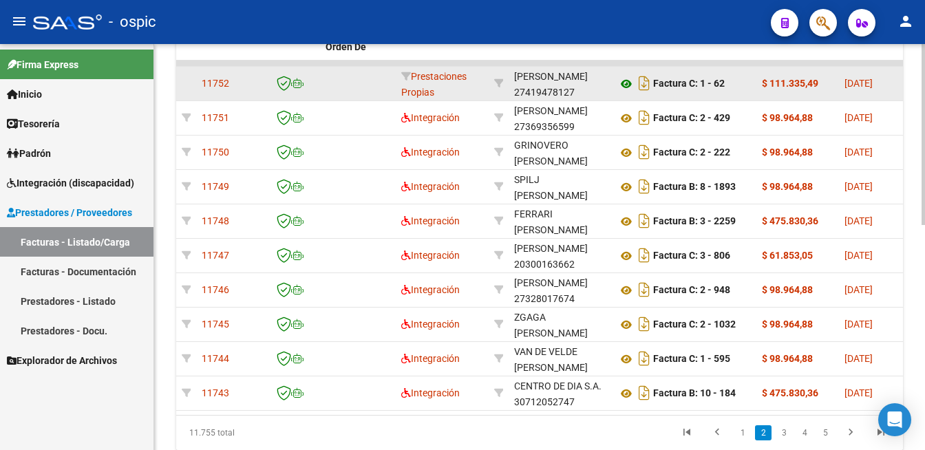
click at [622, 83] on icon at bounding box center [626, 84] width 18 height 17
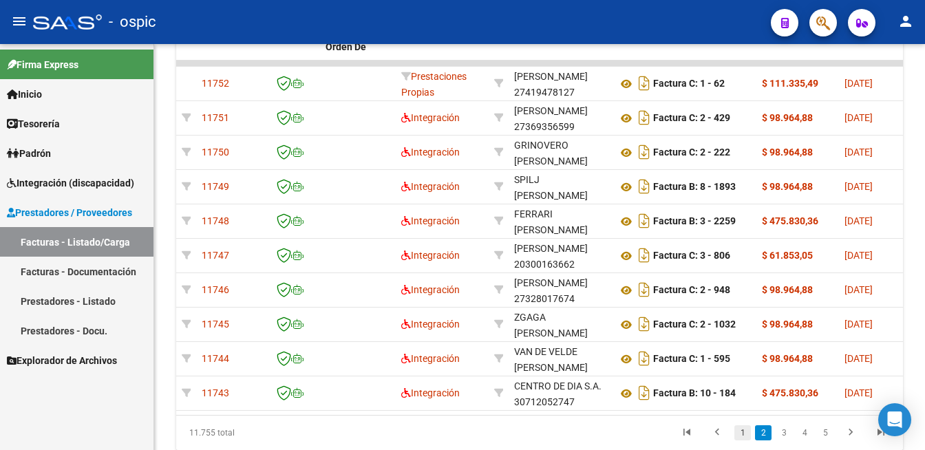
click at [744, 440] on link "1" at bounding box center [742, 432] width 17 height 15
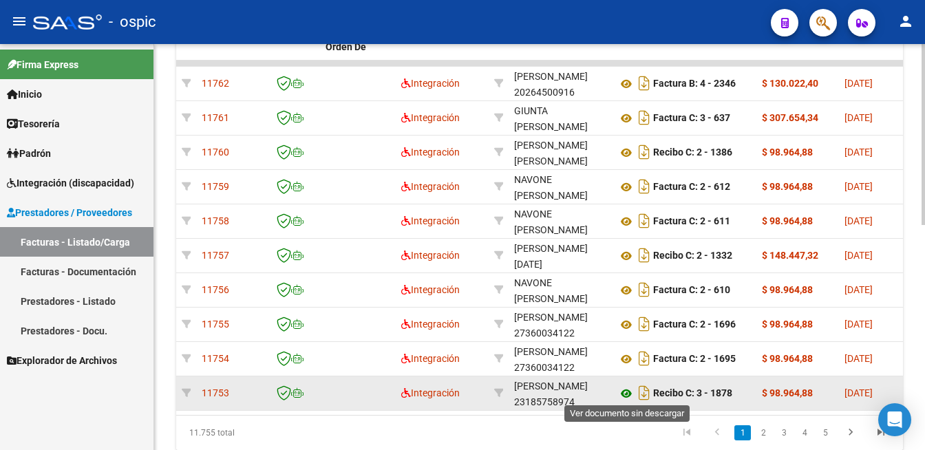
click at [627, 390] on icon at bounding box center [626, 393] width 18 height 17
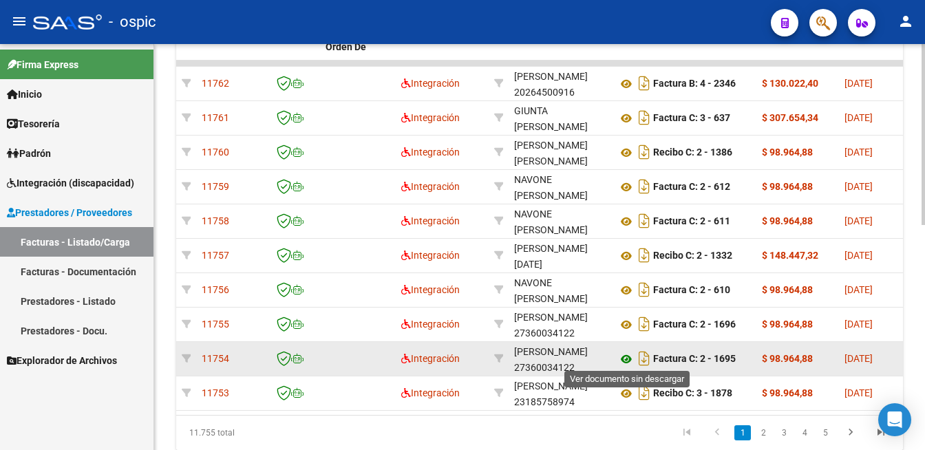
click at [624, 356] on icon at bounding box center [626, 359] width 18 height 17
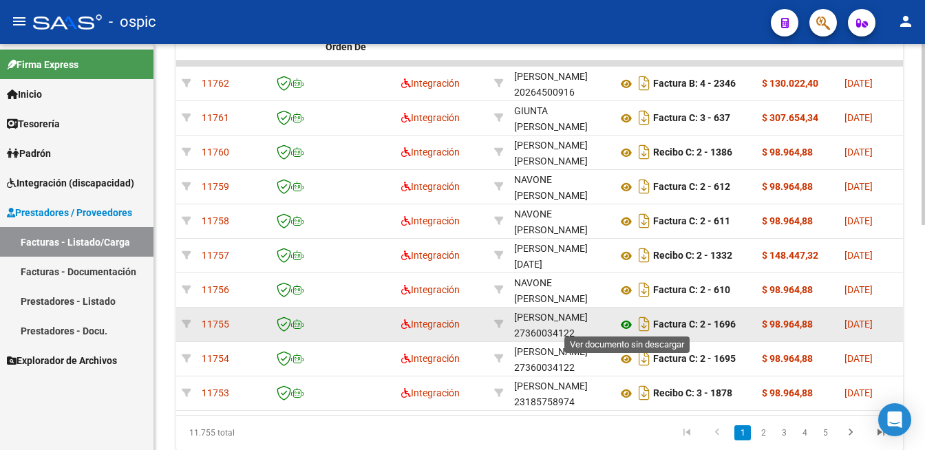
click at [625, 321] on icon at bounding box center [626, 325] width 18 height 17
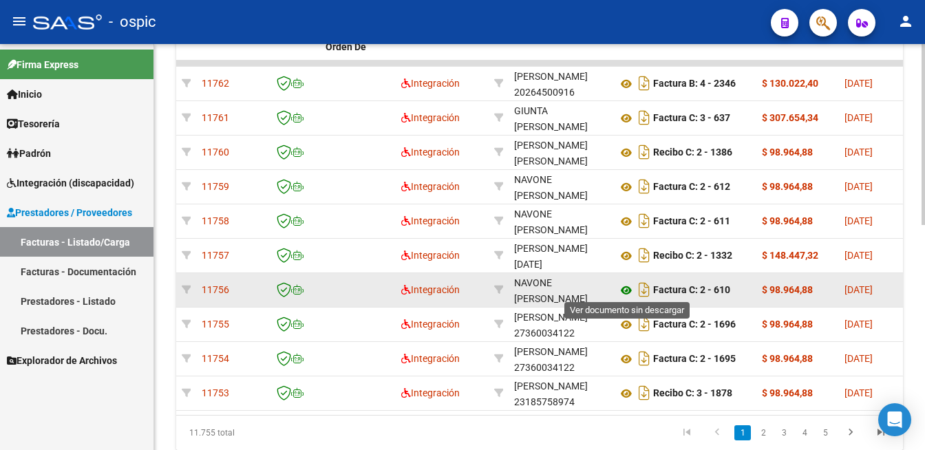
click at [621, 286] on icon at bounding box center [626, 290] width 18 height 17
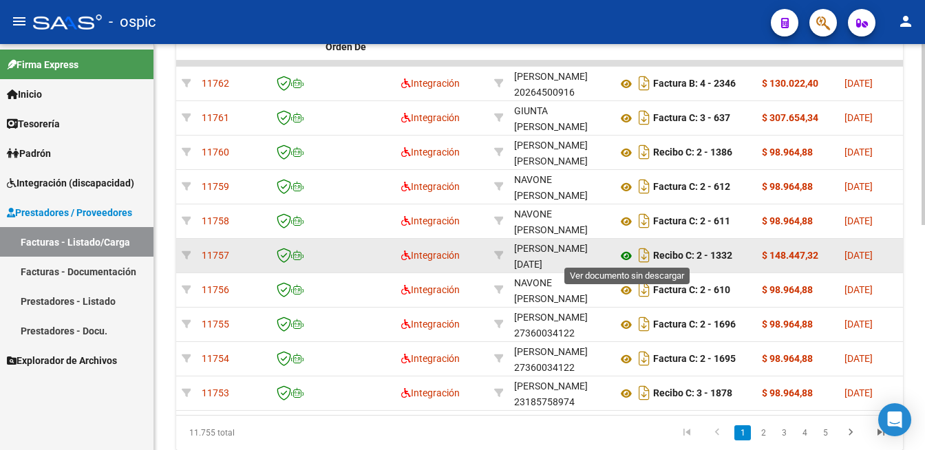
click at [628, 249] on icon at bounding box center [626, 256] width 18 height 17
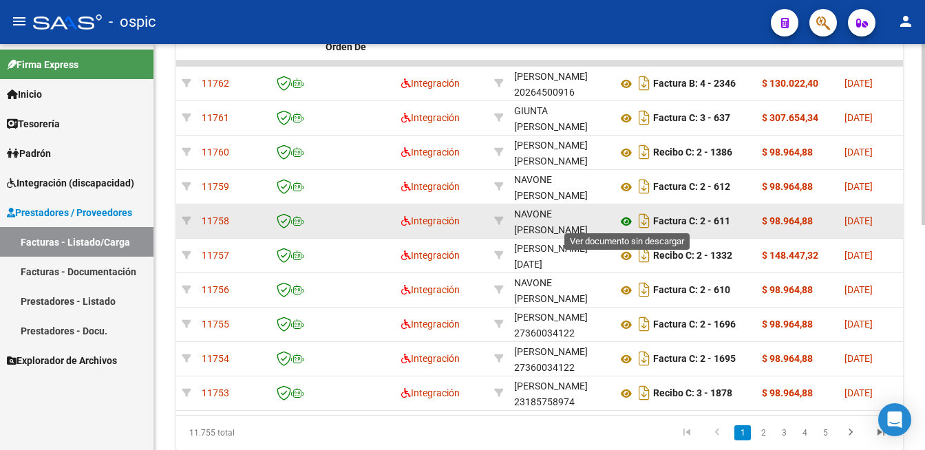
click at [622, 214] on icon at bounding box center [626, 221] width 18 height 17
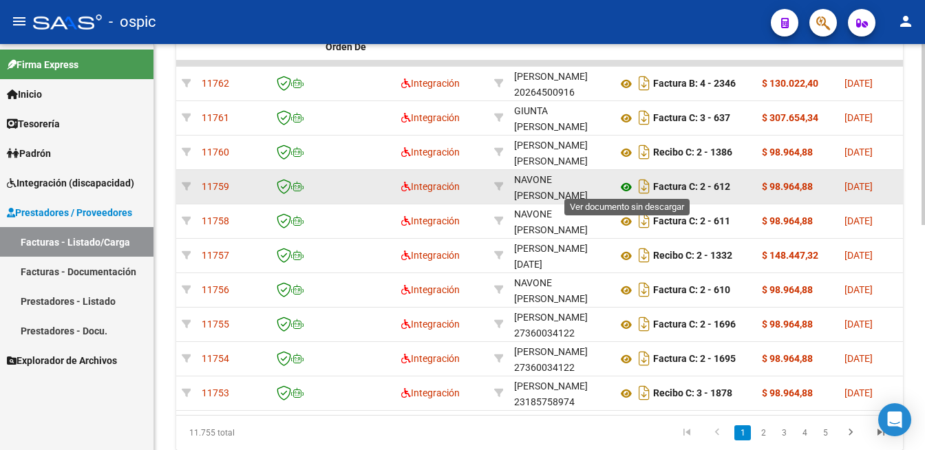
click at [625, 182] on icon at bounding box center [626, 187] width 18 height 17
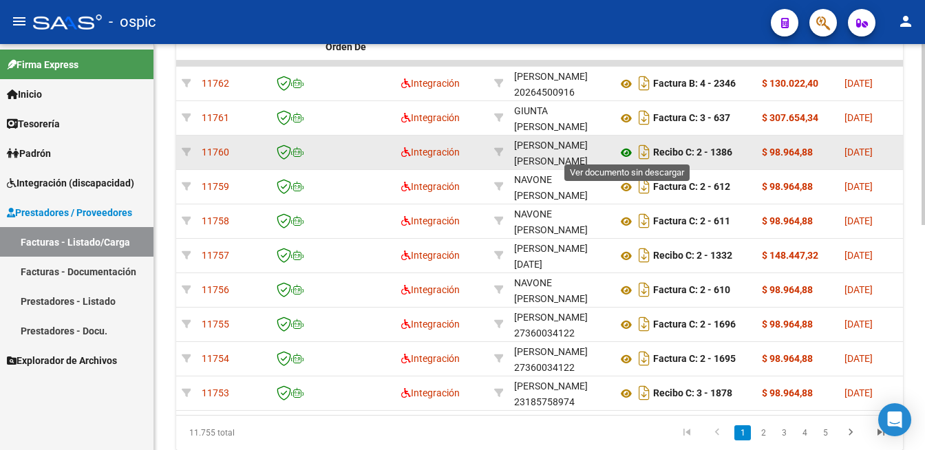
click at [623, 147] on icon at bounding box center [626, 152] width 18 height 17
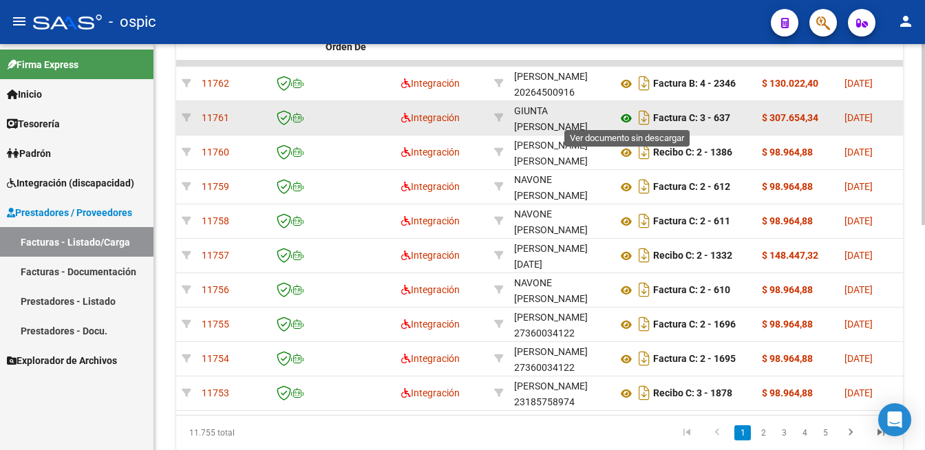
click at [623, 114] on icon at bounding box center [626, 118] width 18 height 17
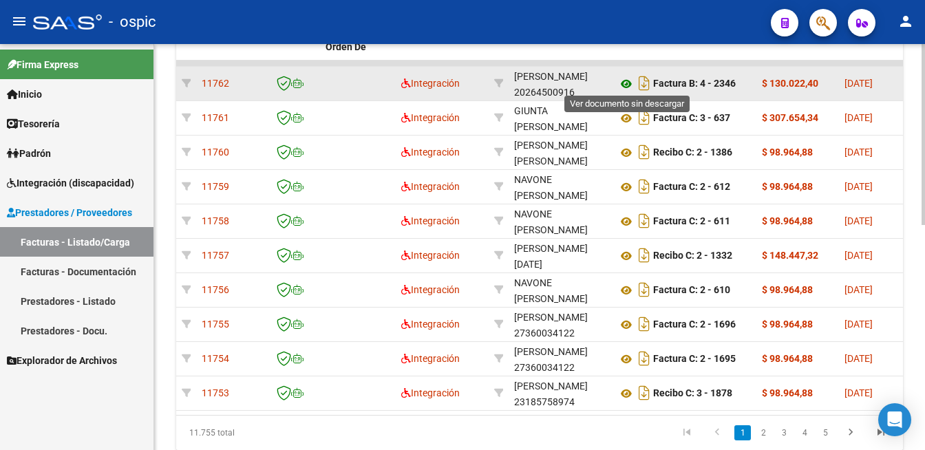
click at [627, 81] on icon at bounding box center [626, 84] width 18 height 17
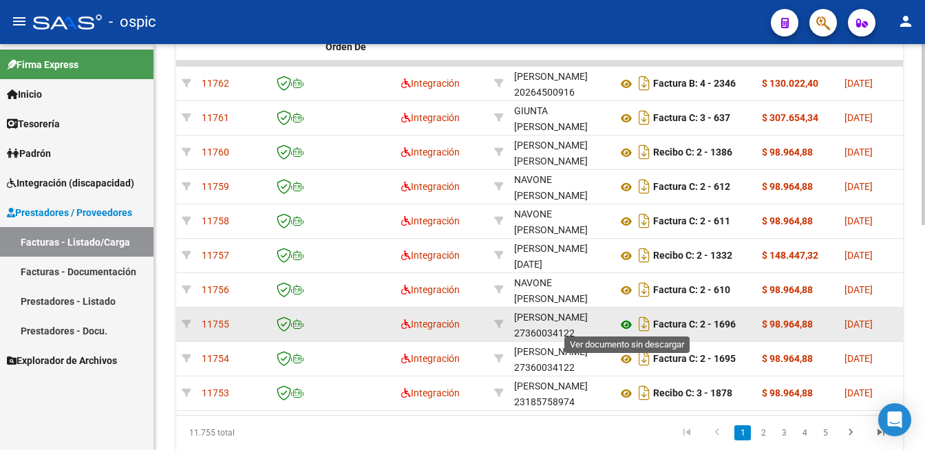
click at [619, 323] on icon at bounding box center [626, 325] width 18 height 17
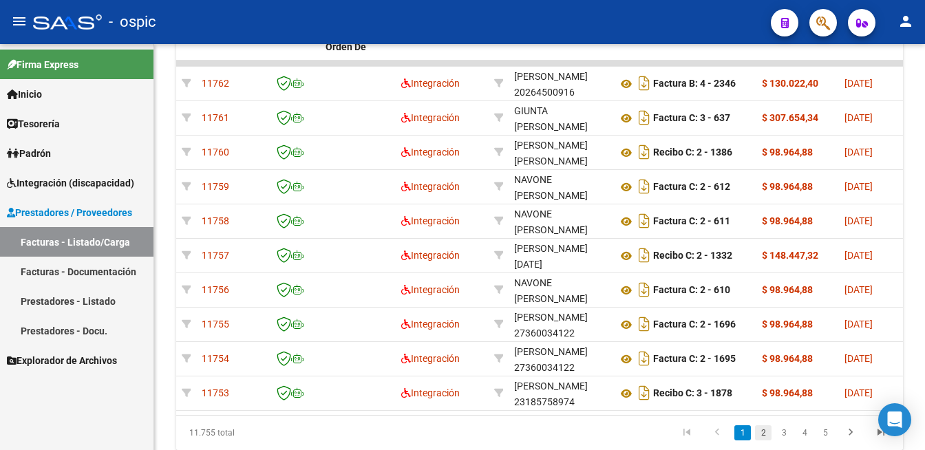
click at [759, 440] on link "2" at bounding box center [763, 432] width 17 height 15
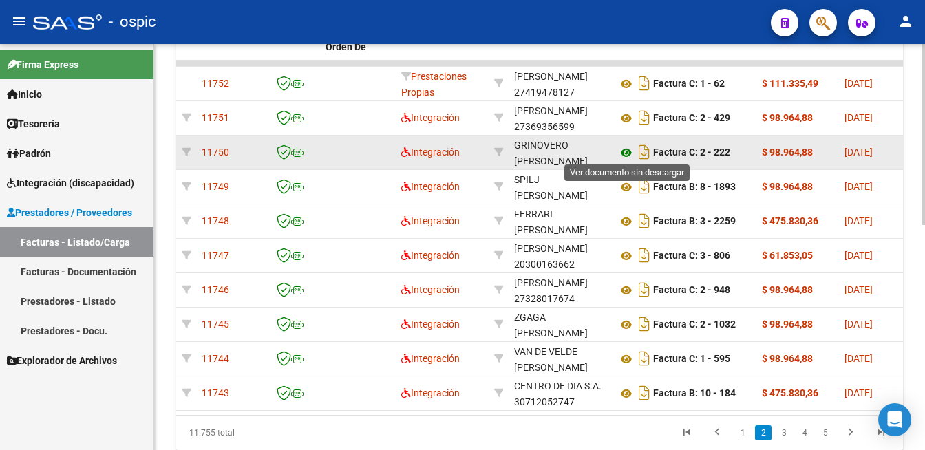
click at [618, 149] on icon at bounding box center [626, 152] width 18 height 17
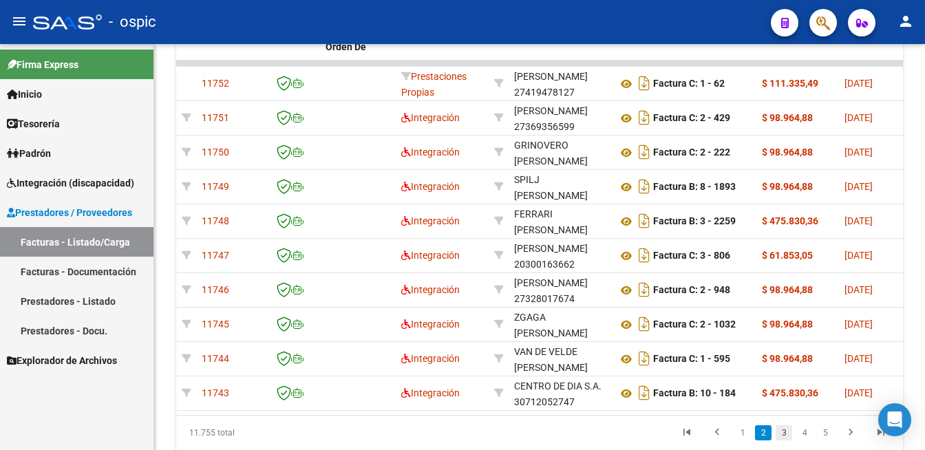
click at [780, 440] on link "3" at bounding box center [783, 432] width 17 height 15
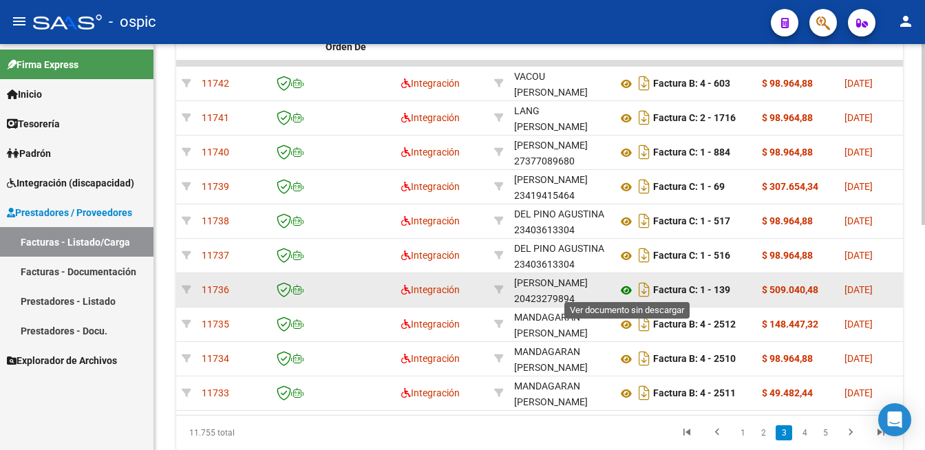
click at [628, 288] on icon at bounding box center [626, 290] width 18 height 17
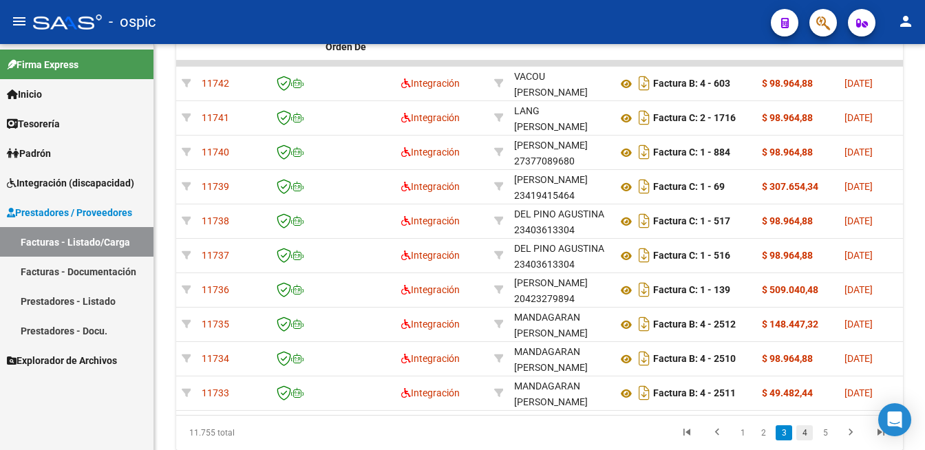
click at [802, 440] on link "4" at bounding box center [804, 432] width 17 height 15
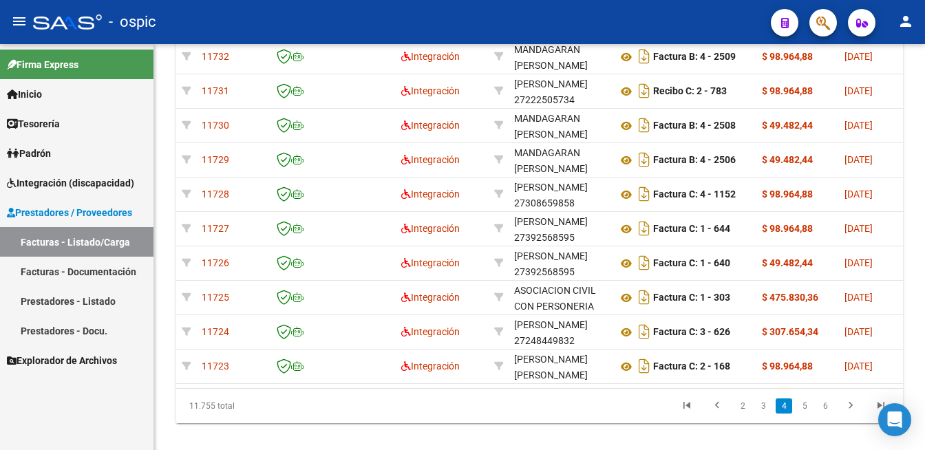
scroll to position [451, 0]
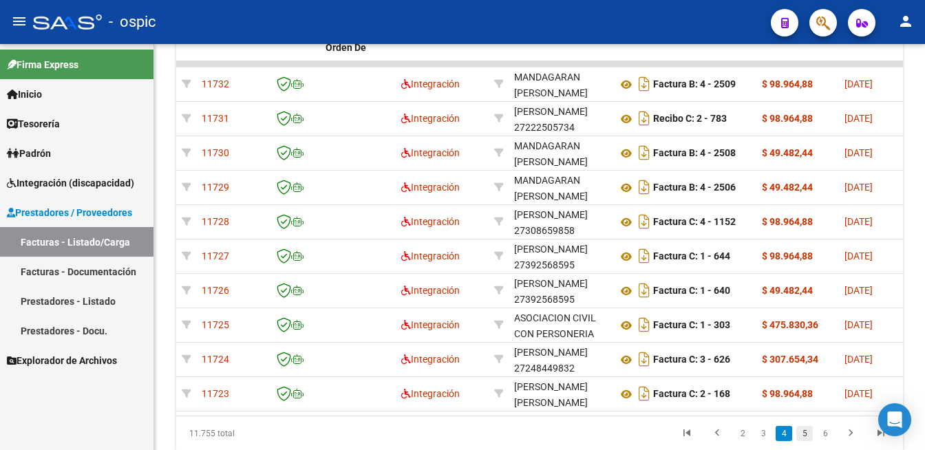
click at [798, 439] on link "5" at bounding box center [804, 433] width 17 height 15
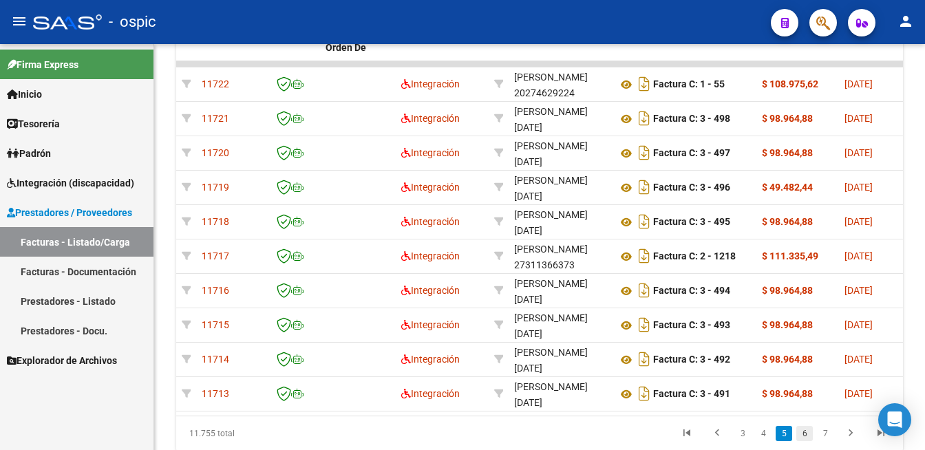
click at [802, 440] on link "6" at bounding box center [804, 433] width 17 height 15
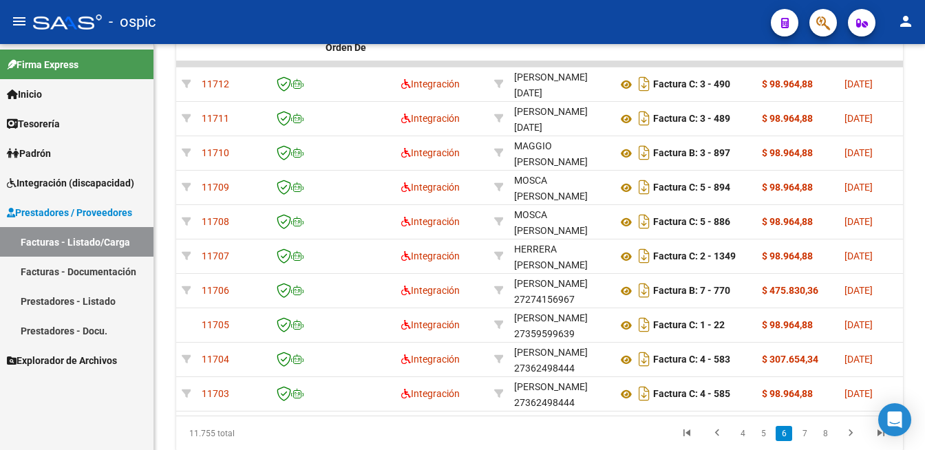
click at [802, 440] on link "7" at bounding box center [804, 433] width 17 height 15
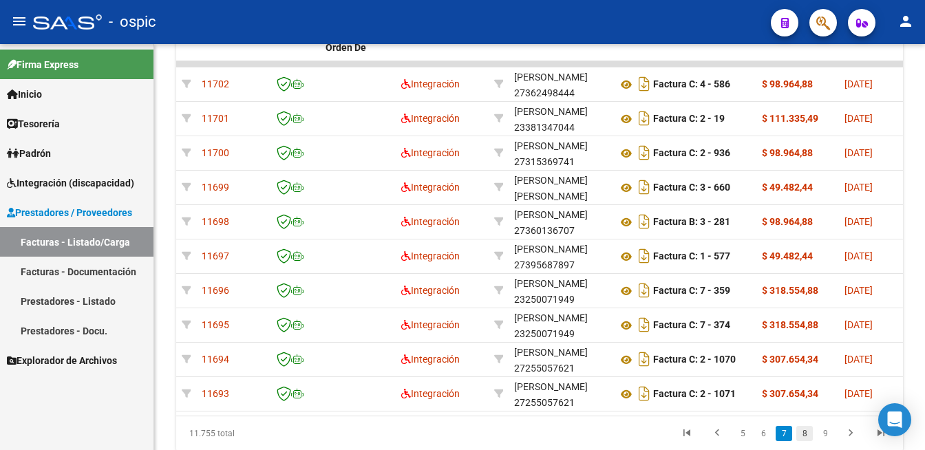
click at [802, 438] on link "8" at bounding box center [804, 433] width 17 height 15
click at [804, 441] on link "9" at bounding box center [803, 433] width 17 height 15
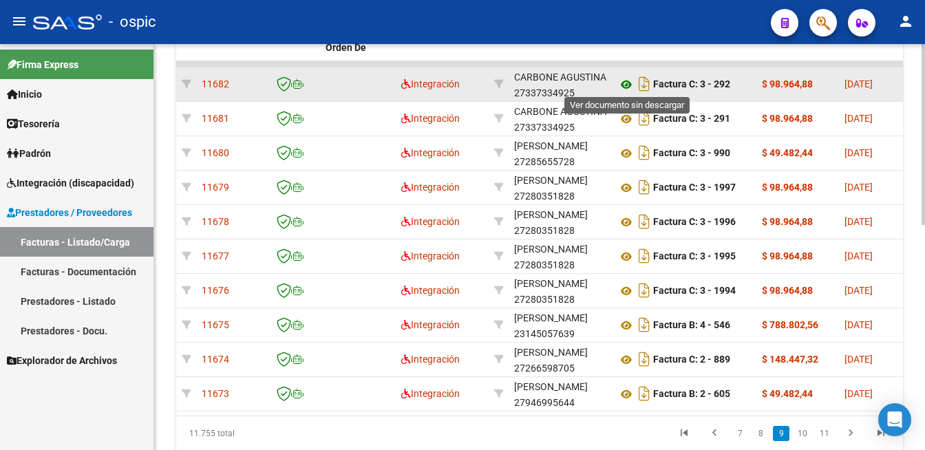
click at [632, 82] on icon at bounding box center [626, 84] width 18 height 17
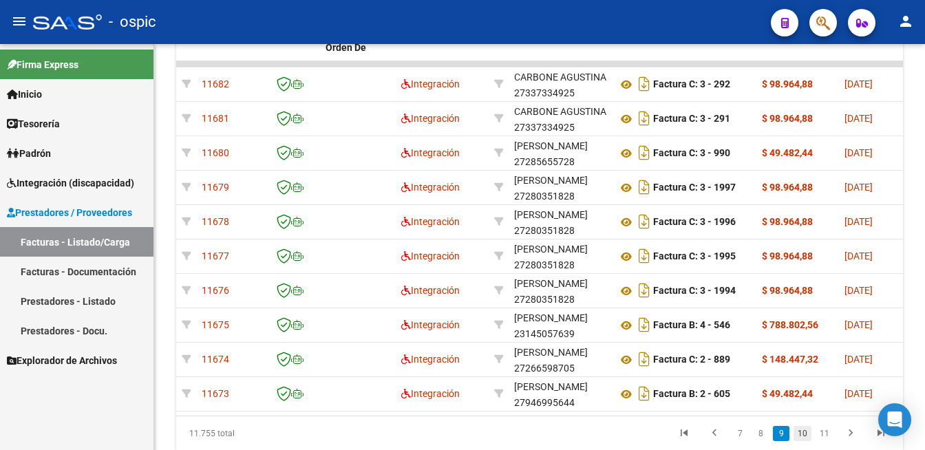
click at [804, 441] on link "10" at bounding box center [802, 433] width 18 height 15
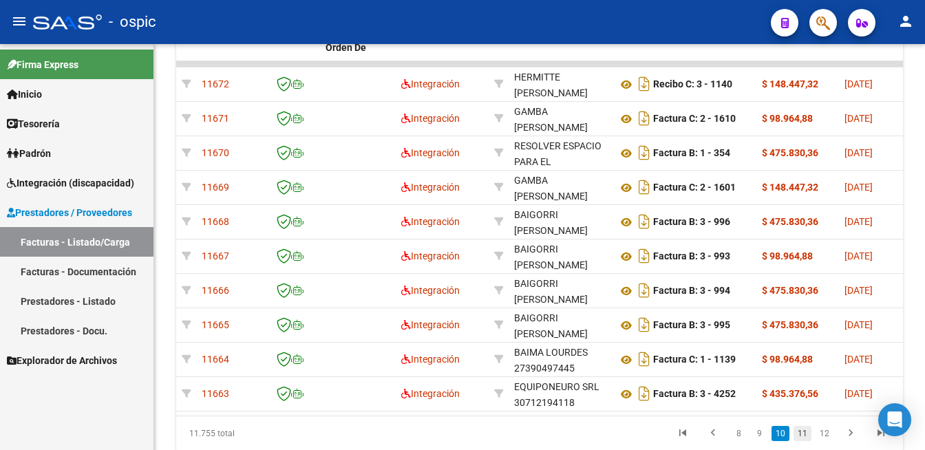
click at [801, 441] on link "11" at bounding box center [802, 433] width 18 height 15
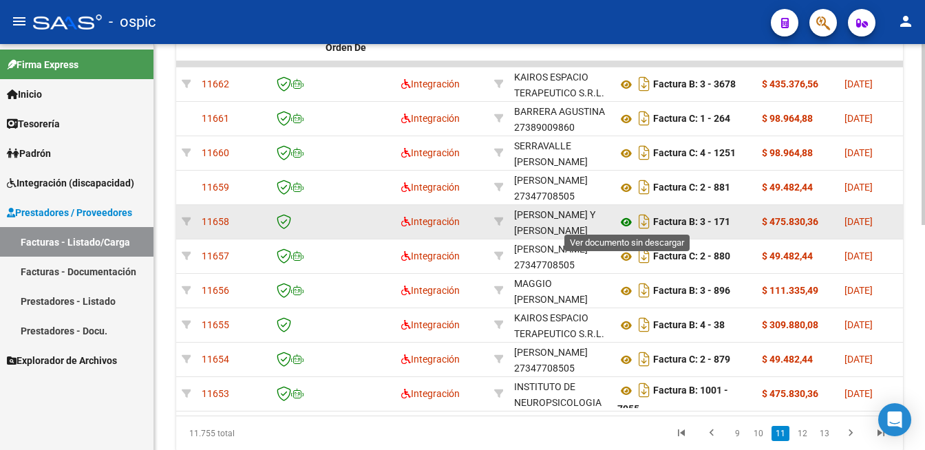
click at [622, 222] on icon at bounding box center [626, 222] width 18 height 17
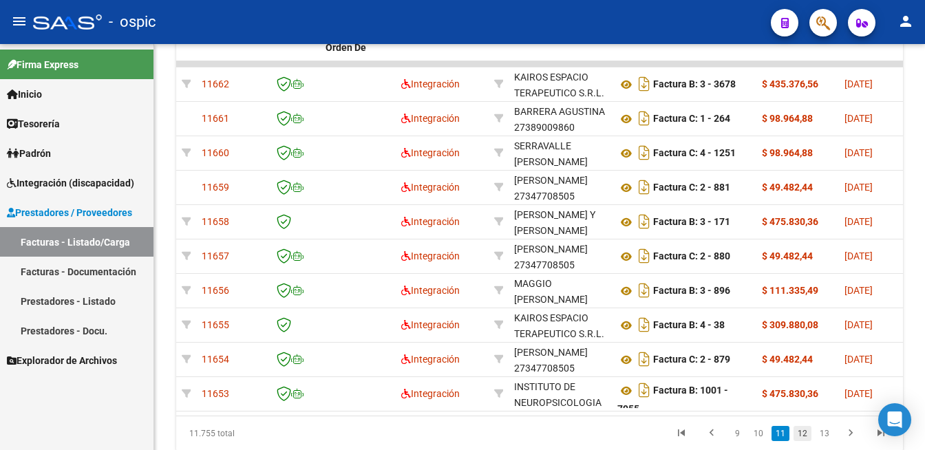
click at [809, 441] on link "12" at bounding box center [802, 433] width 18 height 15
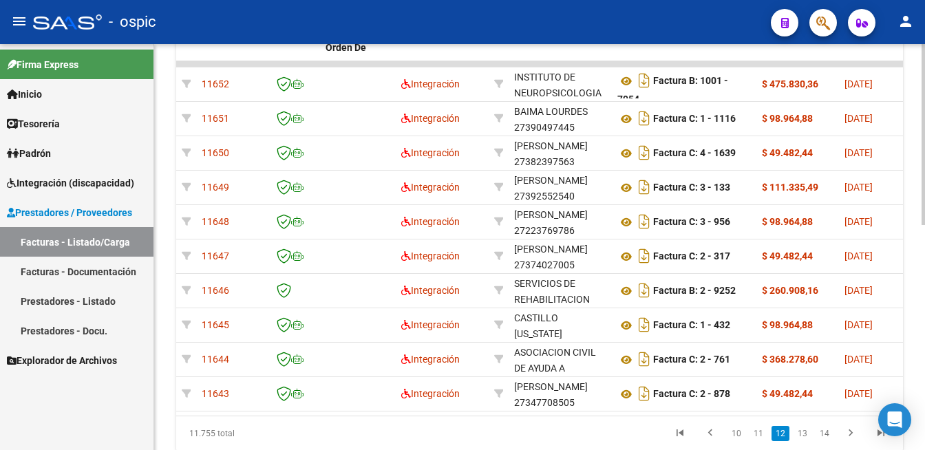
click at [817, 441] on link "14" at bounding box center [824, 433] width 18 height 15
